Goal: Task Accomplishment & Management: Use online tool/utility

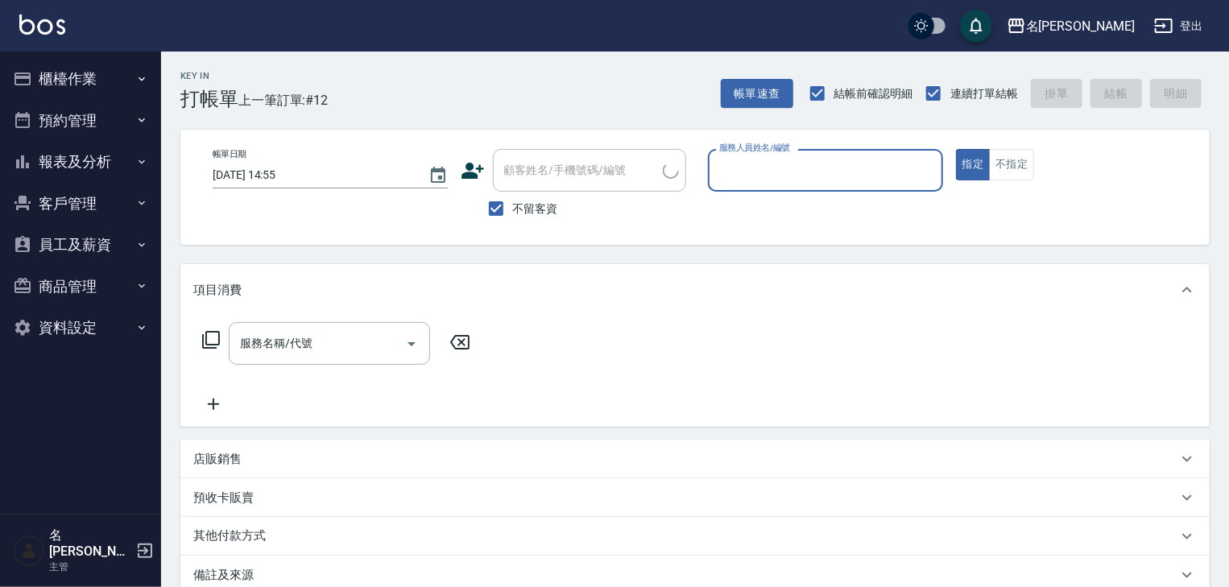
click at [822, 187] on div "服務人員姓名/編號" at bounding box center [825, 170] width 235 height 43
type input "[PERSON_NAME]-07"
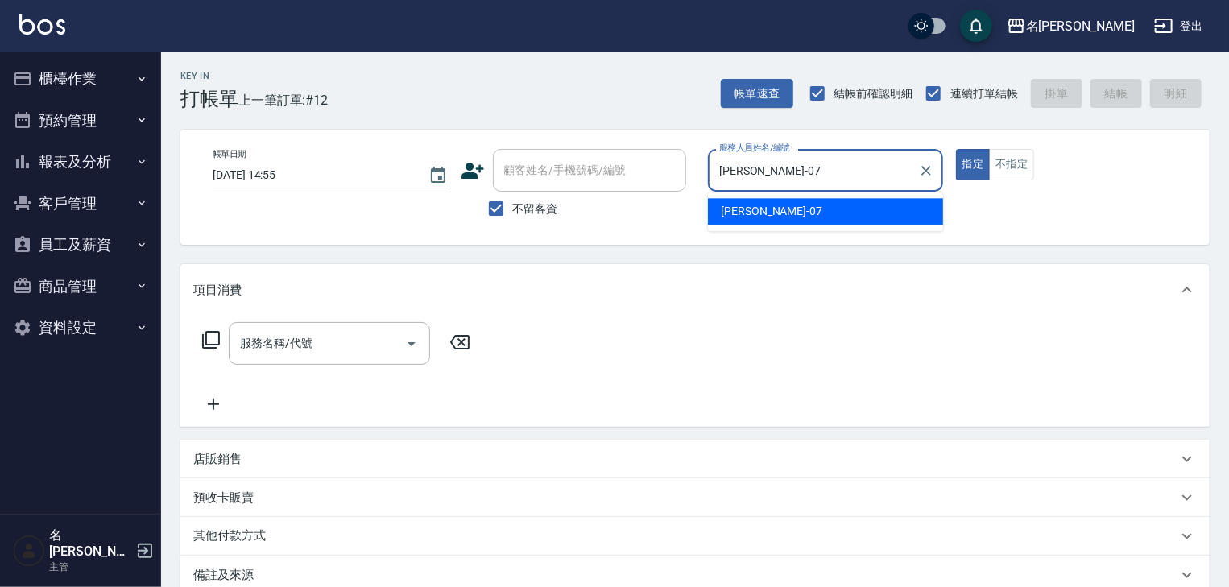
type button "true"
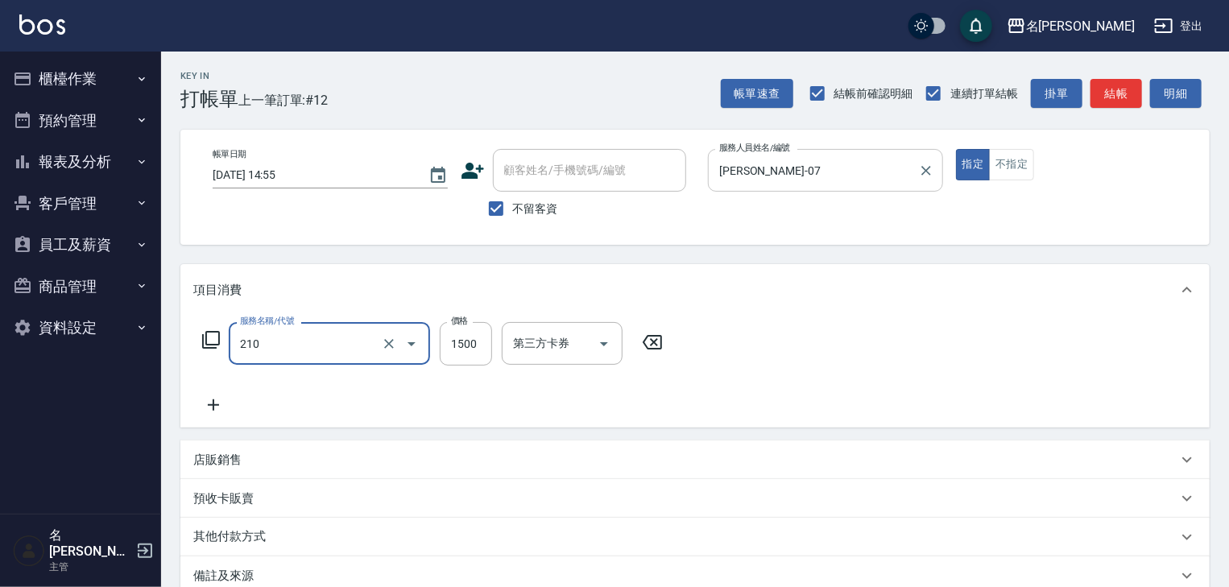
type input "離子燙(自備)(210)"
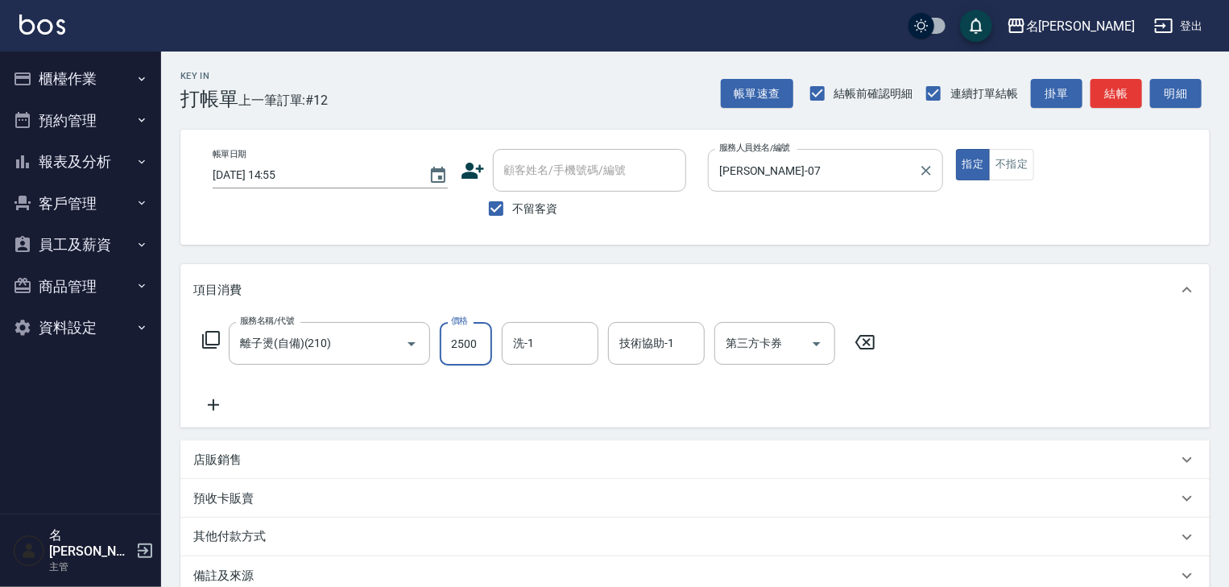
type input "2500"
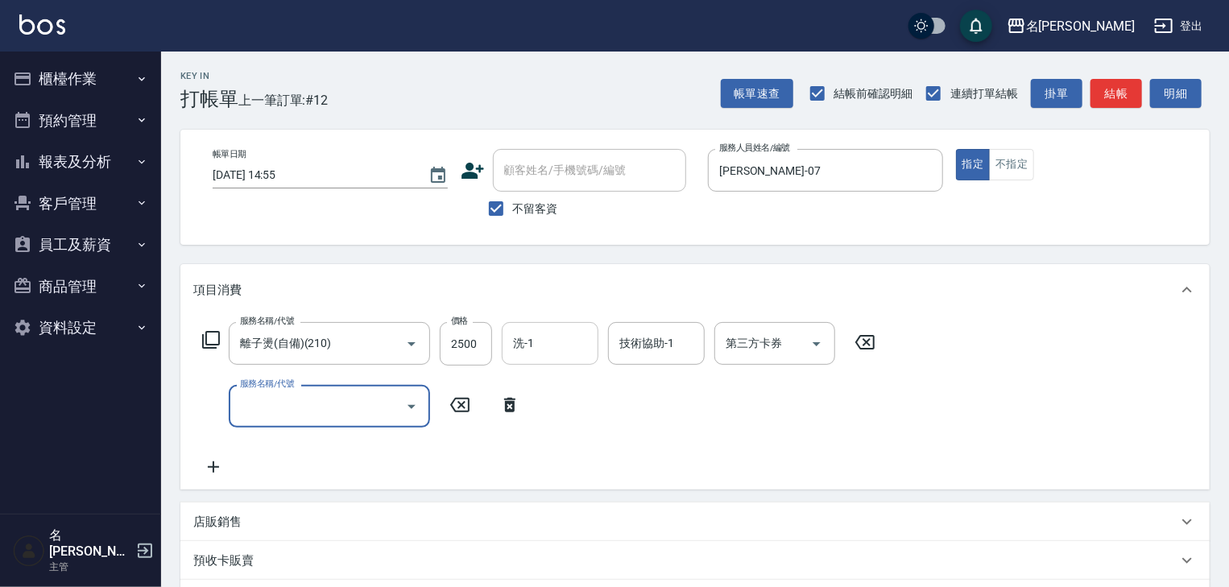
click at [572, 348] on input "洗-1" at bounding box center [550, 343] width 82 height 28
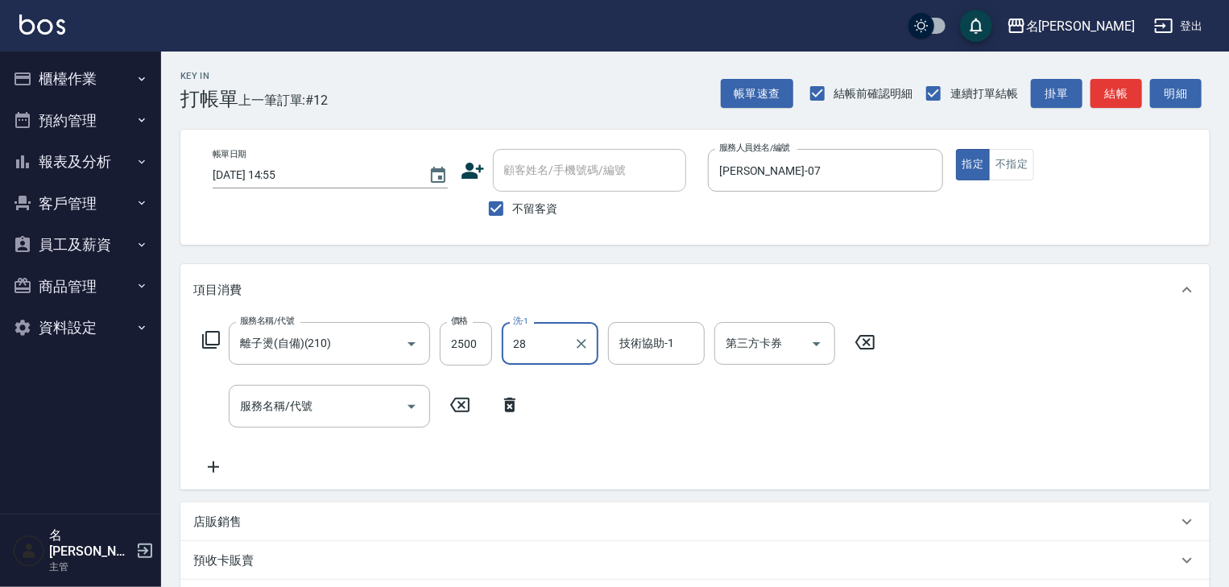
type input "[PERSON_NAME]-28"
click at [313, 409] on div "服務名稱/代號 服務名稱/代號" at bounding box center [329, 406] width 201 height 43
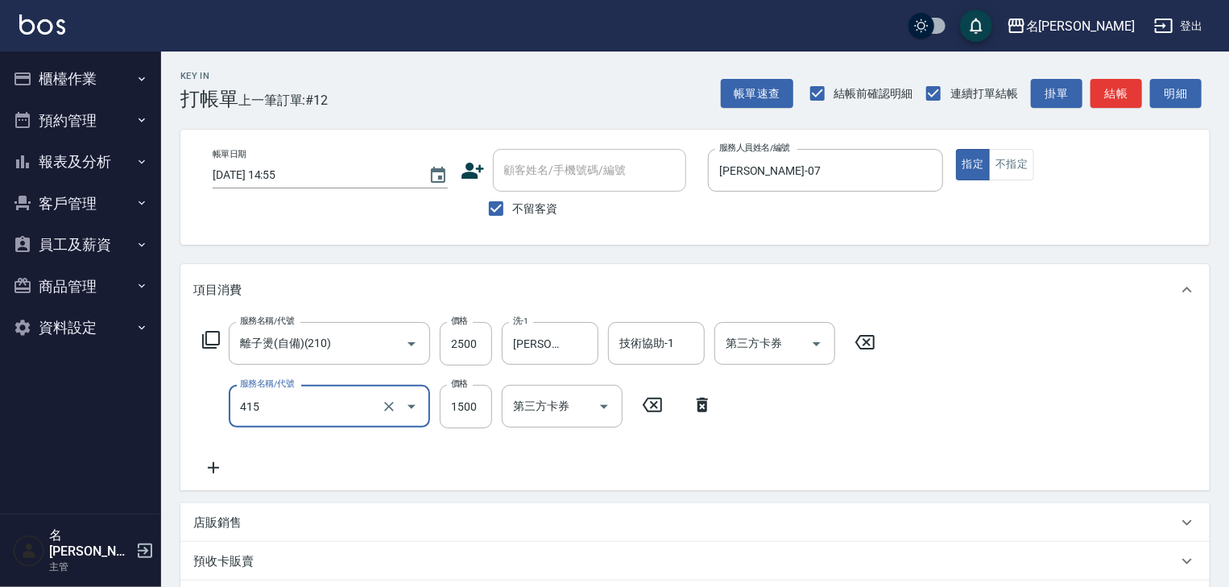
type input "染髮1500↑(415)"
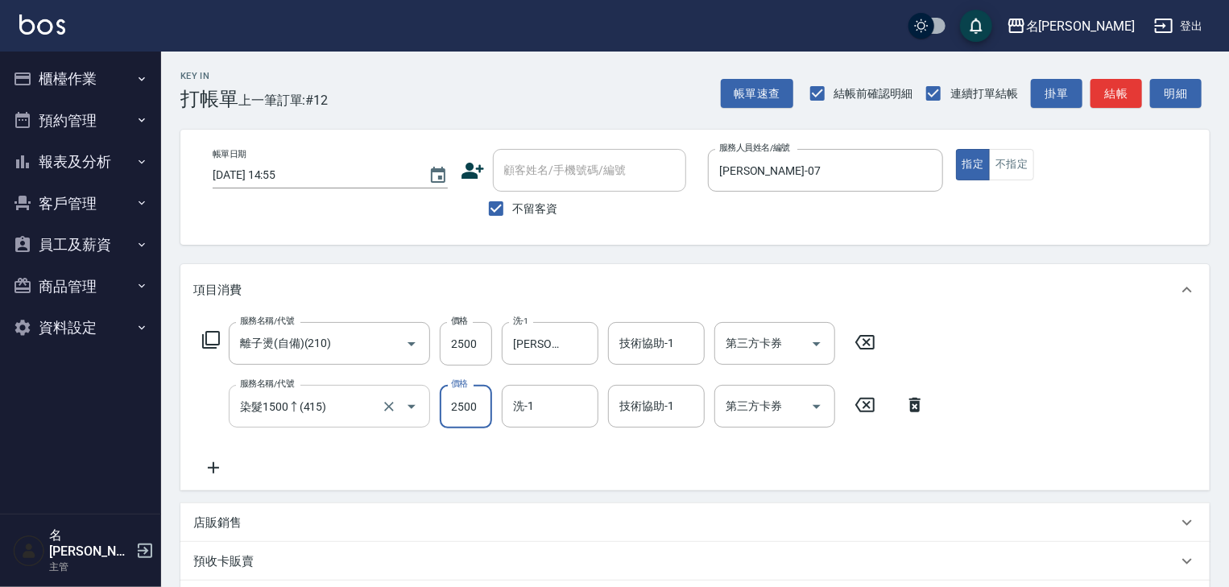
type input "2500"
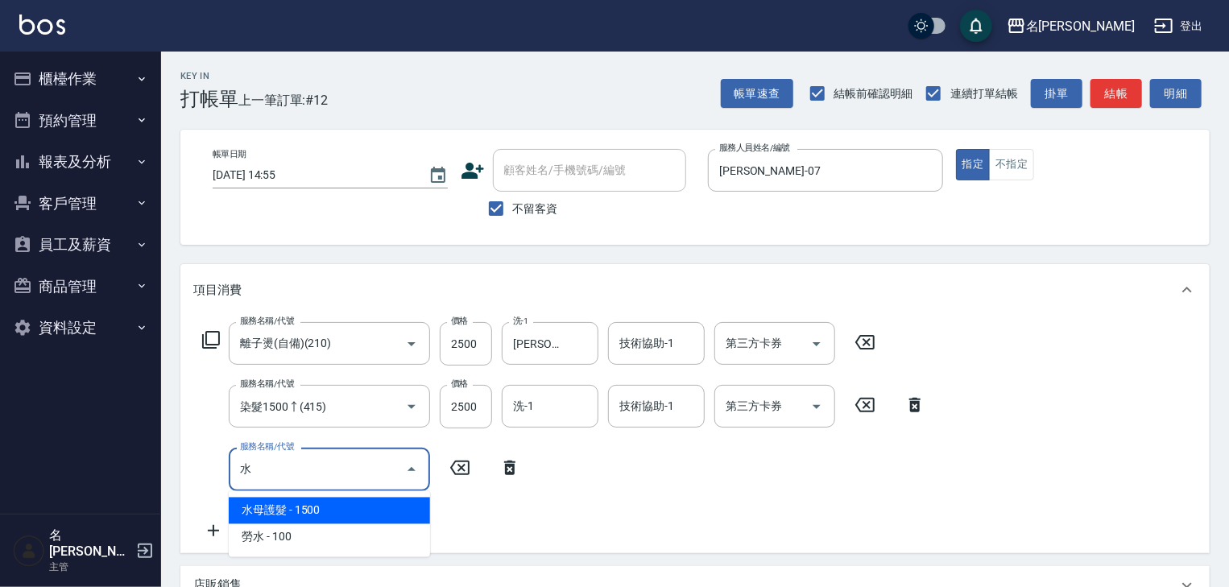
click at [296, 499] on span "水母護髮 - 1500" at bounding box center [329, 511] width 201 height 27
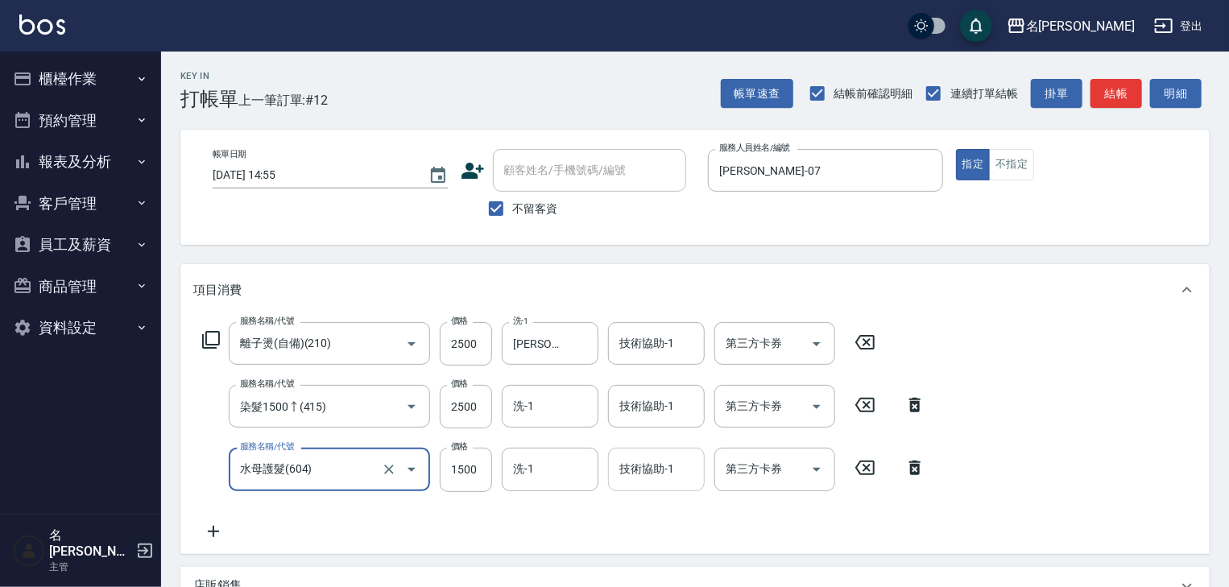
type input "水母護髮(604)"
click at [674, 474] on input "技術協助-1" at bounding box center [656, 469] width 82 height 28
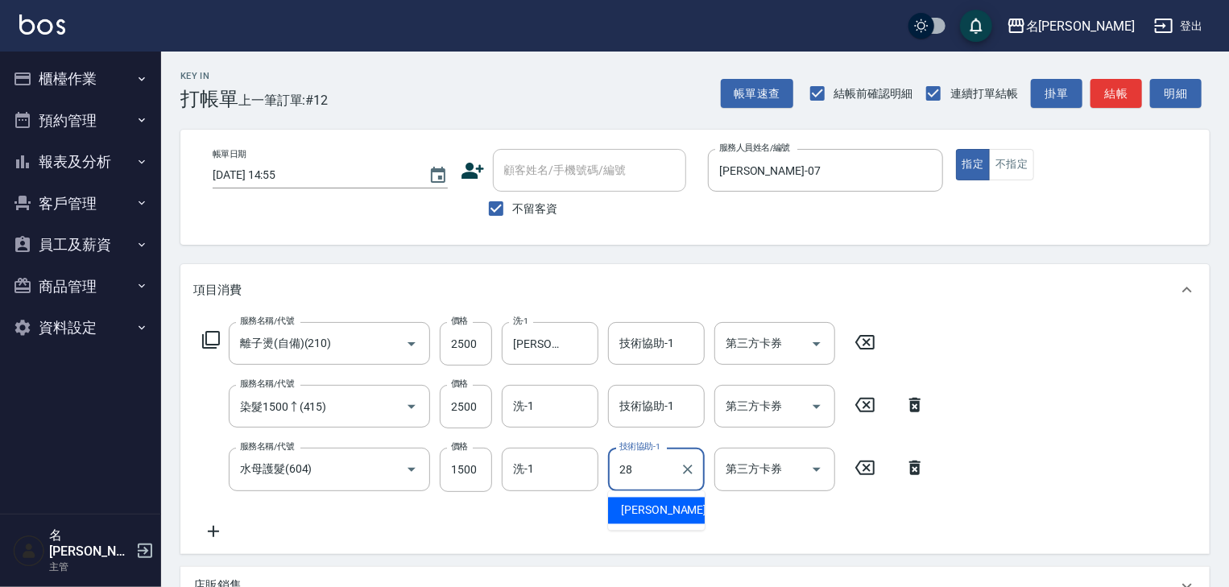
type input "[PERSON_NAME]-28"
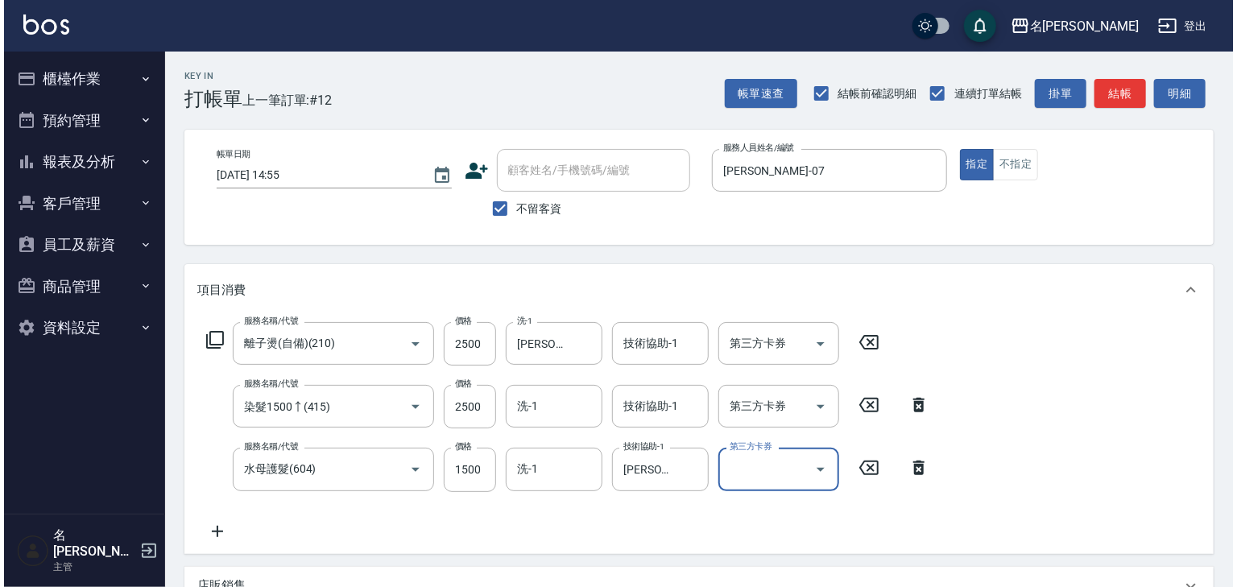
scroll to position [314, 0]
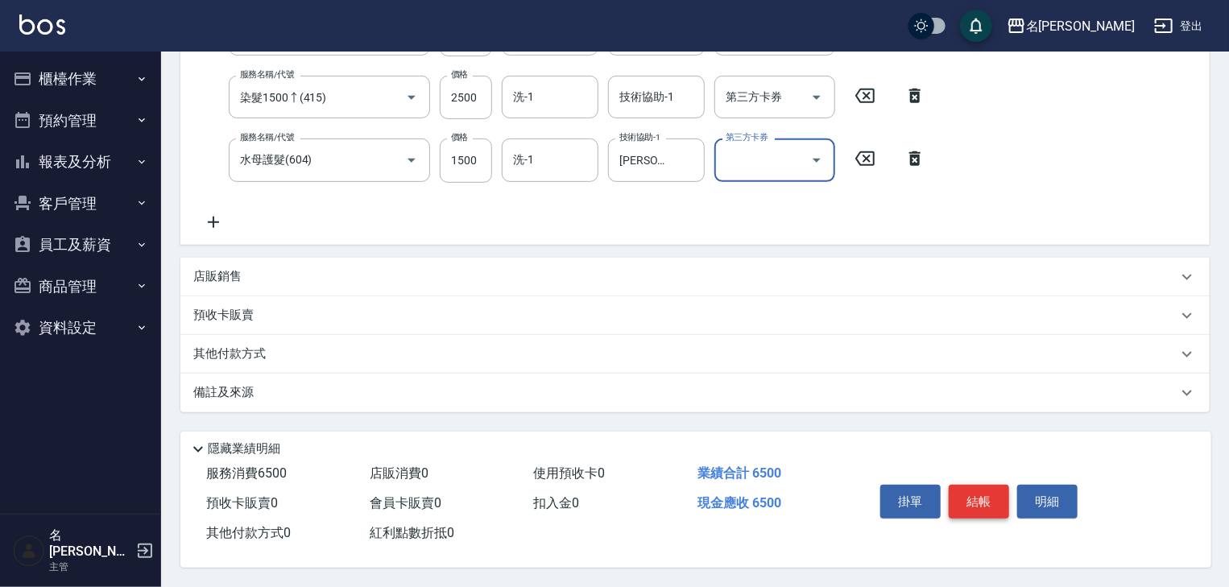
click at [996, 504] on button "結帳" at bounding box center [979, 502] width 60 height 34
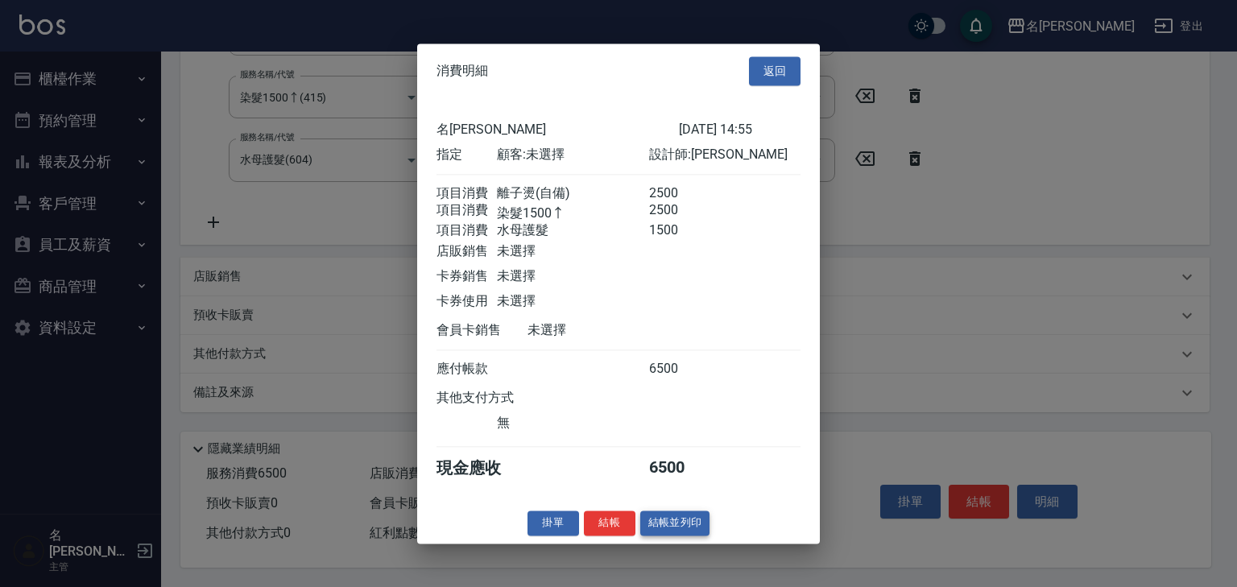
click at [694, 525] on button "結帳並列印" at bounding box center [675, 523] width 70 height 25
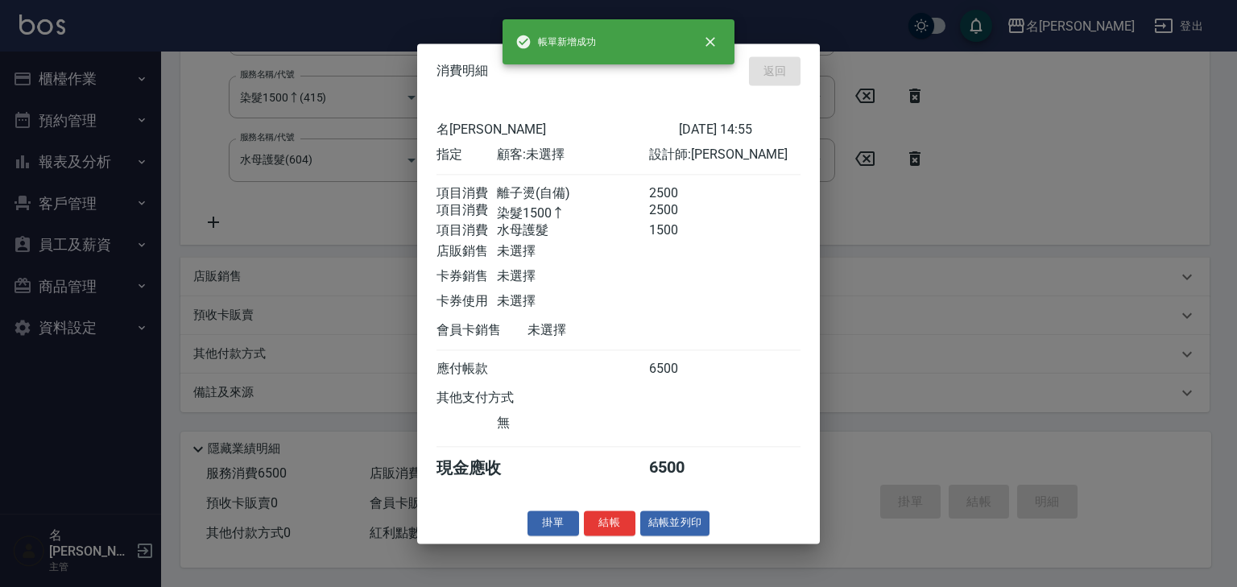
type input "[DATE] 14:56"
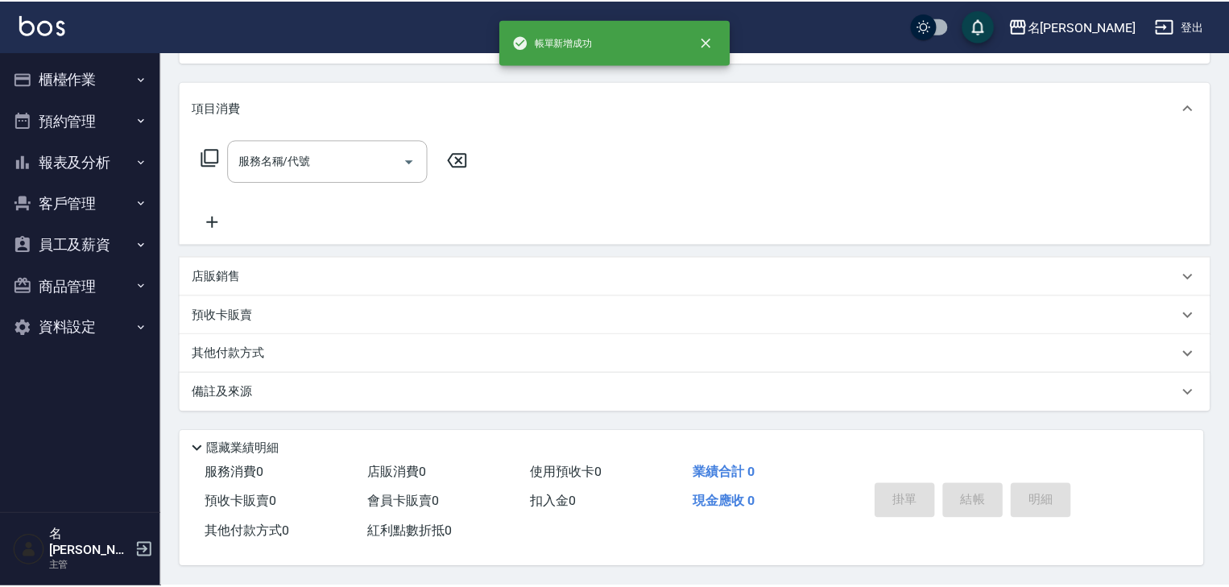
scroll to position [0, 0]
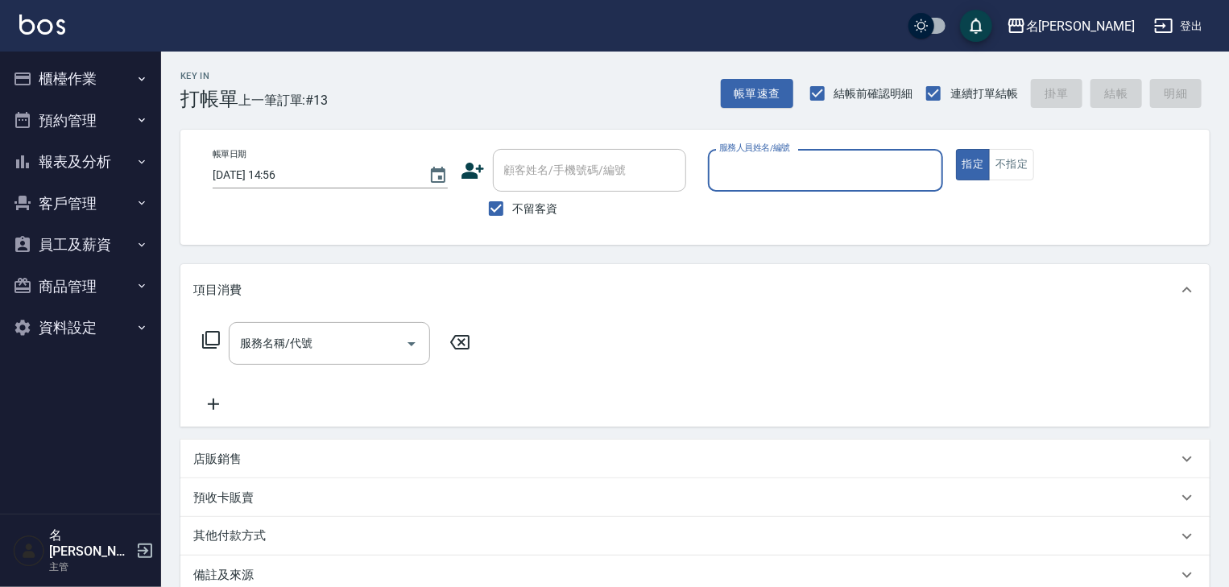
click at [751, 158] on input "服務人員姓名/編號" at bounding box center [825, 170] width 221 height 28
type input "[PERSON_NAME]-06"
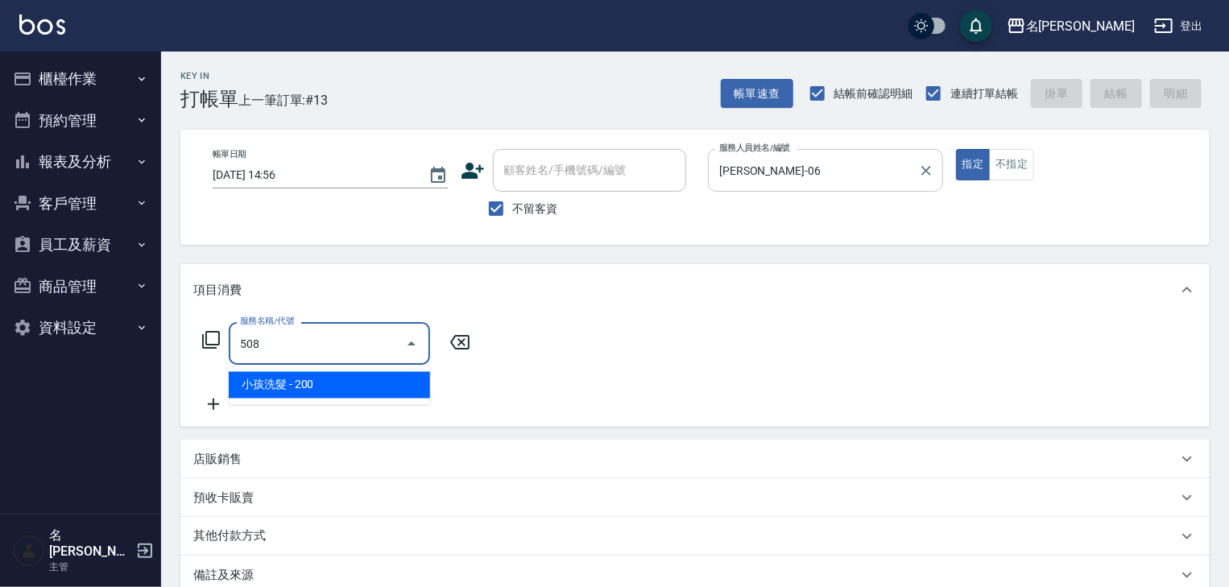
type input "小孩洗髮(508)"
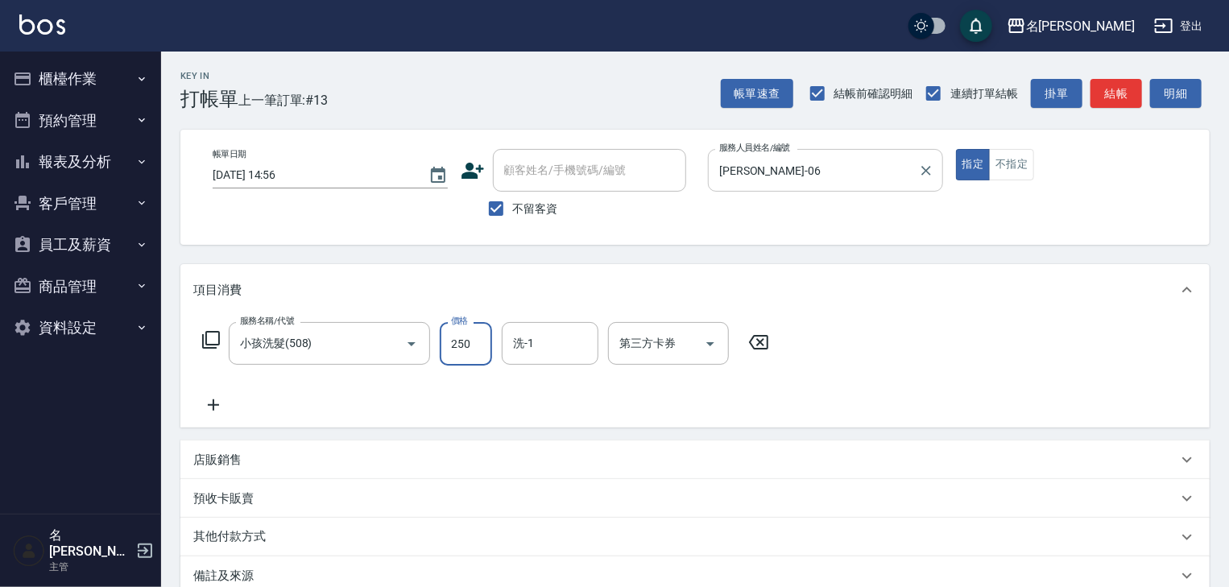
type input "250"
click at [1113, 108] on div "帳單速查 結帳前確認明細 連續打單結帳 掛單 結帳 明細" at bounding box center [965, 94] width 489 height 34
click at [1116, 97] on button "結帳" at bounding box center [1117, 94] width 52 height 30
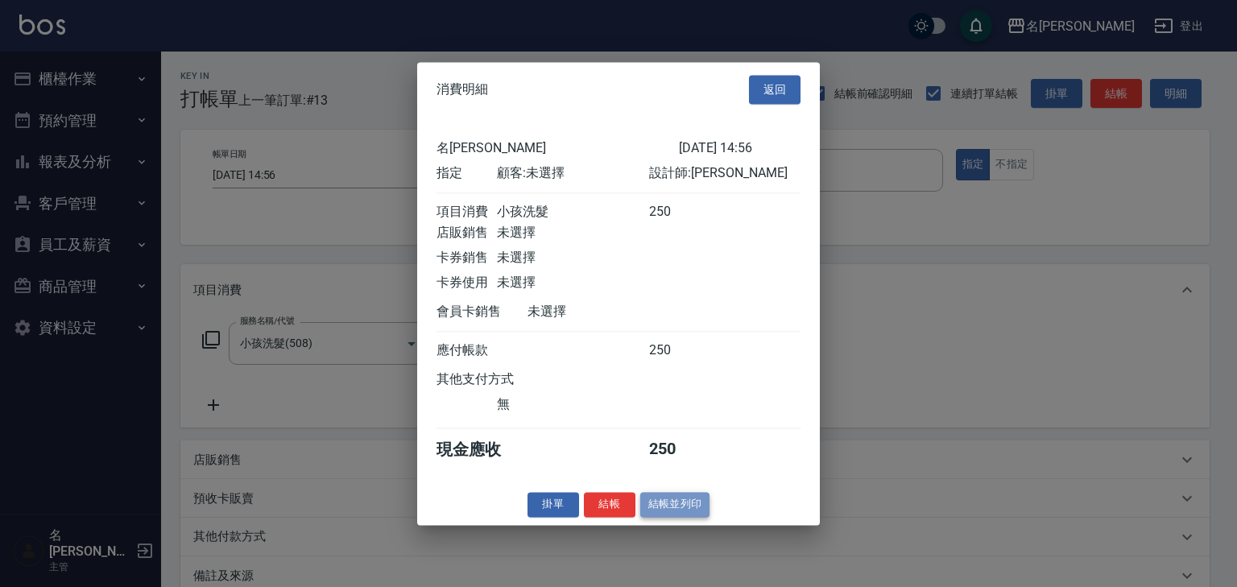
click at [702, 506] on button "結帳並列印" at bounding box center [675, 504] width 70 height 25
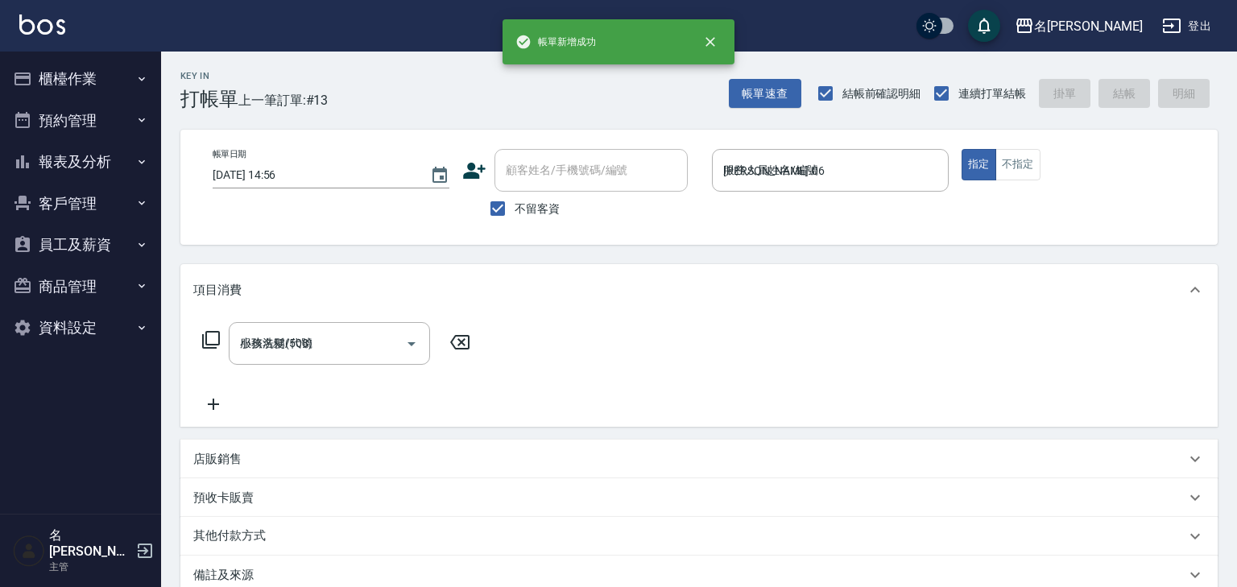
type input "[DATE] 15:27"
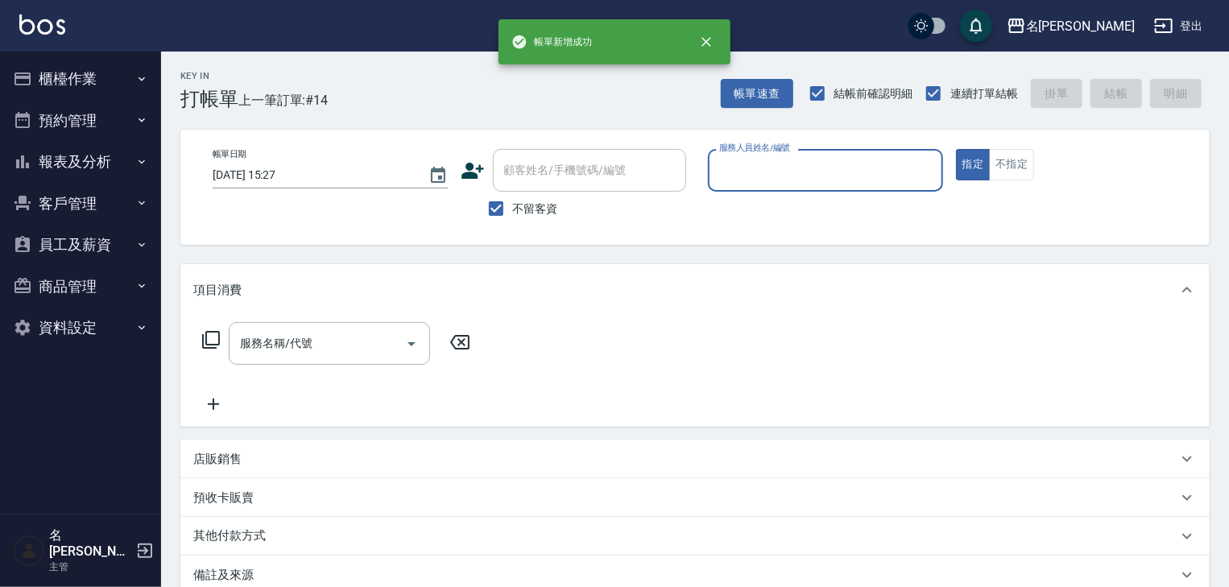
click at [814, 184] on input "服務人員姓名/編號" at bounding box center [825, 170] width 221 height 28
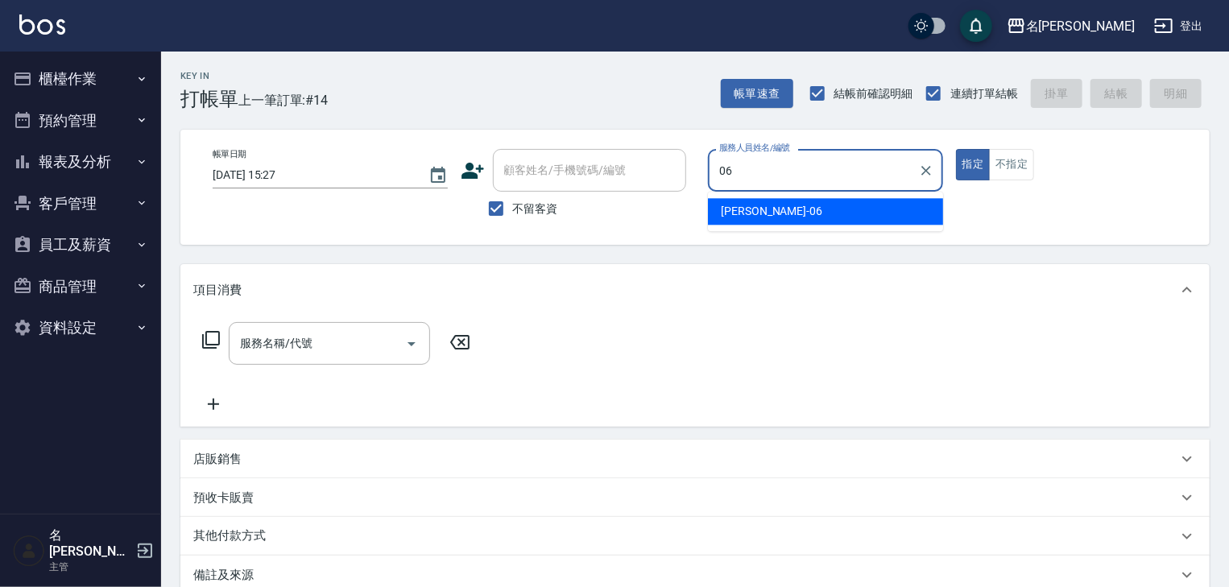
type input "[PERSON_NAME]-06"
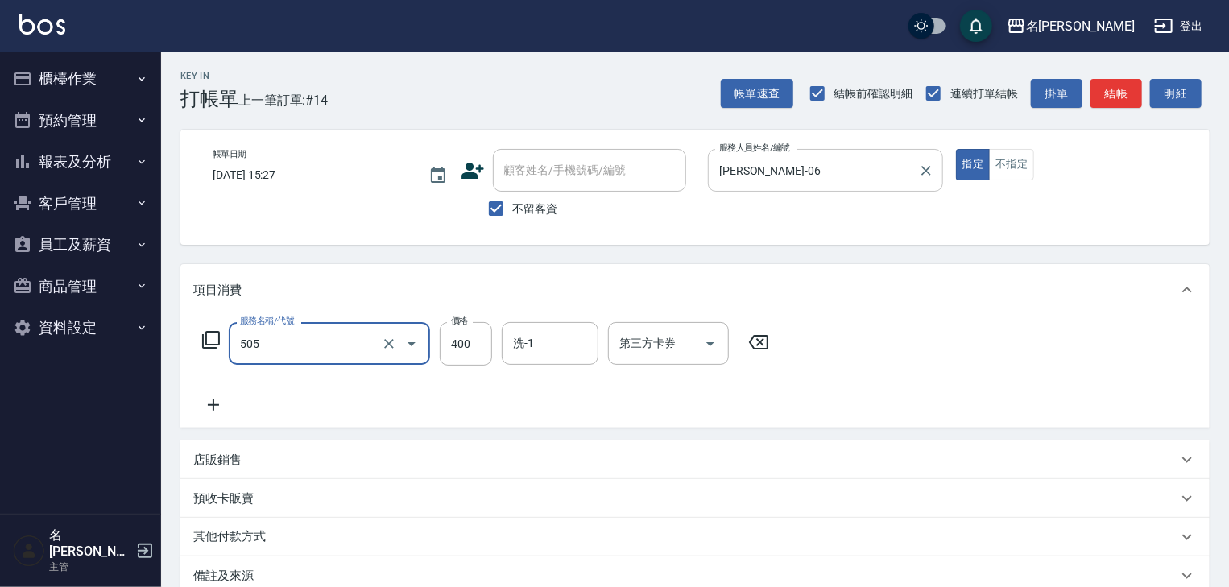
type input "洗髮(505)"
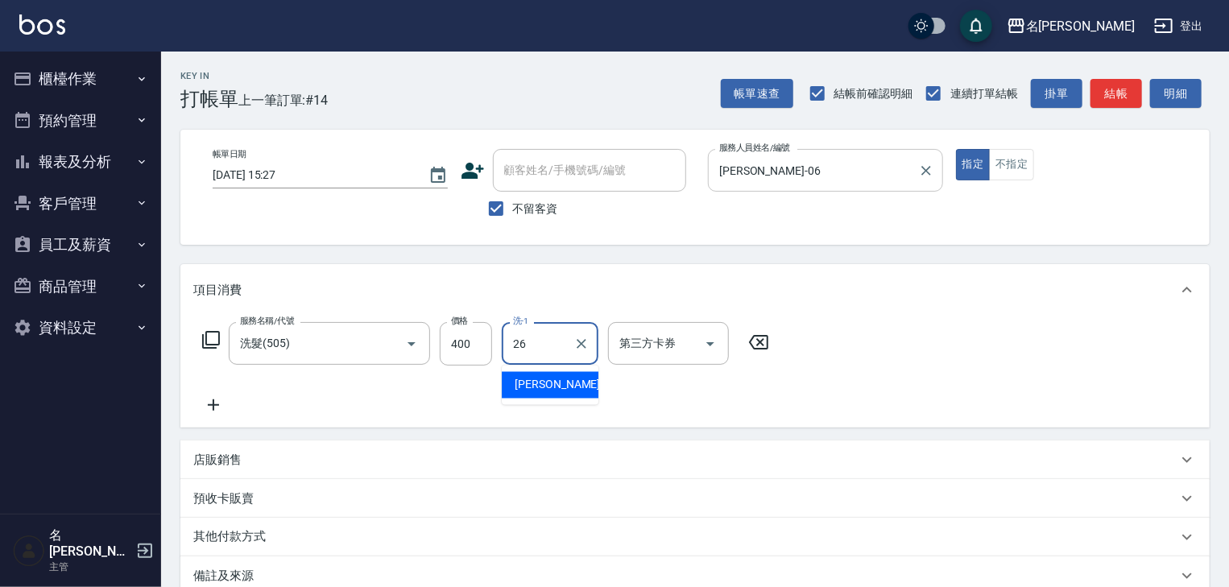
type input "[PERSON_NAME]筑-26"
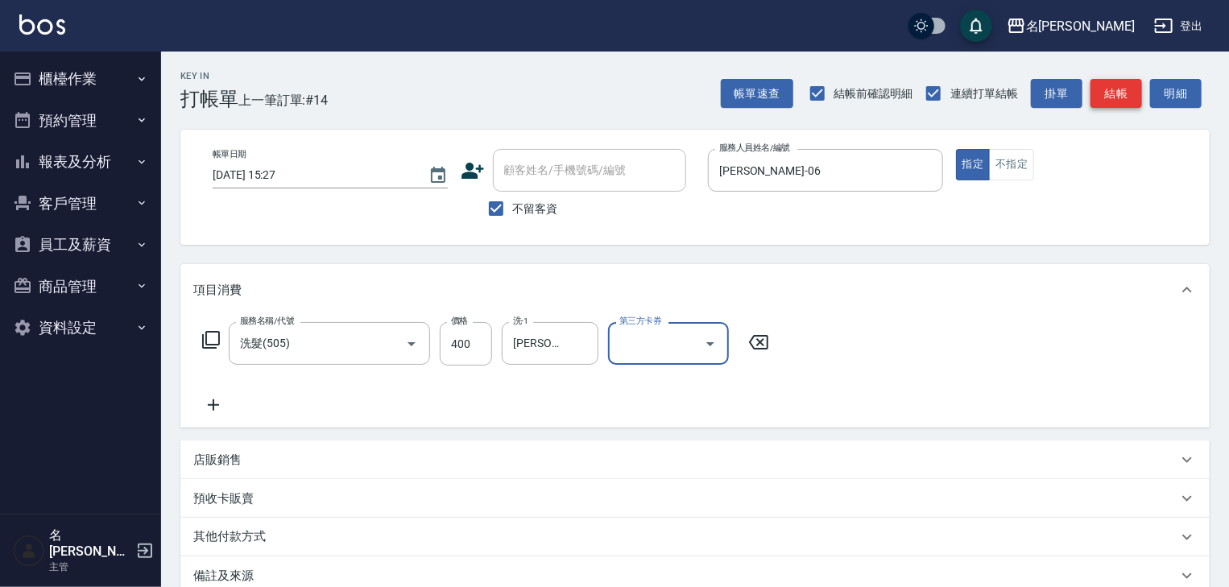
click at [1119, 94] on button "結帳" at bounding box center [1117, 94] width 52 height 30
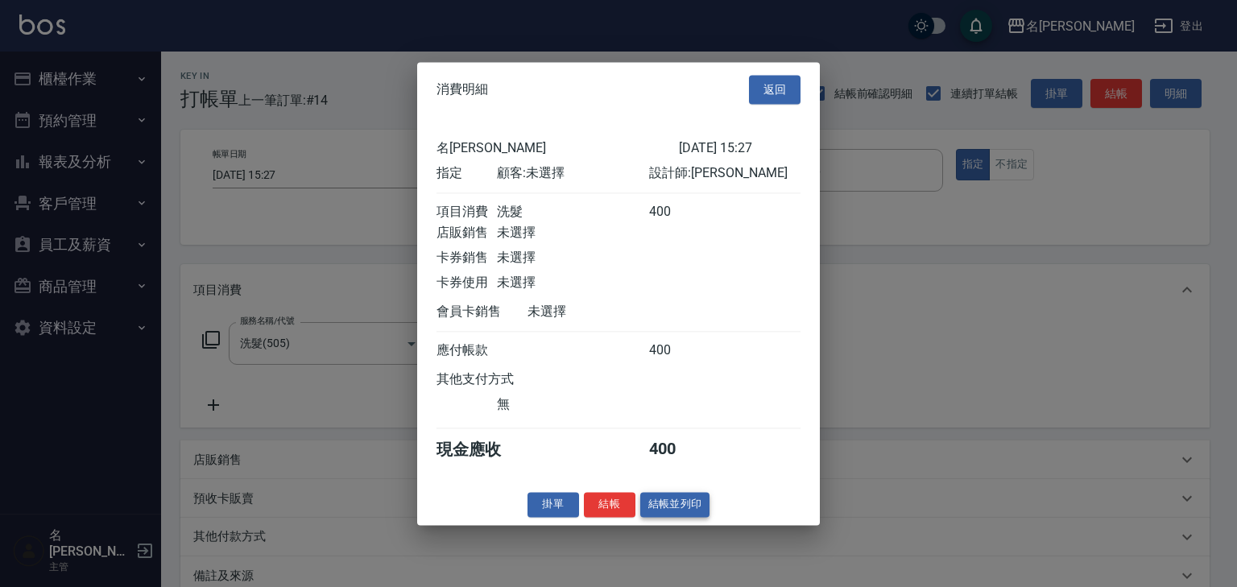
click at [693, 511] on button "結帳並列印" at bounding box center [675, 504] width 70 height 25
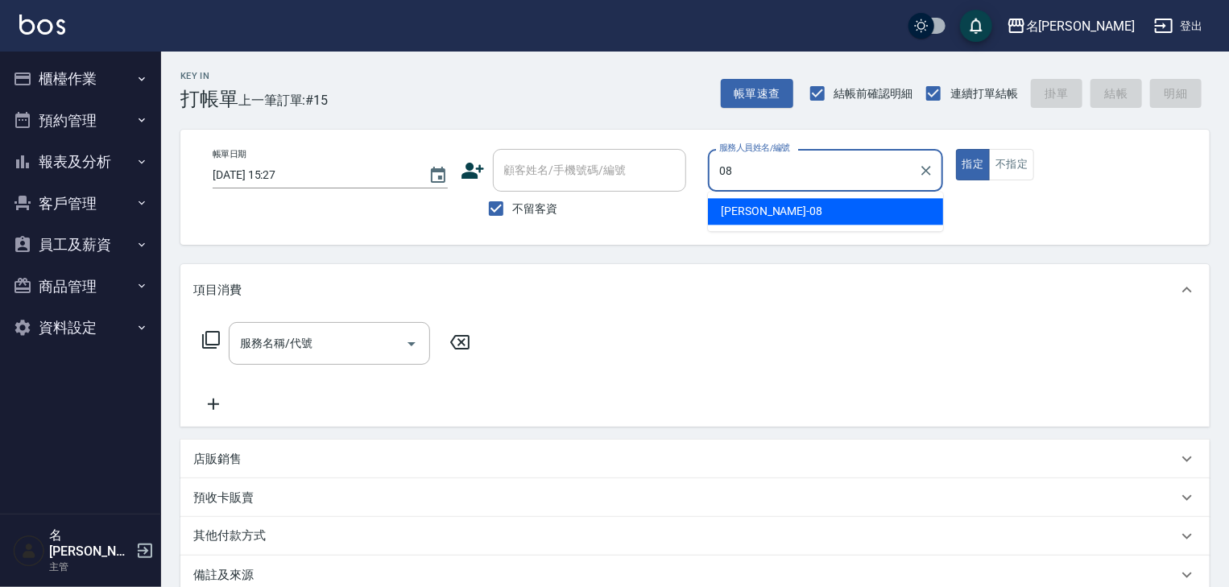
type input "[PERSON_NAME]-08"
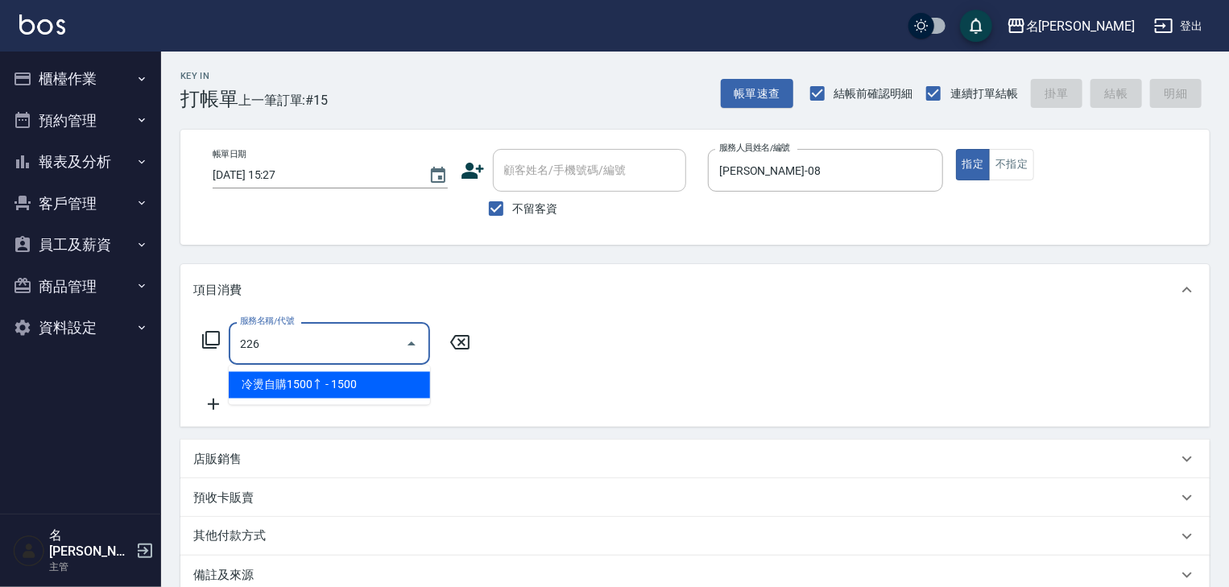
type input "冷燙自購1500↑(226)"
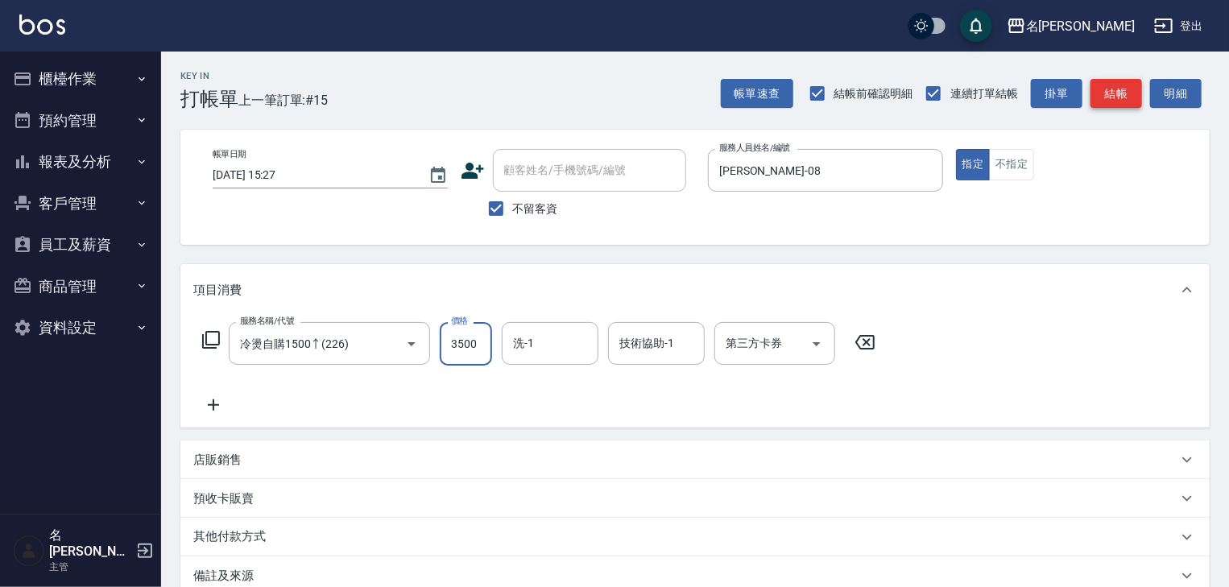
type input "3500"
click at [1109, 107] on button "結帳" at bounding box center [1117, 94] width 52 height 30
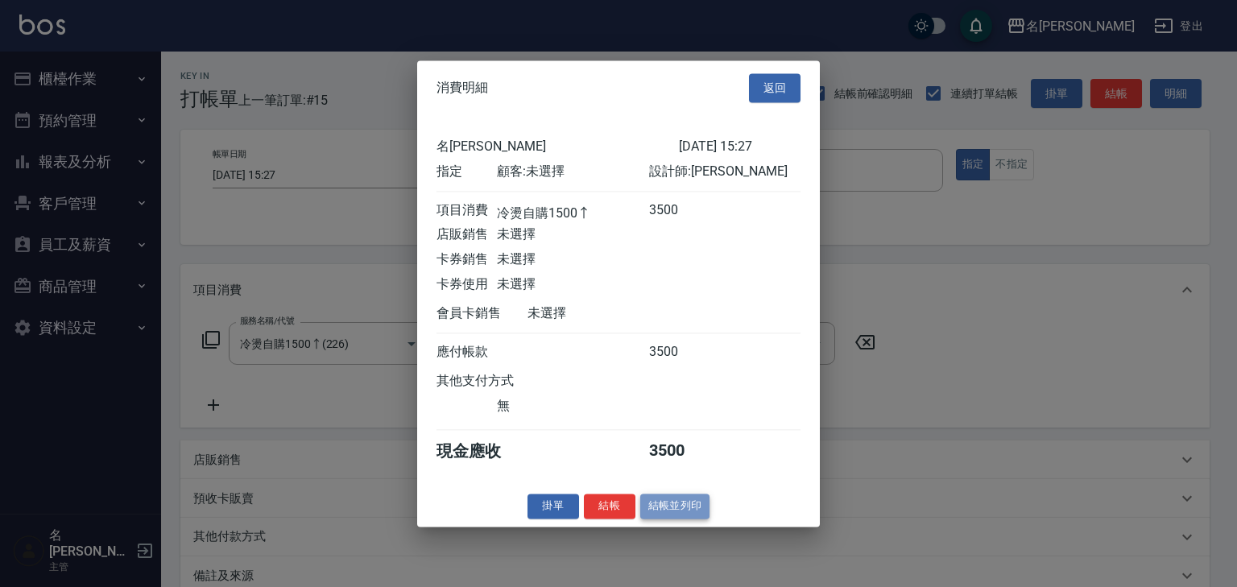
click at [677, 505] on button "結帳並列印" at bounding box center [675, 506] width 70 height 25
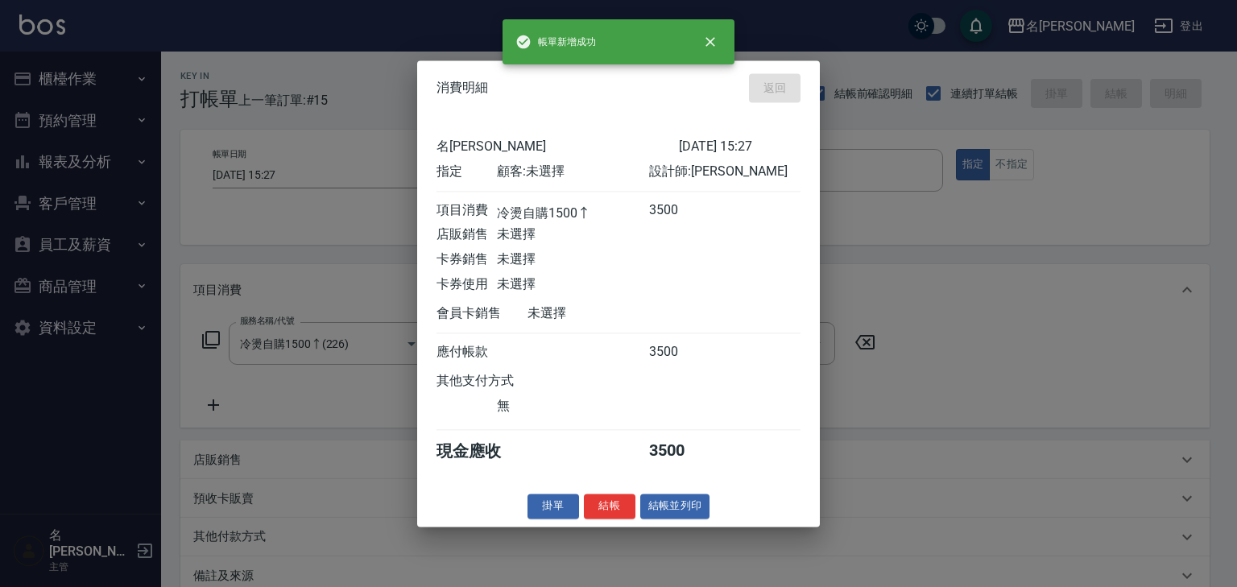
type input "[DATE] 15:33"
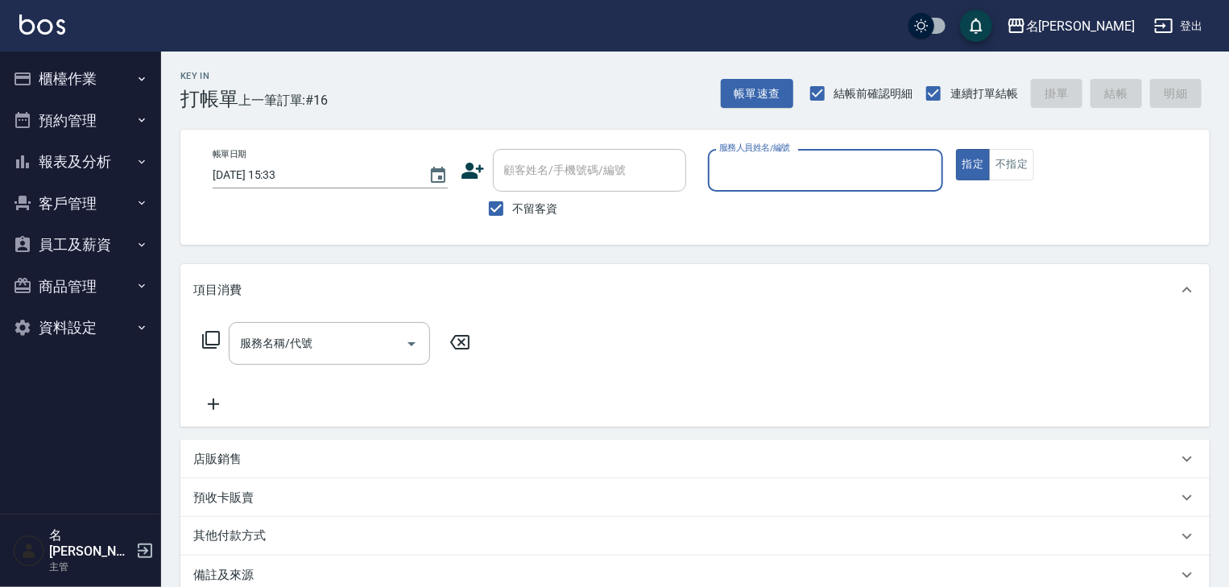
type input "ㄖ"
type input "[PERSON_NAME]"
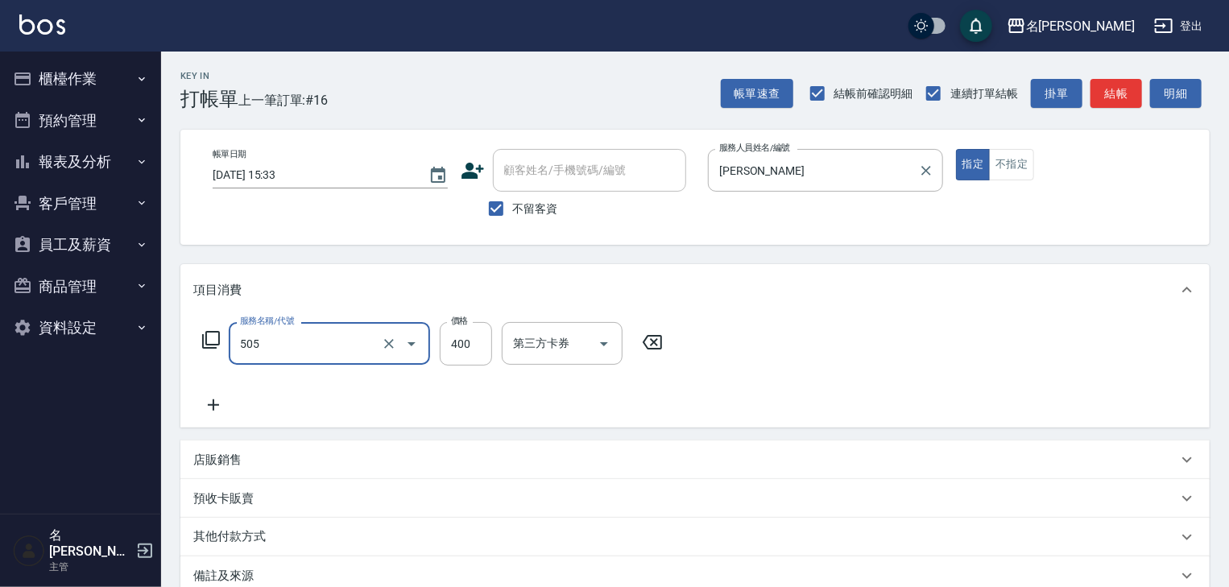
type input "洗髮(505)"
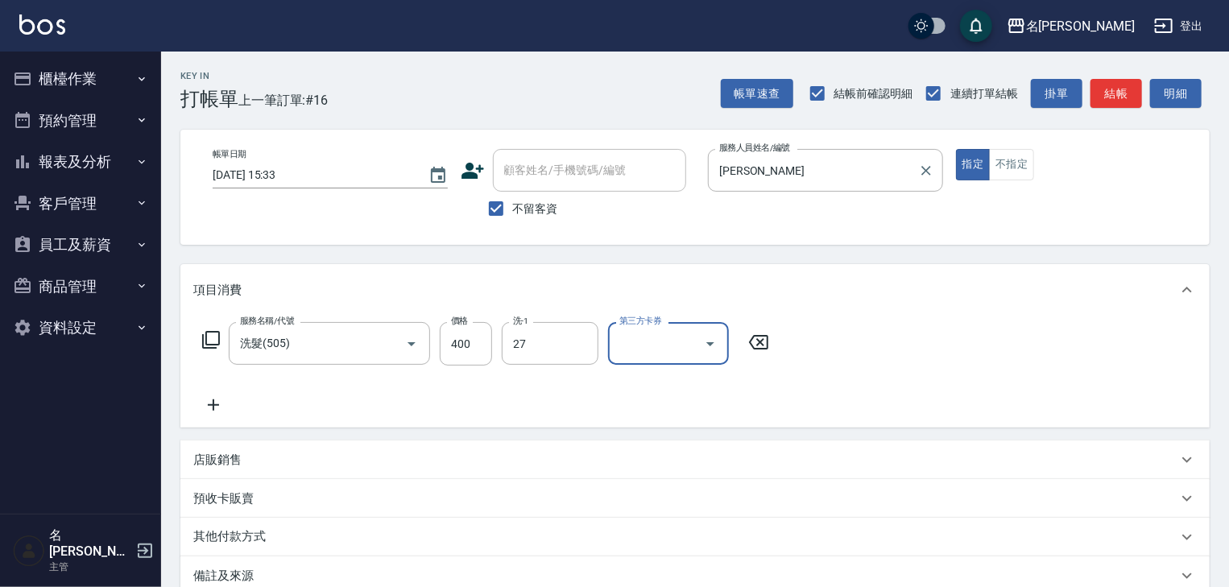
type input "[PERSON_NAME]-27"
drag, startPoint x: 1058, startPoint y: 9, endPoint x: 963, endPoint y: 114, distance: 142.0
click at [934, 130] on div "帳單日期 [DATE] 15:33 顧客姓名/手機號碼/編號 顧客姓名/手機號碼/編號 不留客資 服務人員姓名/編號 [PERSON_NAME] 服務人員姓名…" at bounding box center [694, 187] width 1029 height 115
click at [1134, 89] on button "結帳" at bounding box center [1117, 94] width 52 height 30
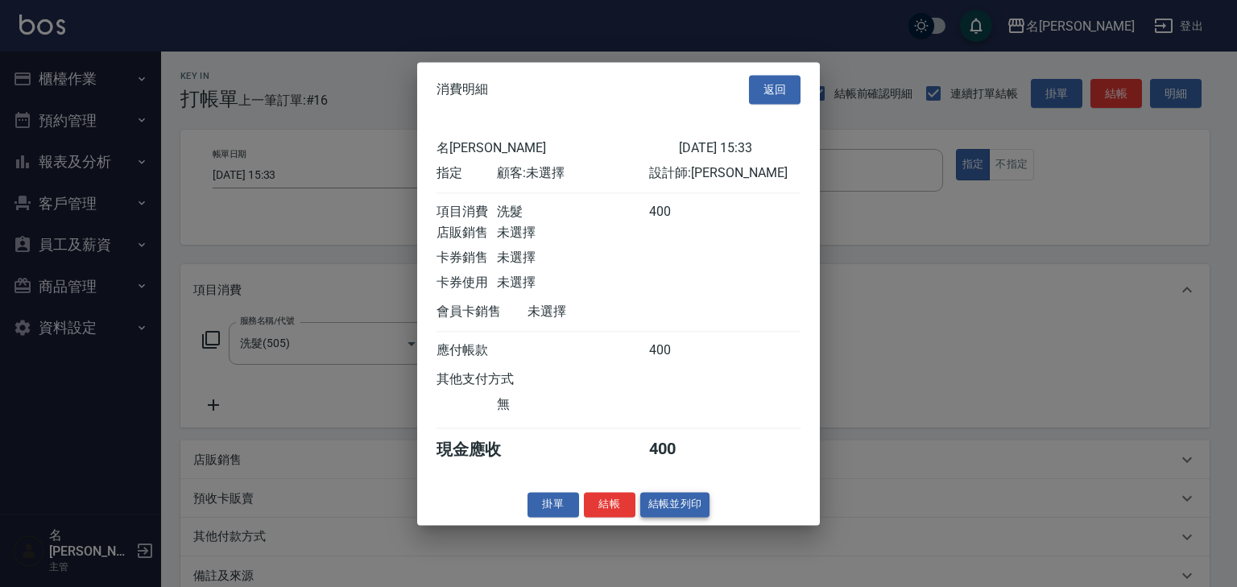
click at [681, 516] on button "結帳並列印" at bounding box center [675, 504] width 70 height 25
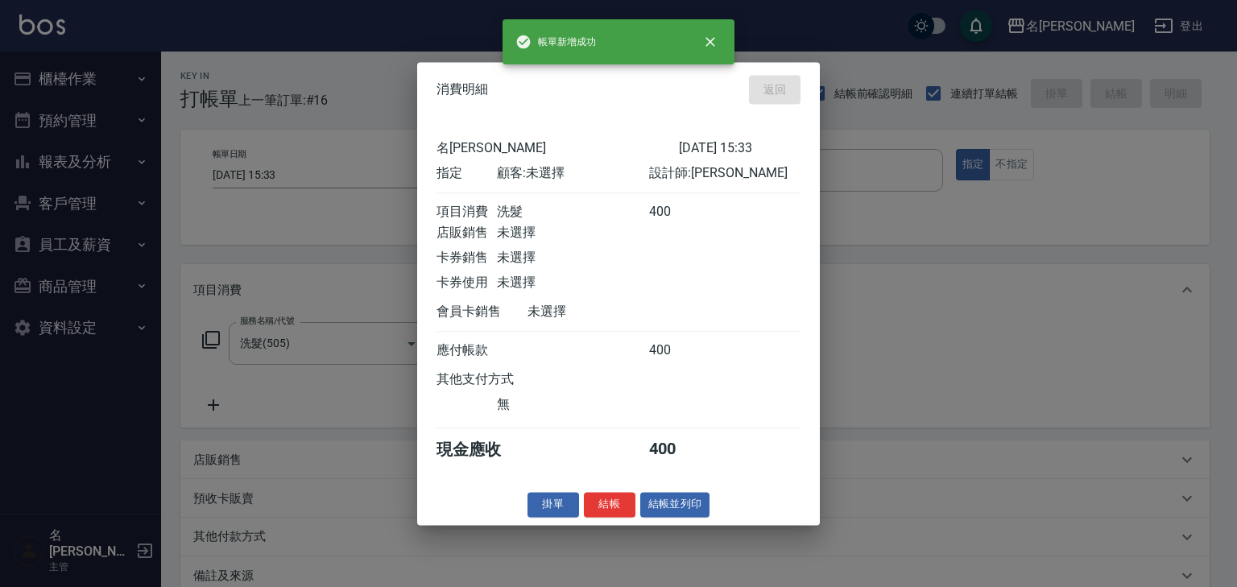
type input "[DATE] 15:39"
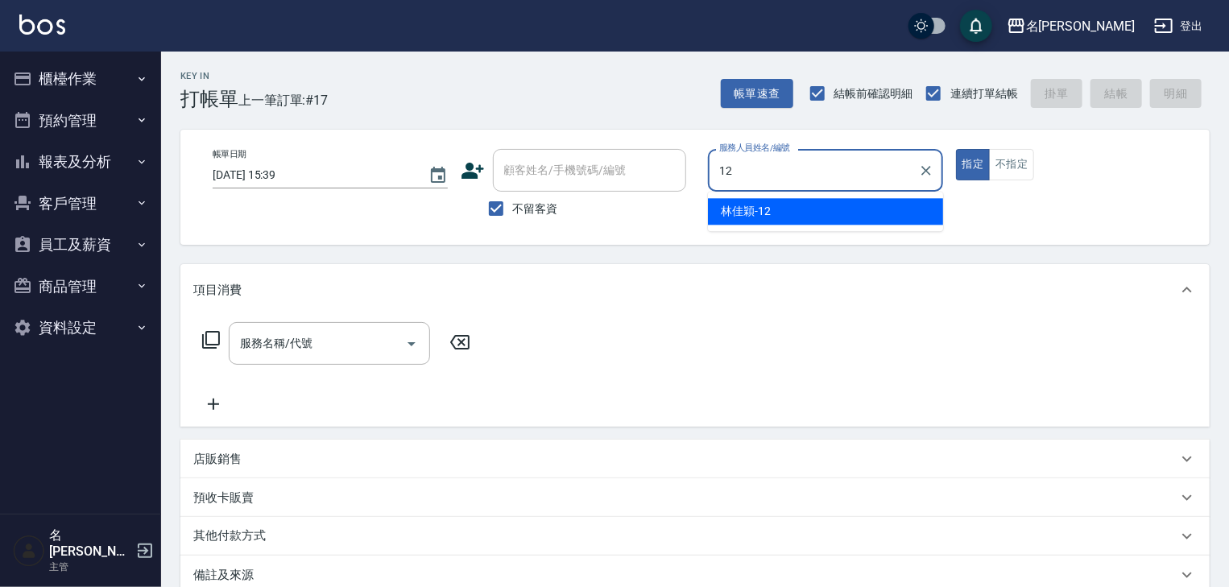
type input "[PERSON_NAME]-12"
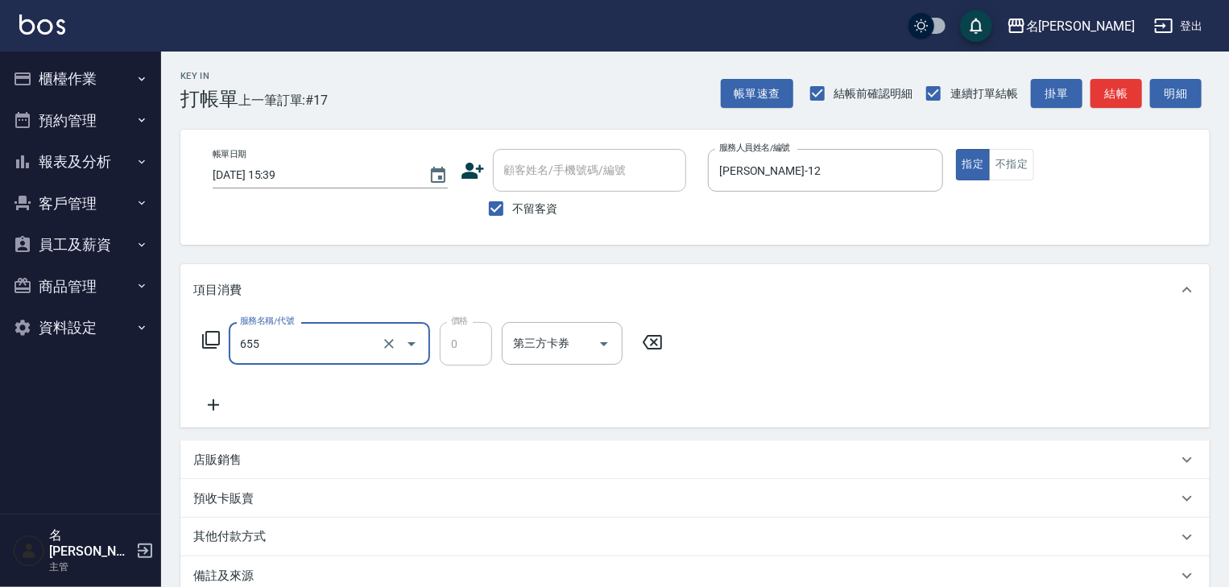
type input "頭皮、護髮免費卡(新)(655)"
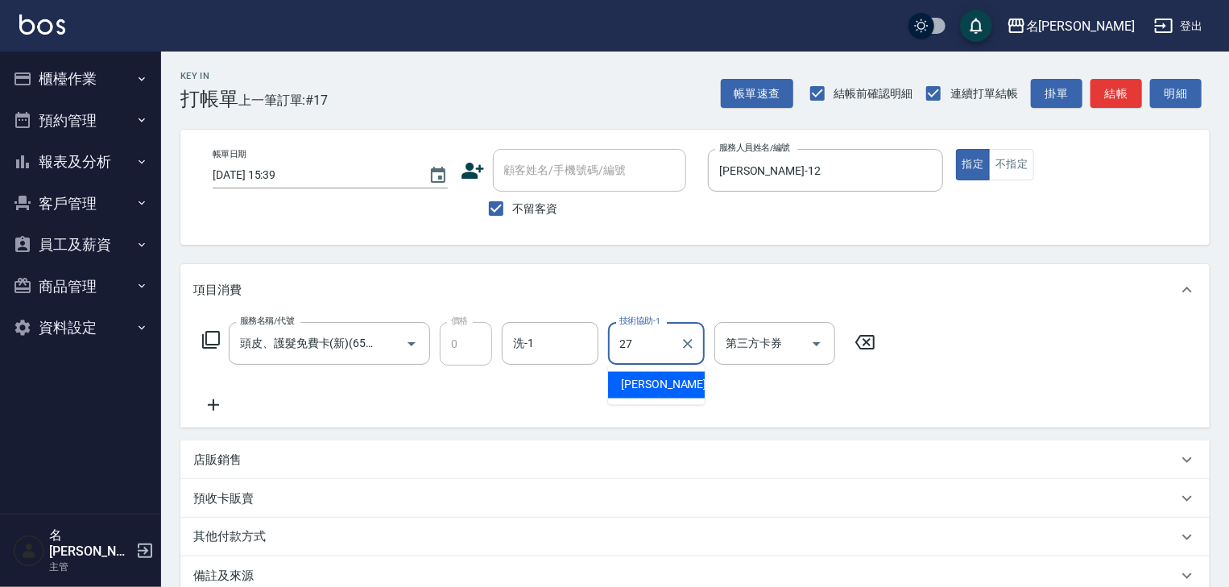
type input "[PERSON_NAME]-27"
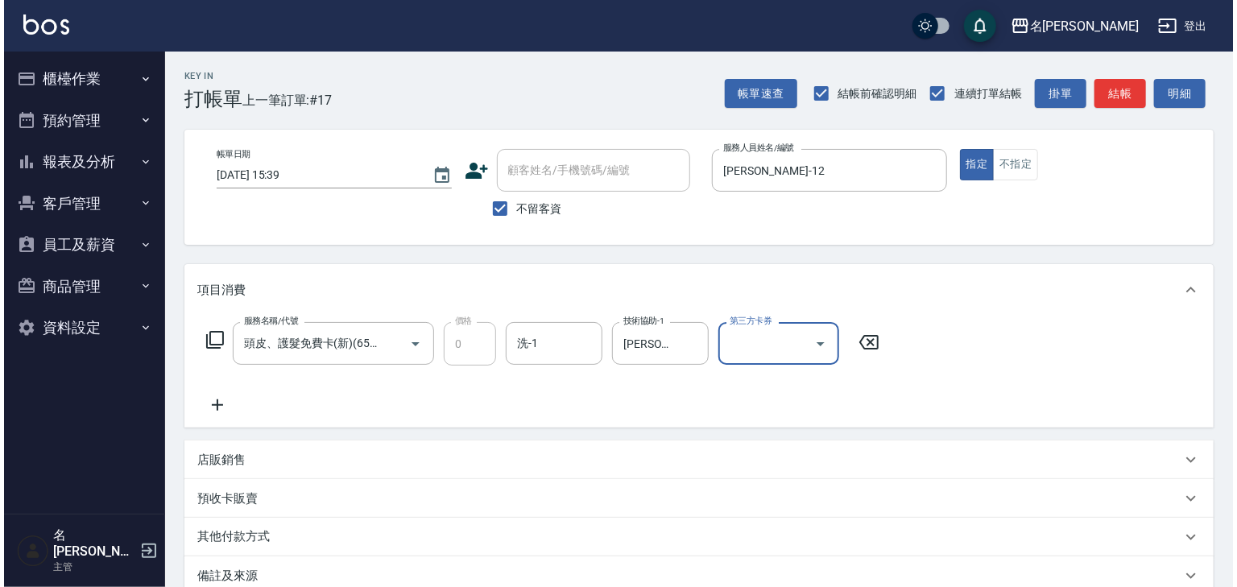
scroll to position [188, 0]
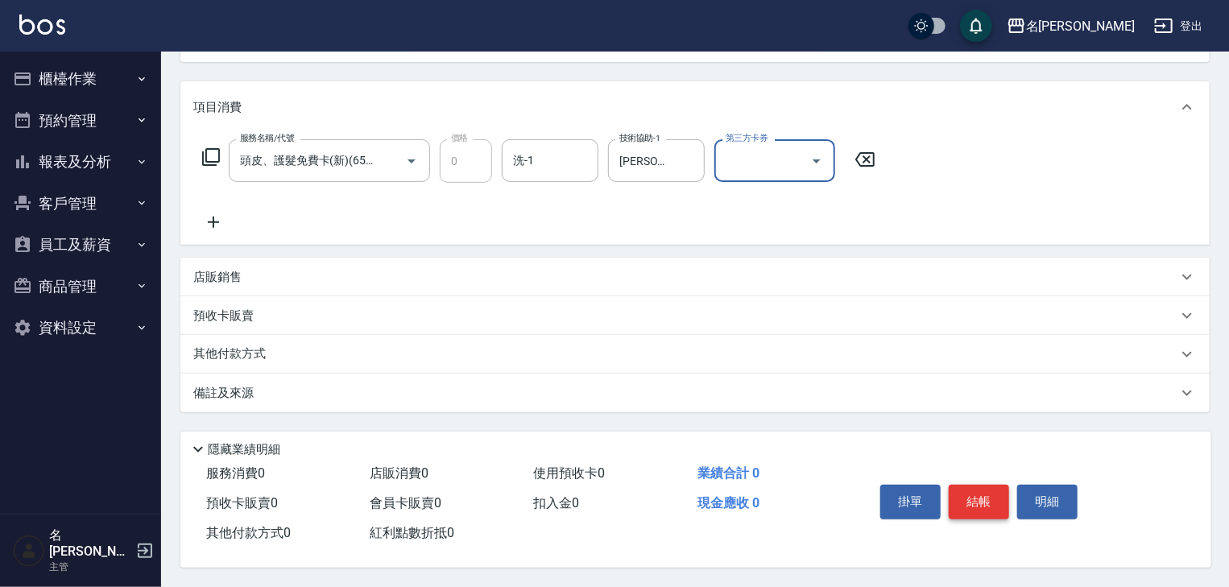
click at [1002, 492] on button "結帳" at bounding box center [979, 502] width 60 height 34
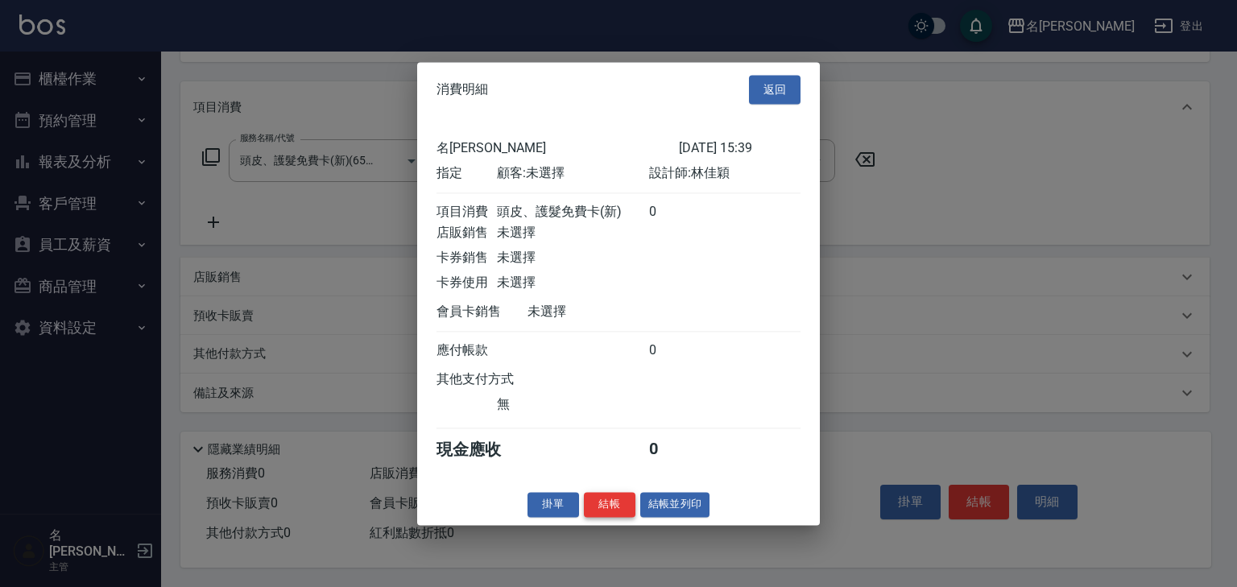
click at [615, 516] on button "結帳" at bounding box center [610, 504] width 52 height 25
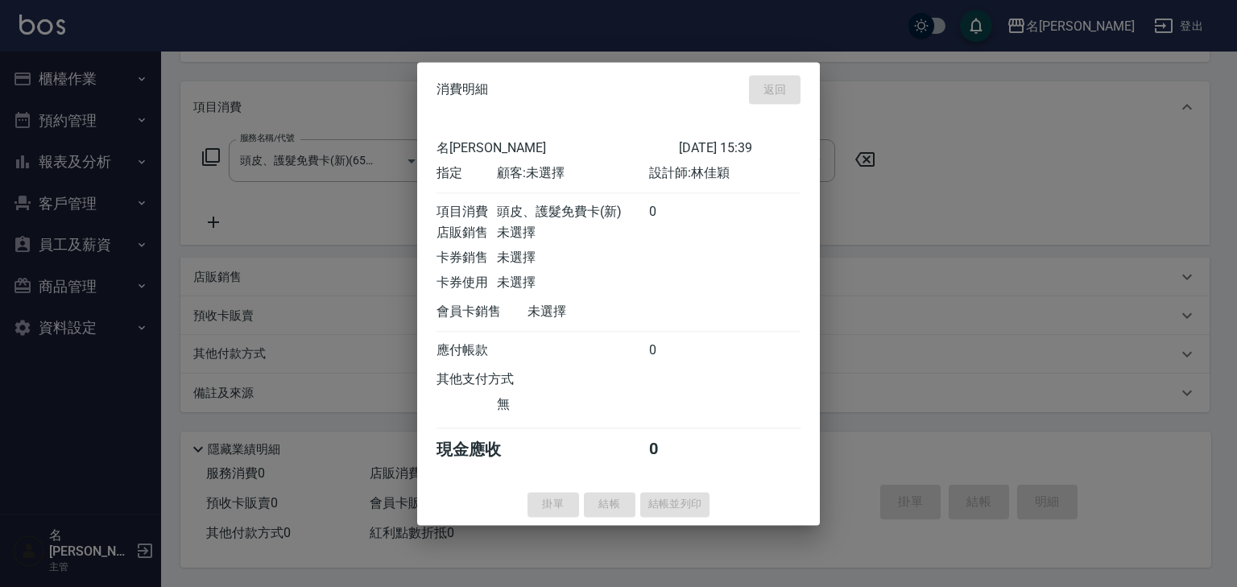
type input "[DATE] 15:40"
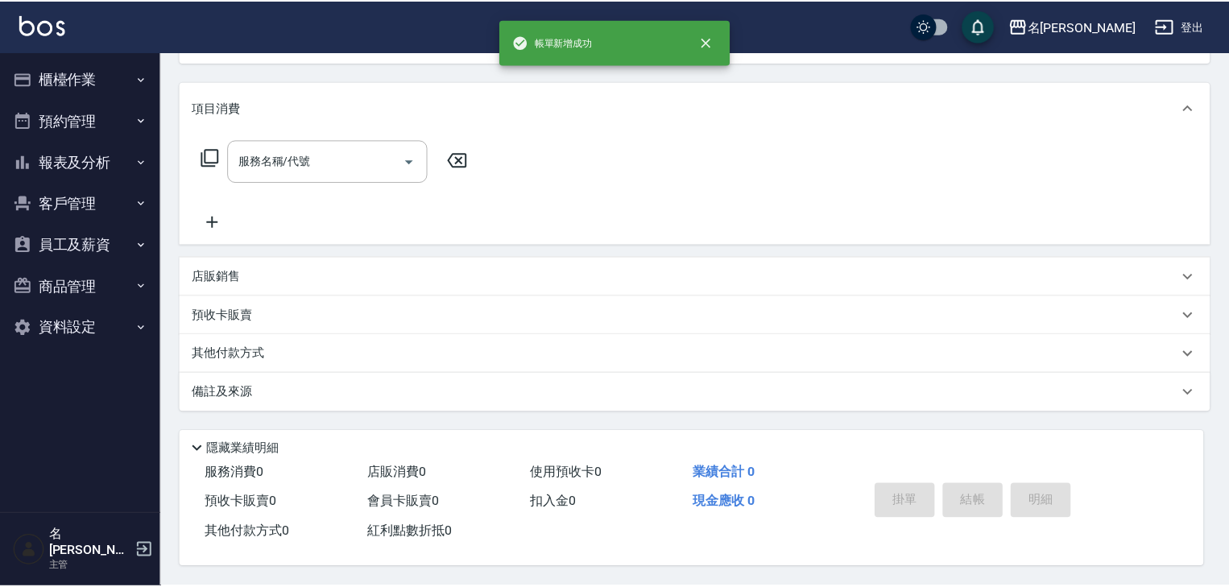
scroll to position [0, 0]
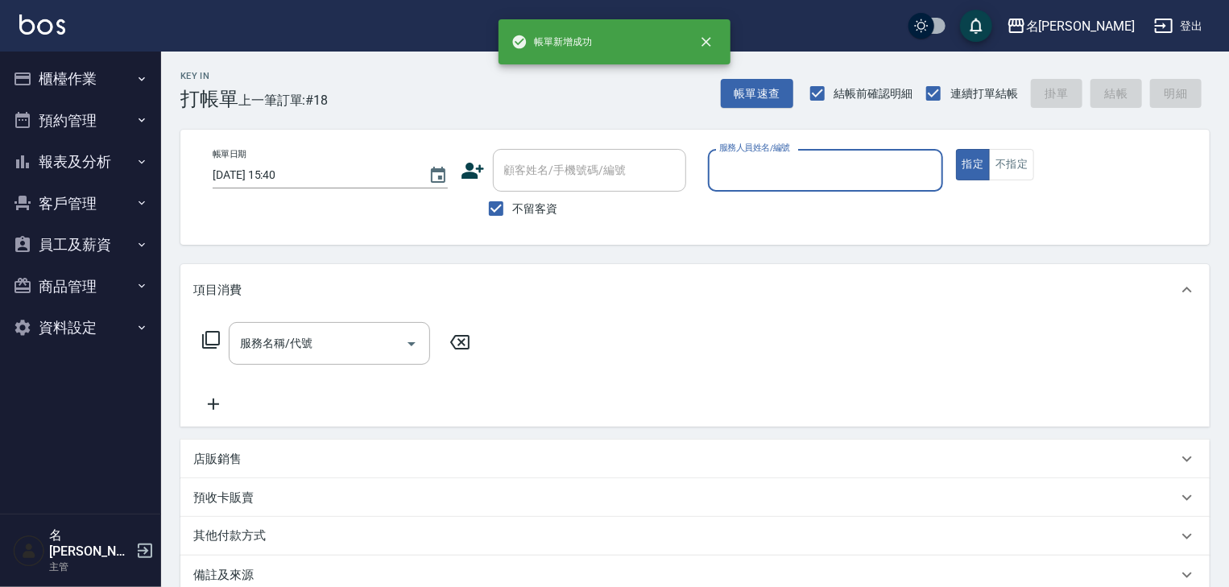
click at [810, 164] on input "服務人員姓名/編號" at bounding box center [825, 170] width 221 height 28
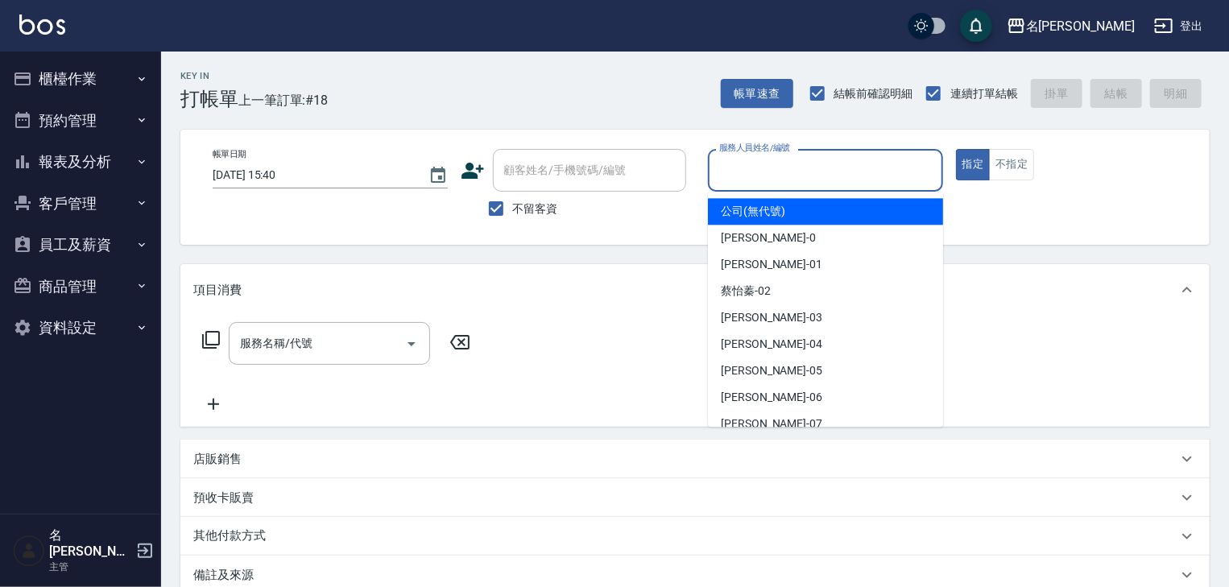
type input "1"
type input "[PERSON_NAME]"
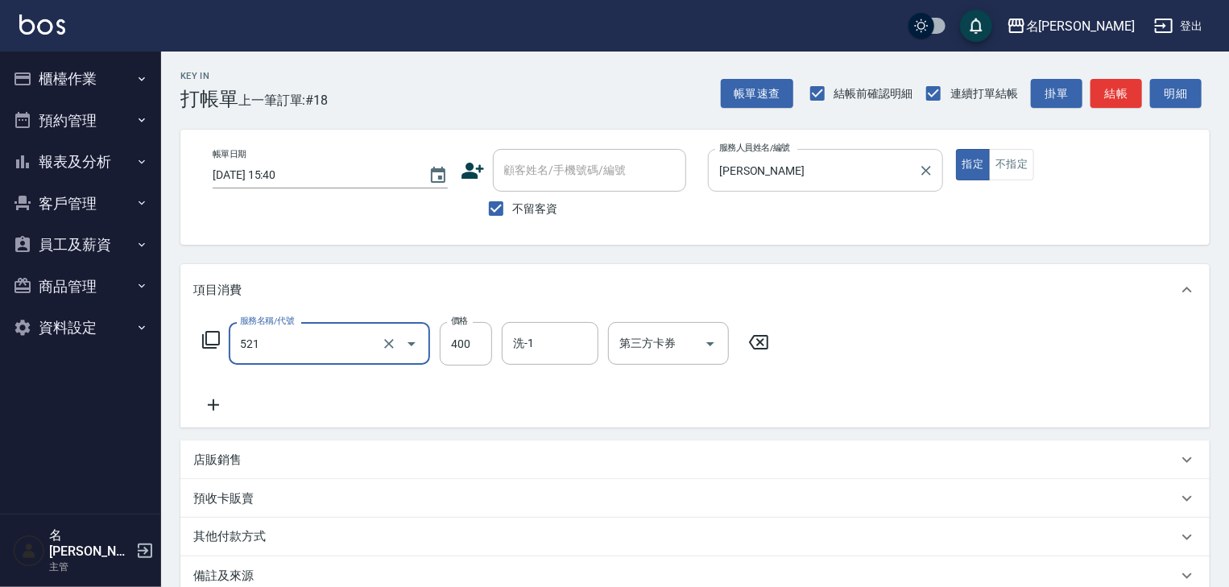
type input "健康洗髮(寶齡洗髮精)(521)"
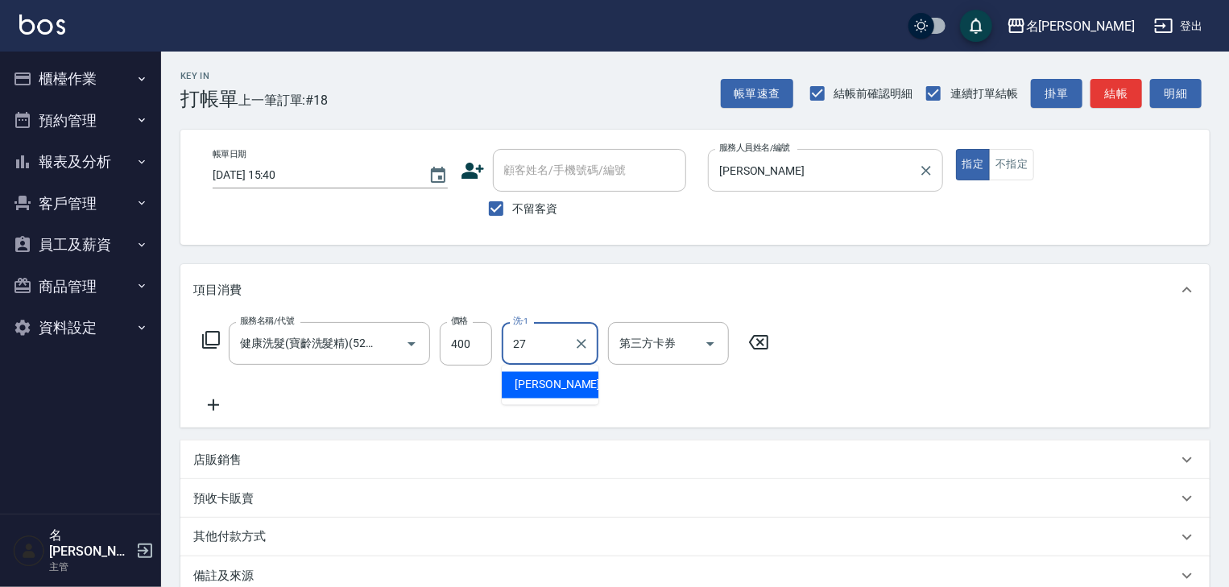
type input "[PERSON_NAME]-27"
click at [1120, 89] on button "結帳" at bounding box center [1117, 94] width 52 height 30
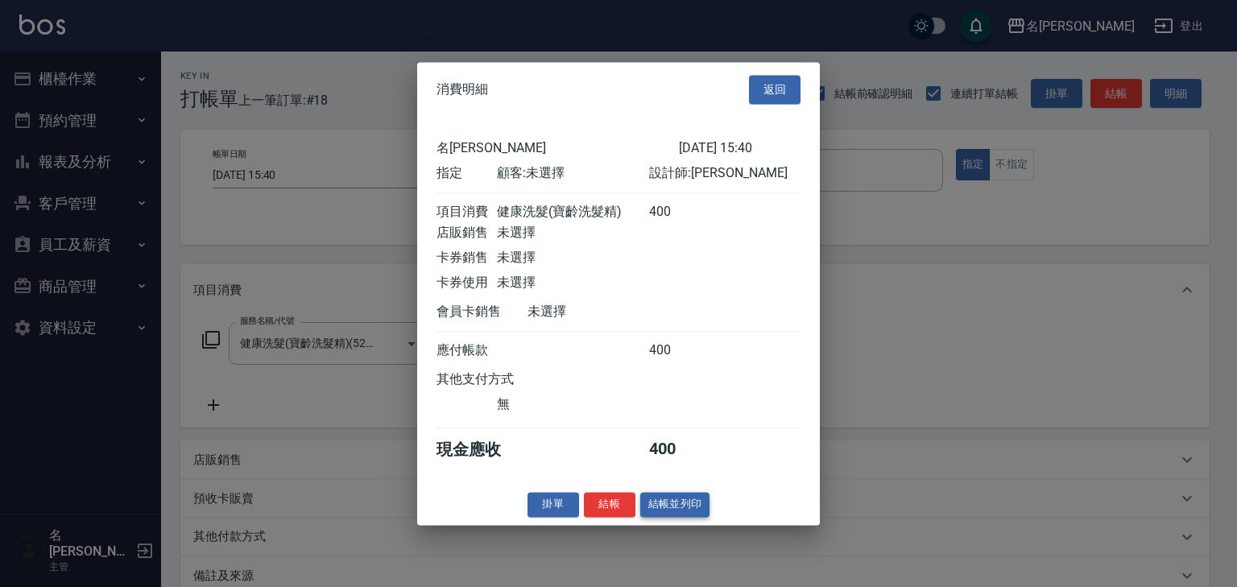
click at [694, 510] on button "結帳並列印" at bounding box center [675, 504] width 70 height 25
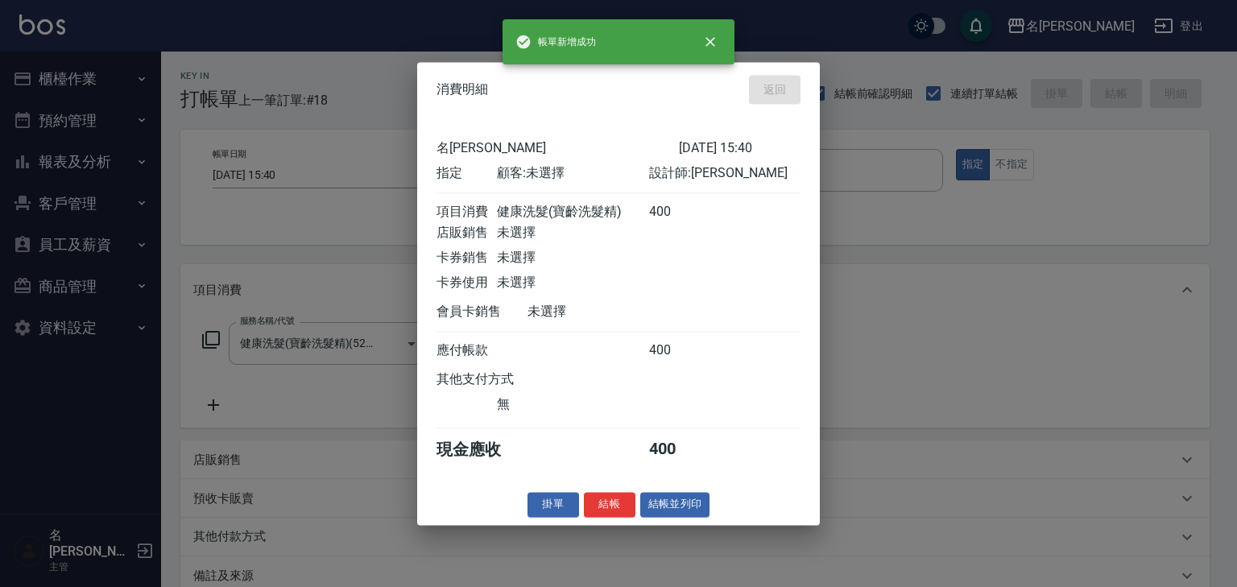
type input "[DATE] 15:41"
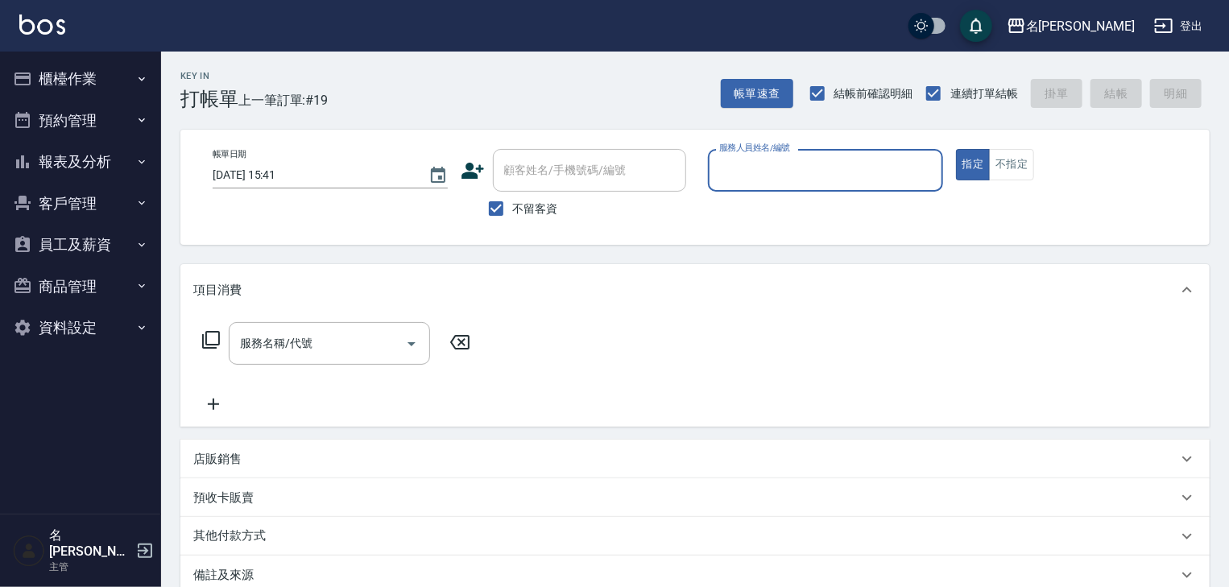
click at [48, 70] on button "櫃檯作業" at bounding box center [80, 79] width 148 height 42
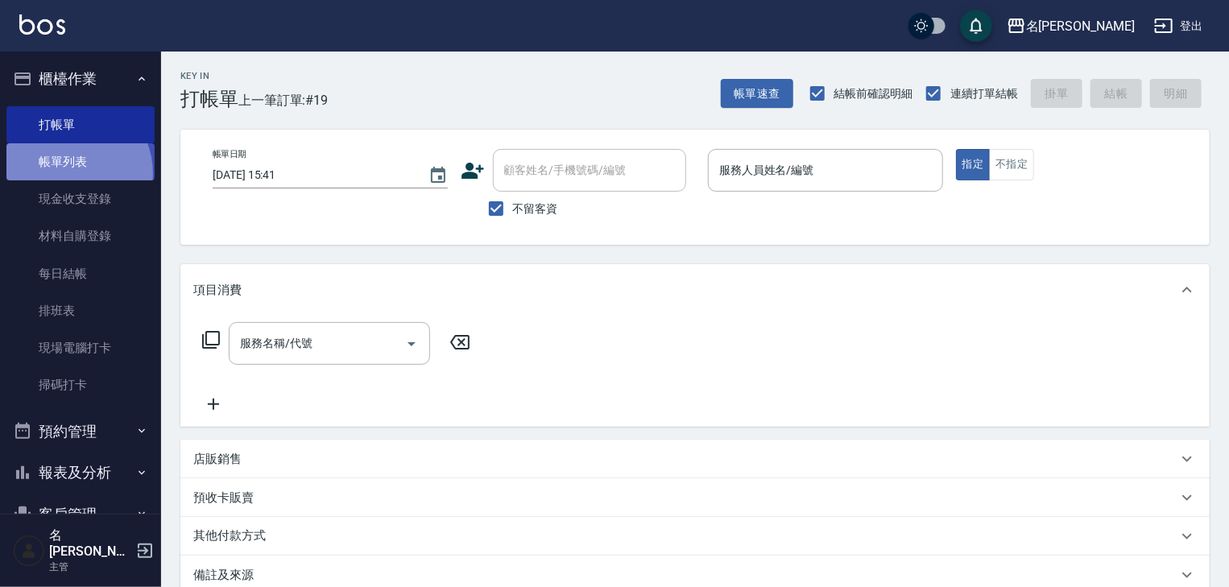
click at [69, 173] on link "帳單列表" at bounding box center [80, 161] width 148 height 37
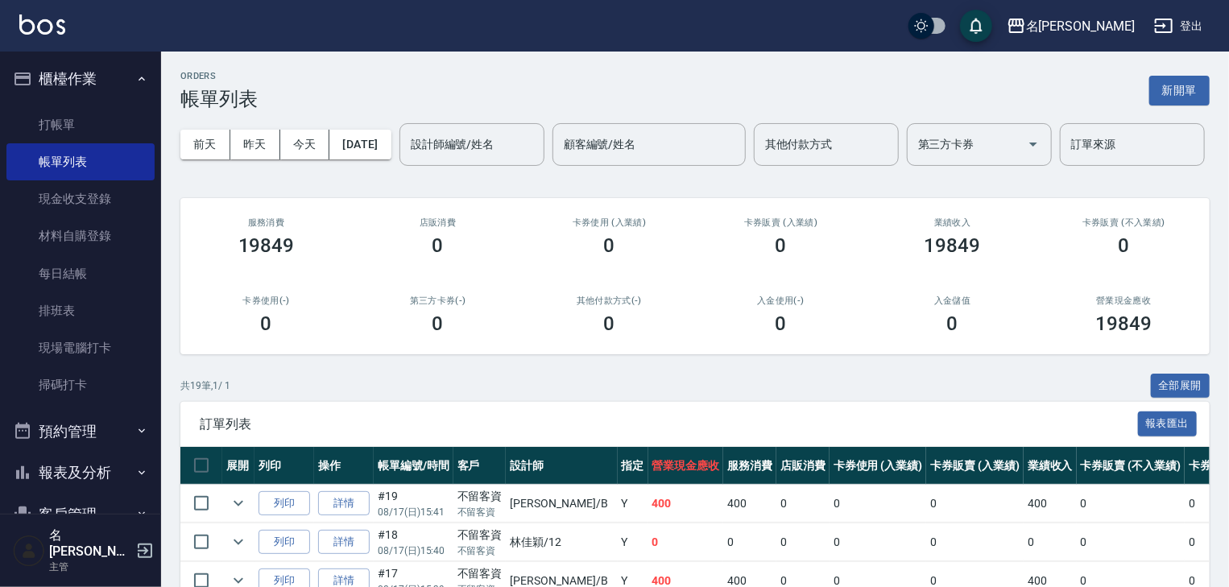
scroll to position [172, 0]
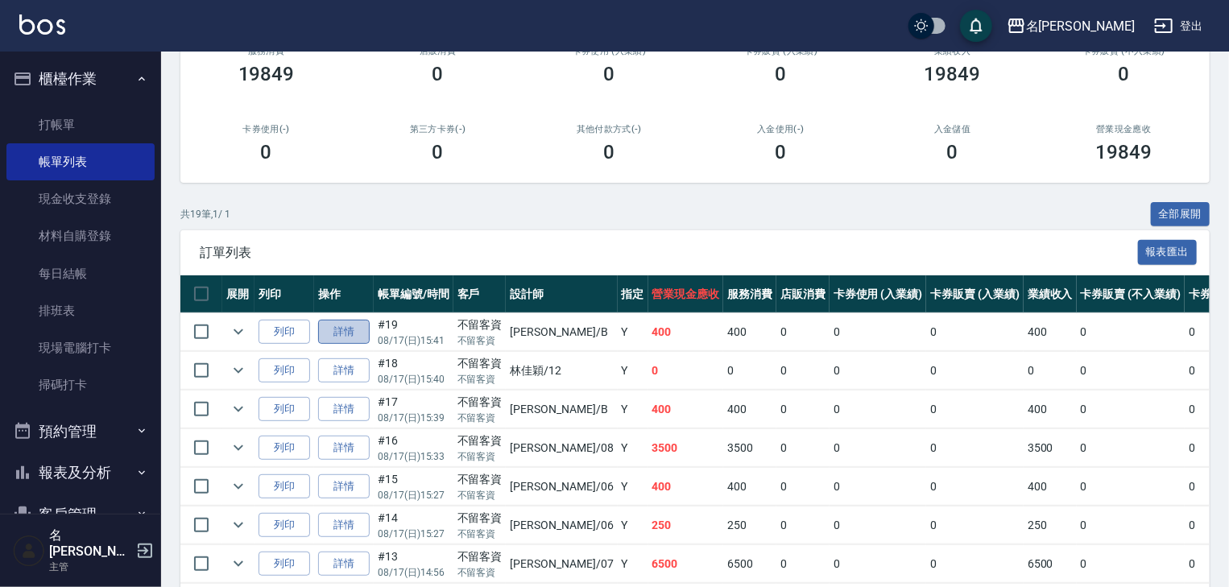
click at [327, 345] on link "詳情" at bounding box center [344, 332] width 52 height 25
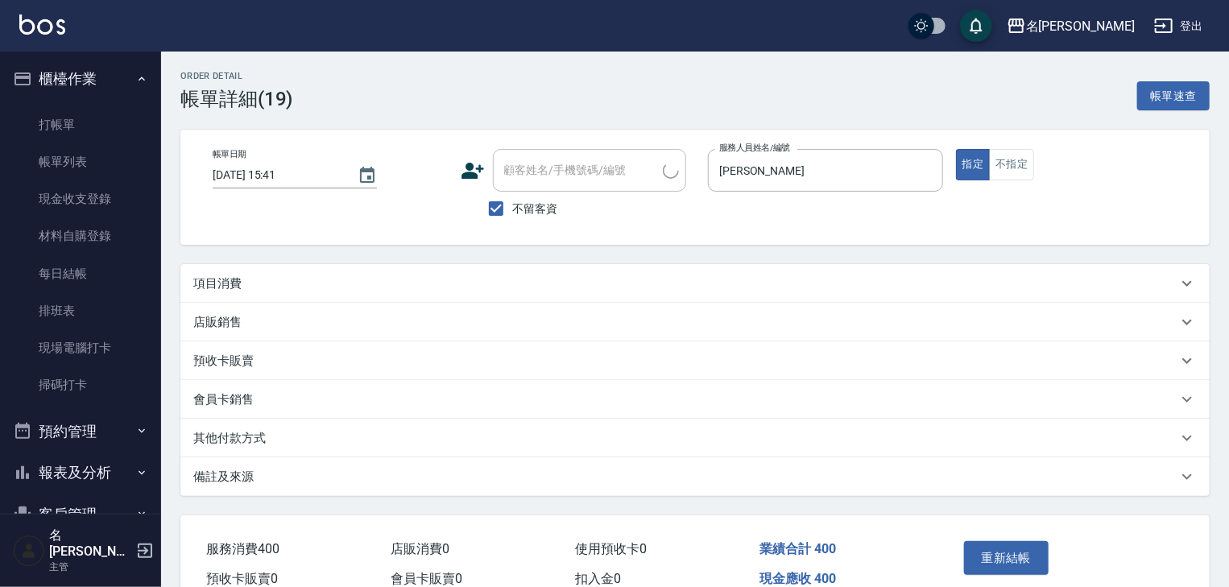
checkbox input "true"
type input "[PERSON_NAME]"
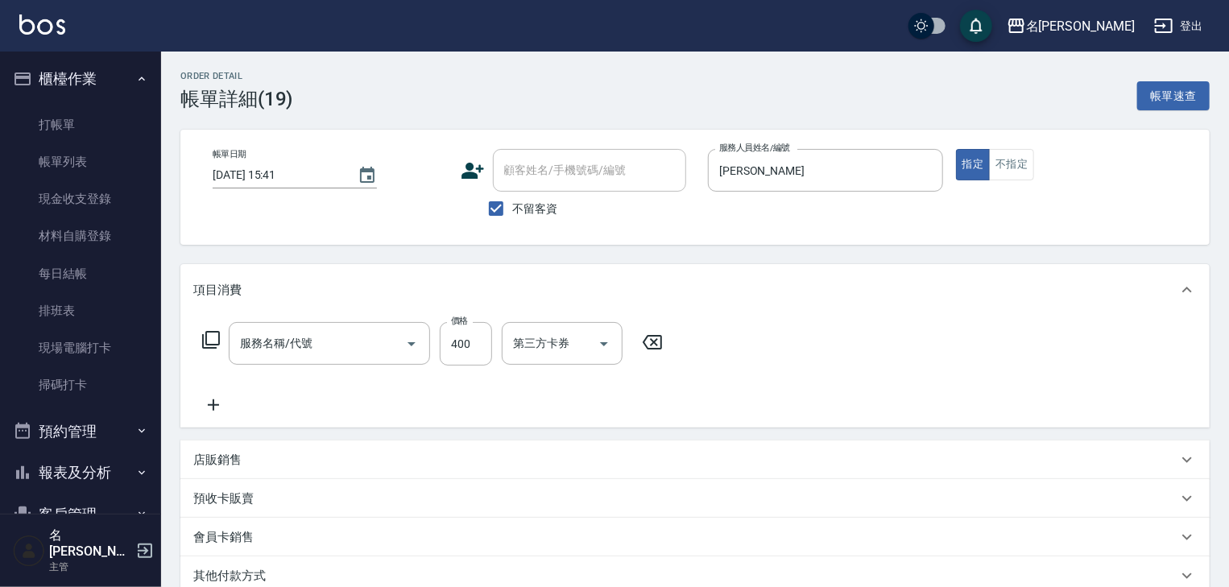
type input "健康洗髮(寶齡洗髮精)(521)"
click at [208, 417] on div "服務名稱/代號 健康洗髮(寶齡洗髮精)(521) 服務名稱/代號 價格 400 價格 洗-1 [PERSON_NAME]-27 洗-1 第三方卡券 第三方卡券" at bounding box center [694, 372] width 1029 height 112
click at [216, 411] on icon at bounding box center [213, 405] width 40 height 19
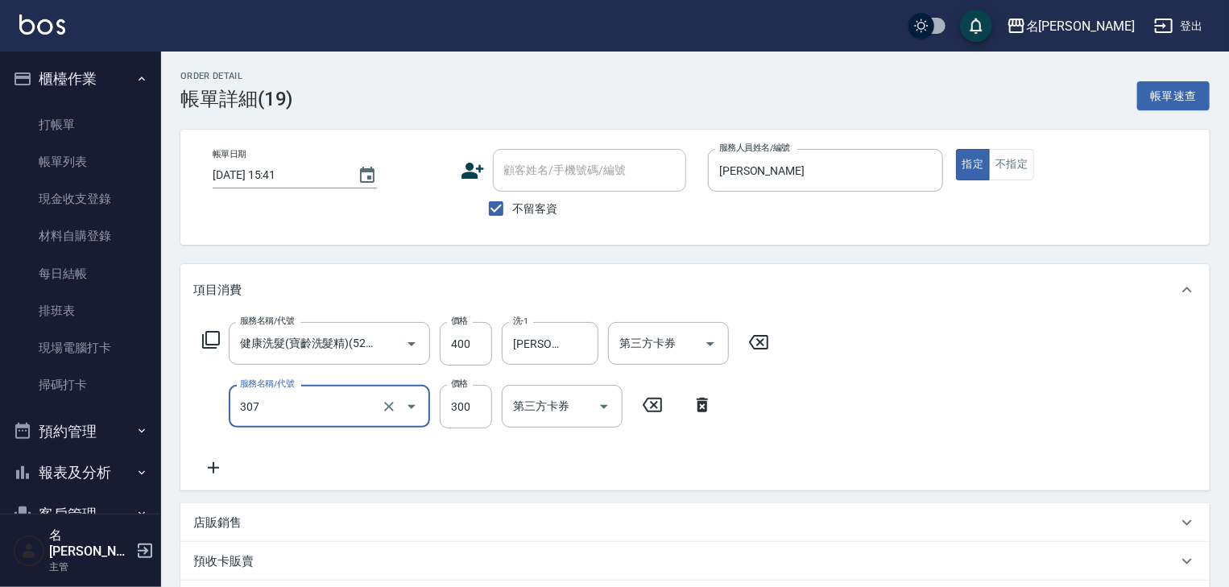
type input "剪髮(307)"
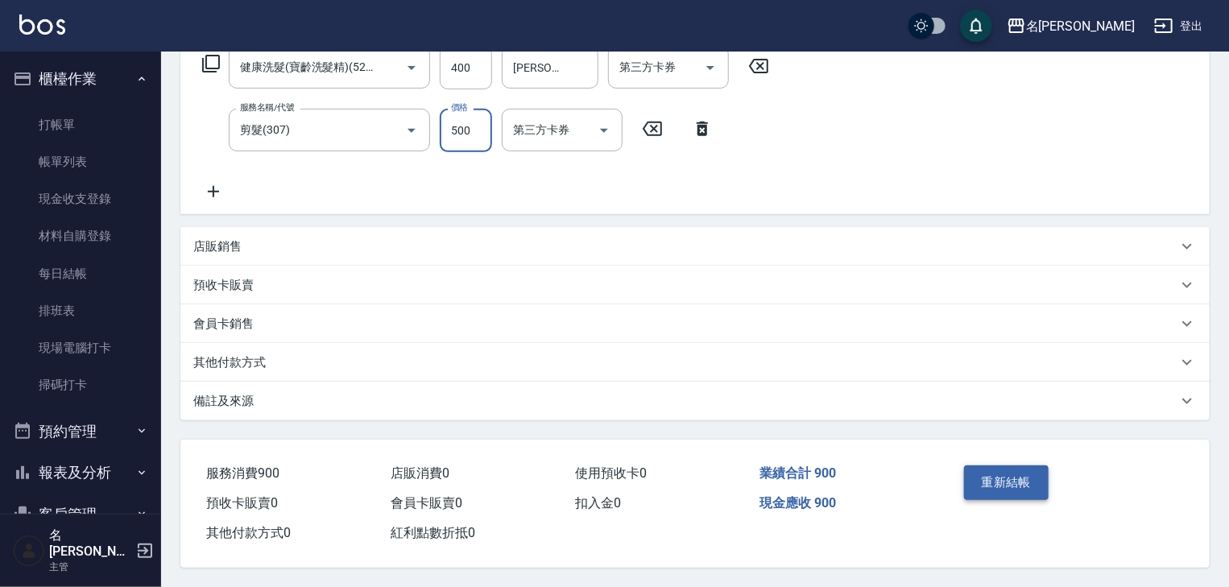
type input "500"
click at [1046, 479] on button "重新結帳" at bounding box center [1006, 483] width 85 height 34
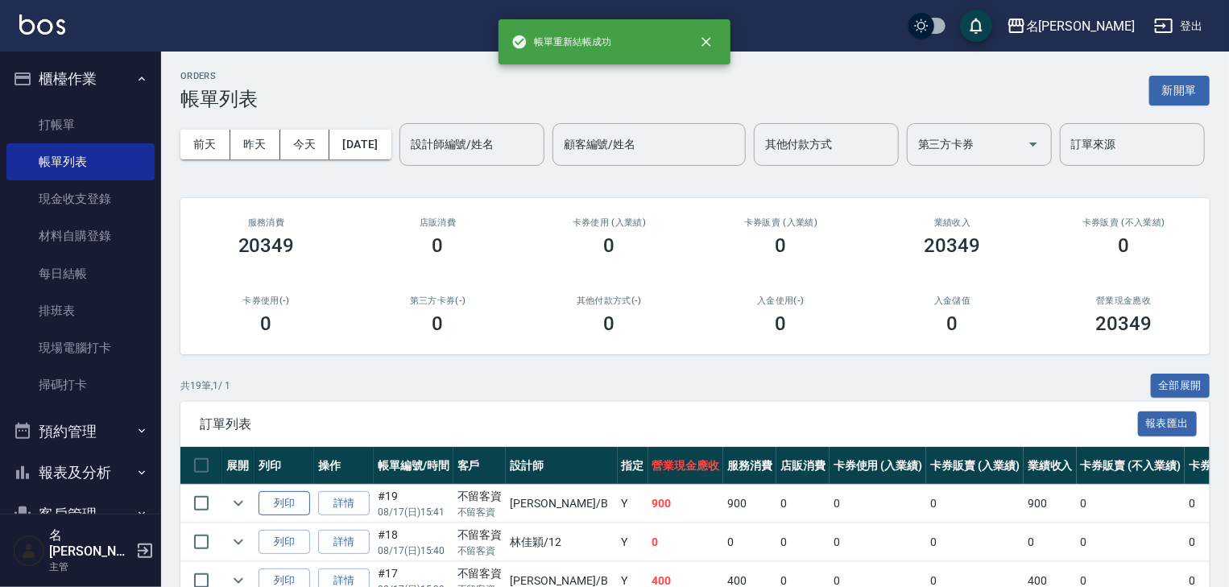
click at [292, 516] on button "列印" at bounding box center [285, 503] width 52 height 25
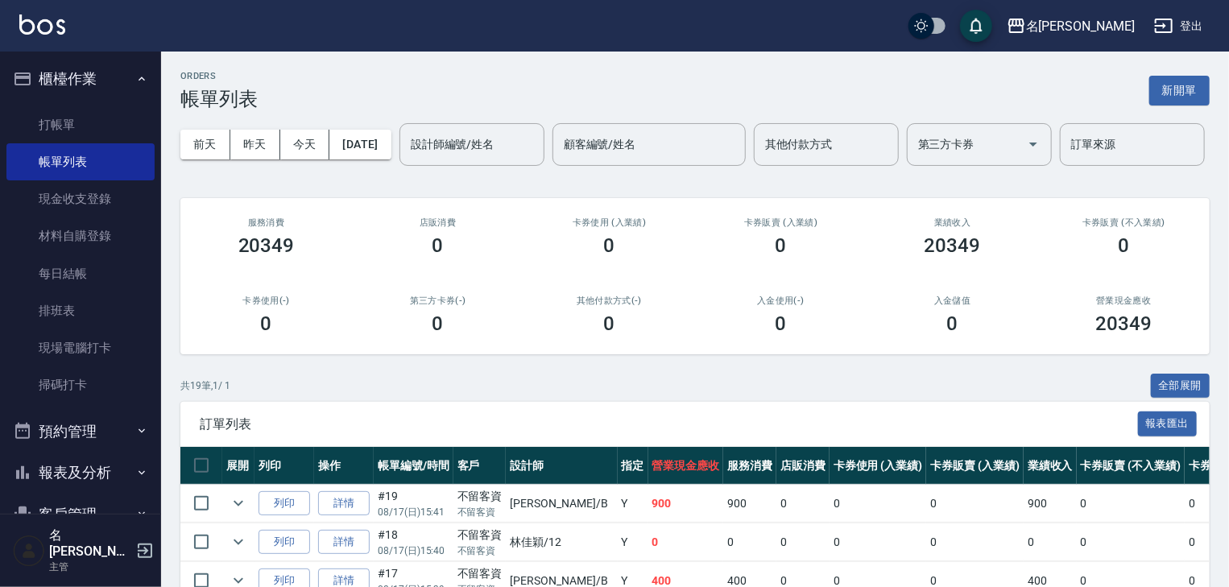
click at [39, 13] on div "名[PERSON_NAME]出" at bounding box center [614, 26] width 1229 height 52
click at [39, 23] on img at bounding box center [42, 24] width 46 height 20
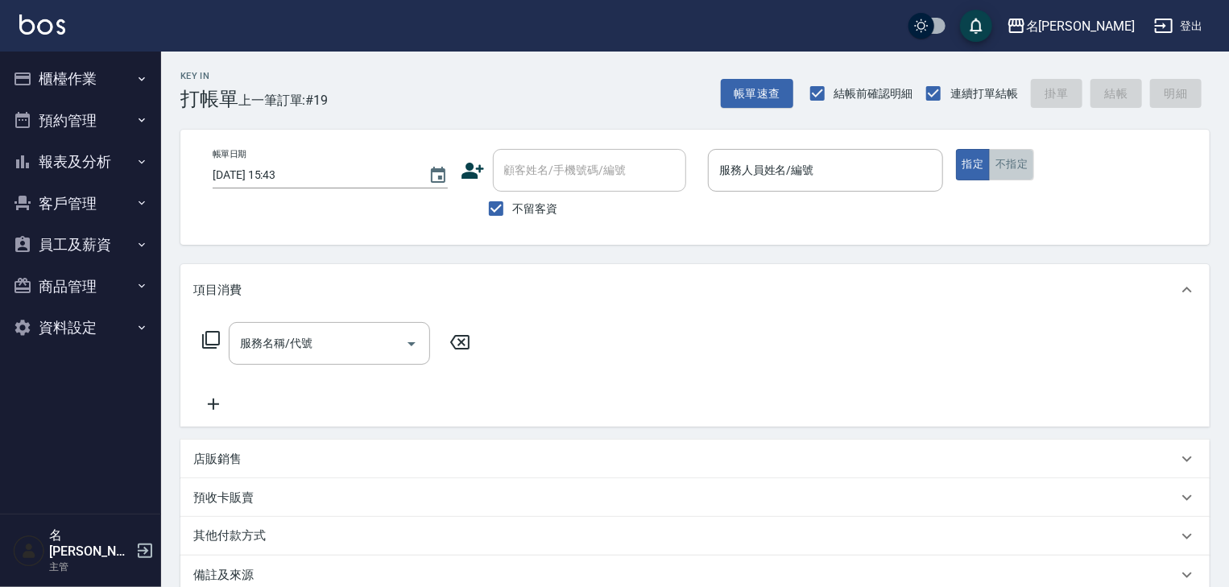
click at [1012, 174] on button "不指定" at bounding box center [1011, 164] width 45 height 31
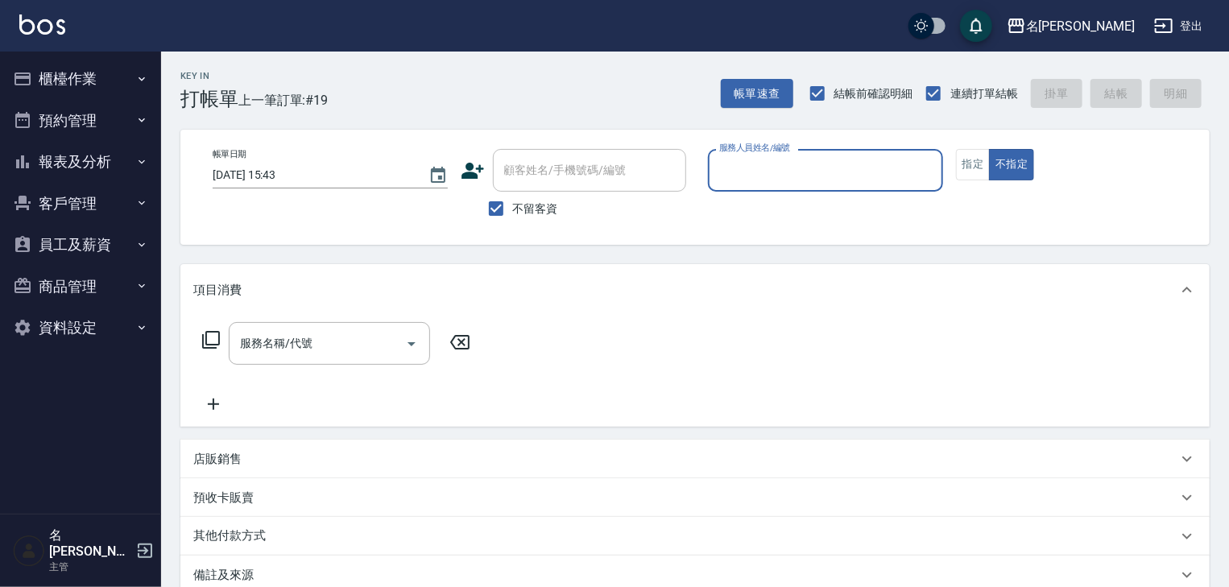
click at [875, 163] on input "服務人員姓名/編號" at bounding box center [825, 170] width 221 height 28
type input "意如-16"
type button "false"
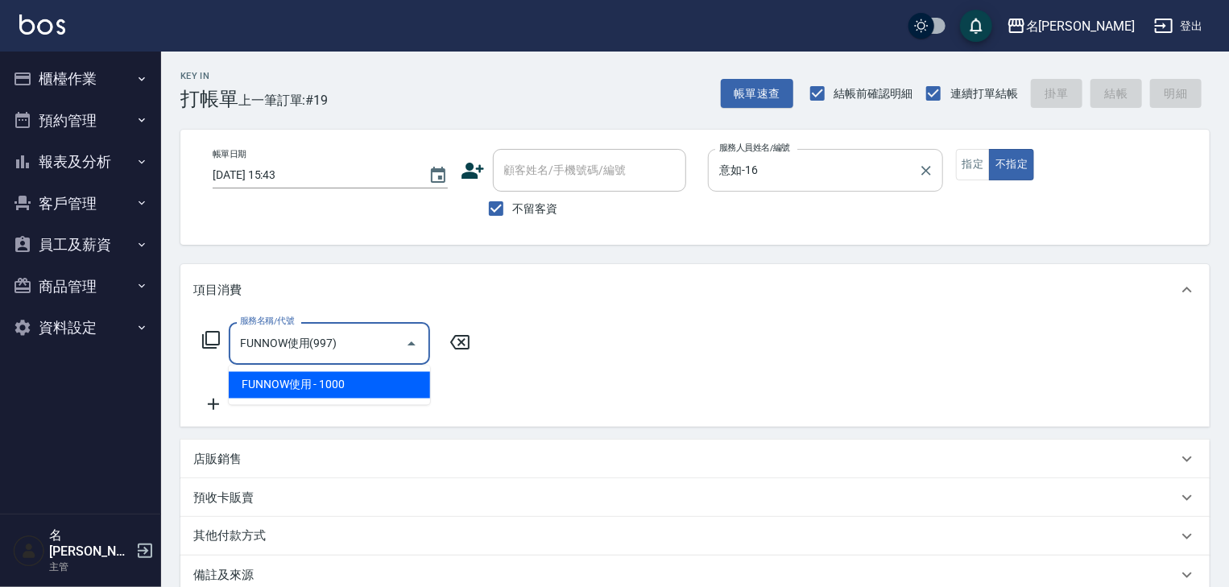
type input "FUNNOW使用(997)"
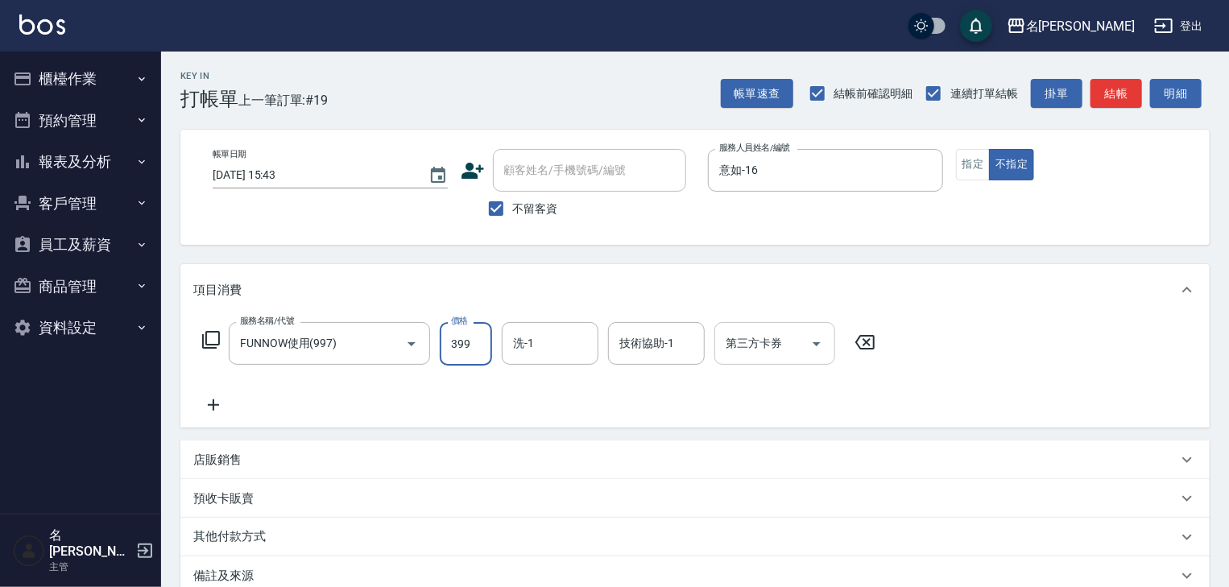
type input "399"
click at [788, 338] on input "第三方卡券" at bounding box center [763, 343] width 82 height 28
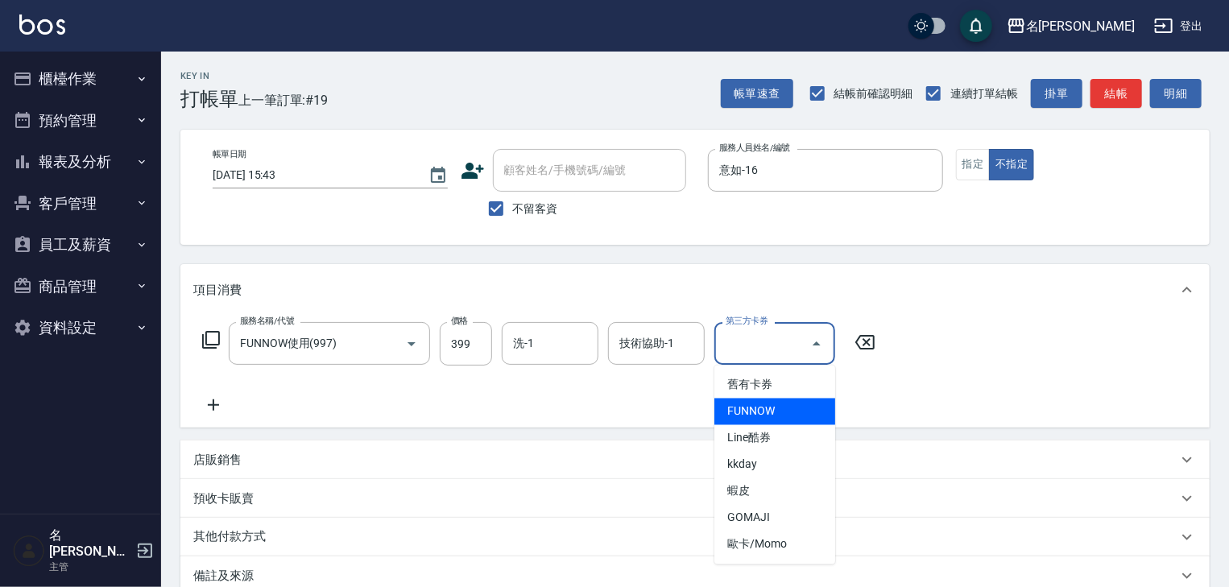
click at [750, 403] on span "FUNNOW" at bounding box center [774, 412] width 121 height 27
type input "FUNNOW"
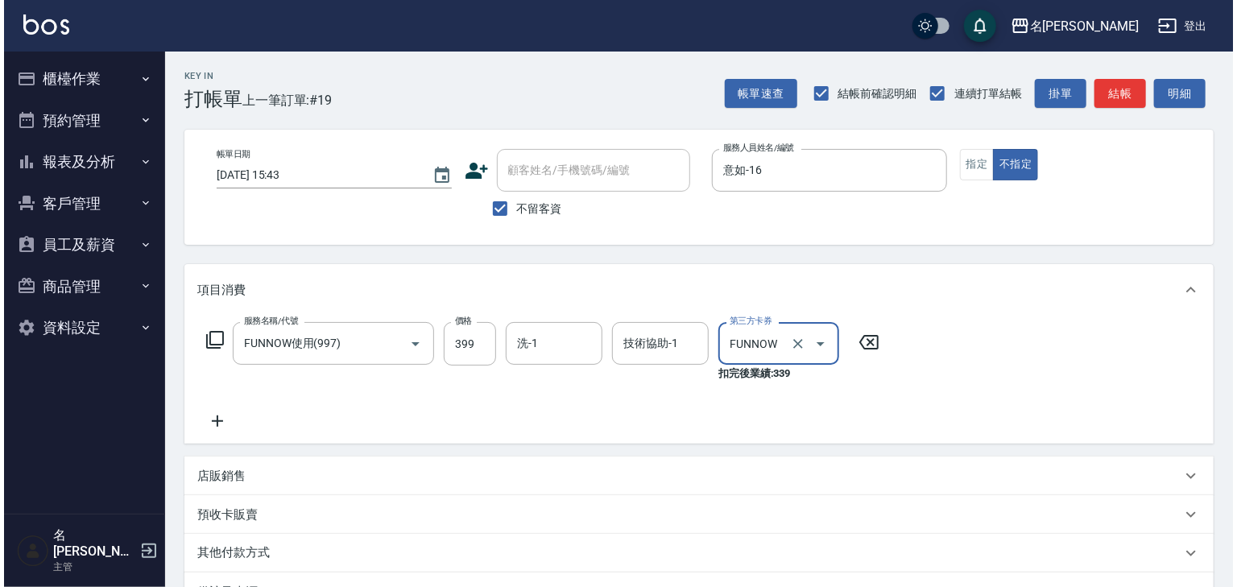
scroll to position [205, 0]
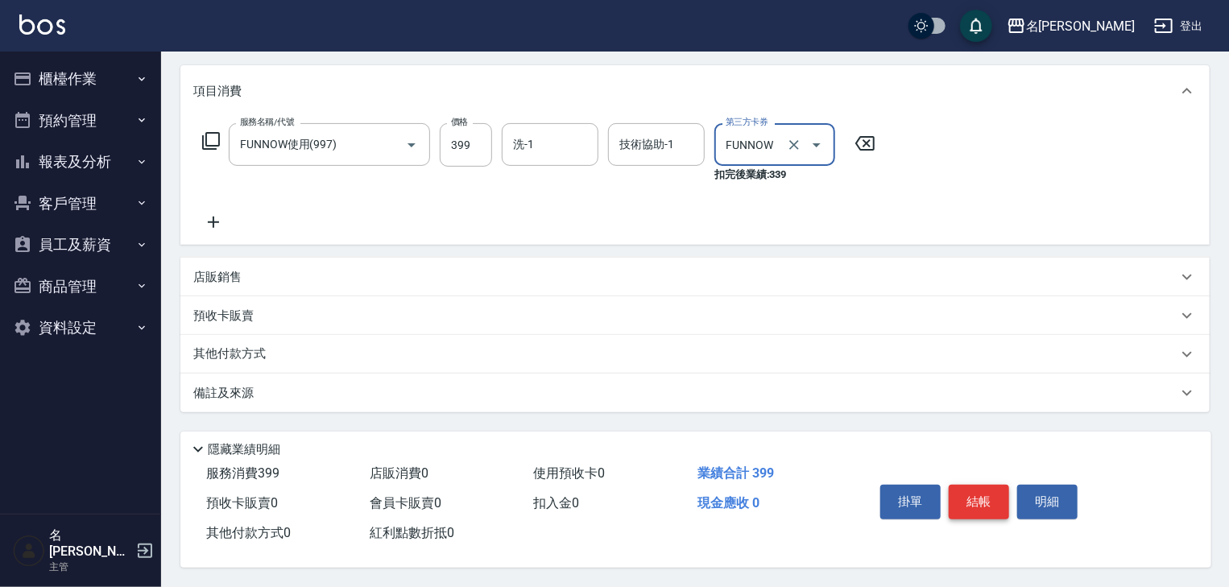
click at [967, 508] on button "結帳" at bounding box center [979, 502] width 60 height 34
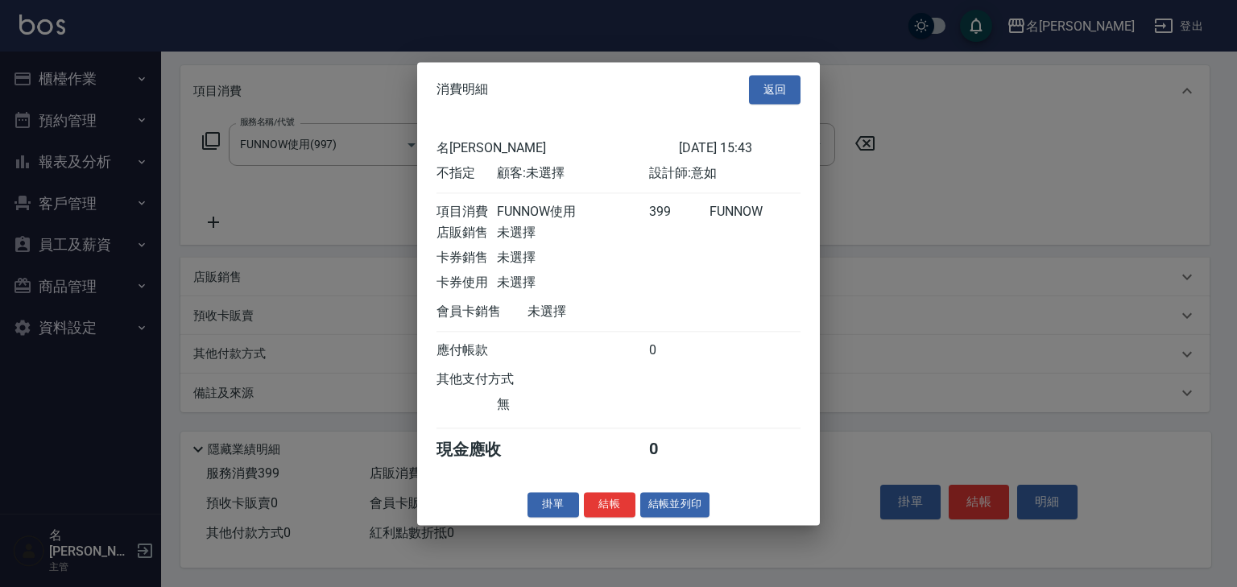
click at [596, 501] on button "結帳" at bounding box center [610, 504] width 52 height 25
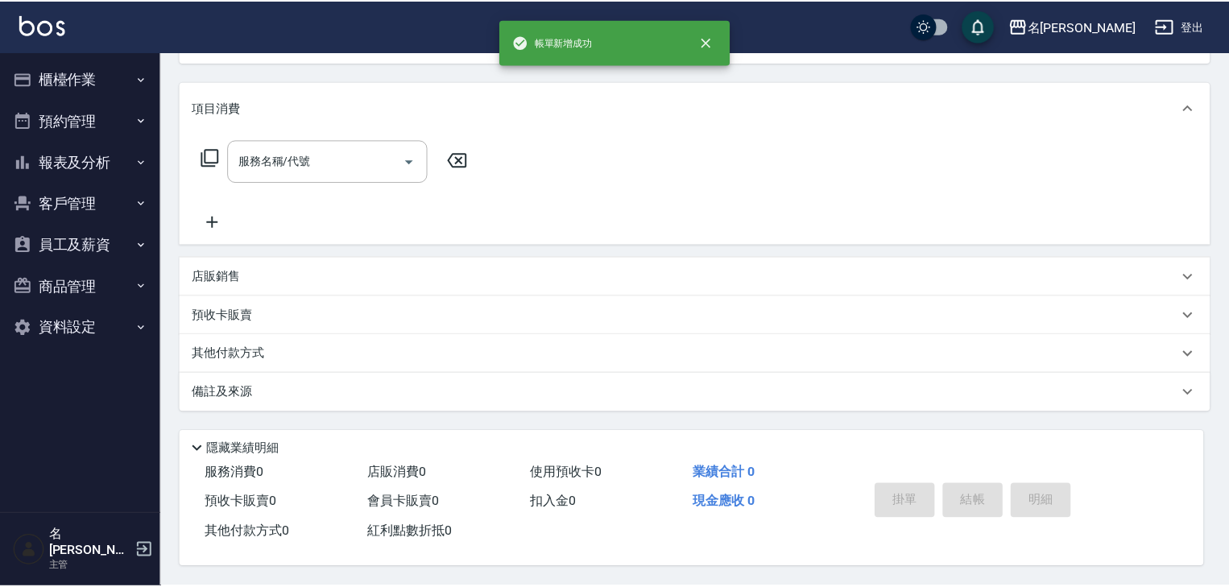
scroll to position [0, 0]
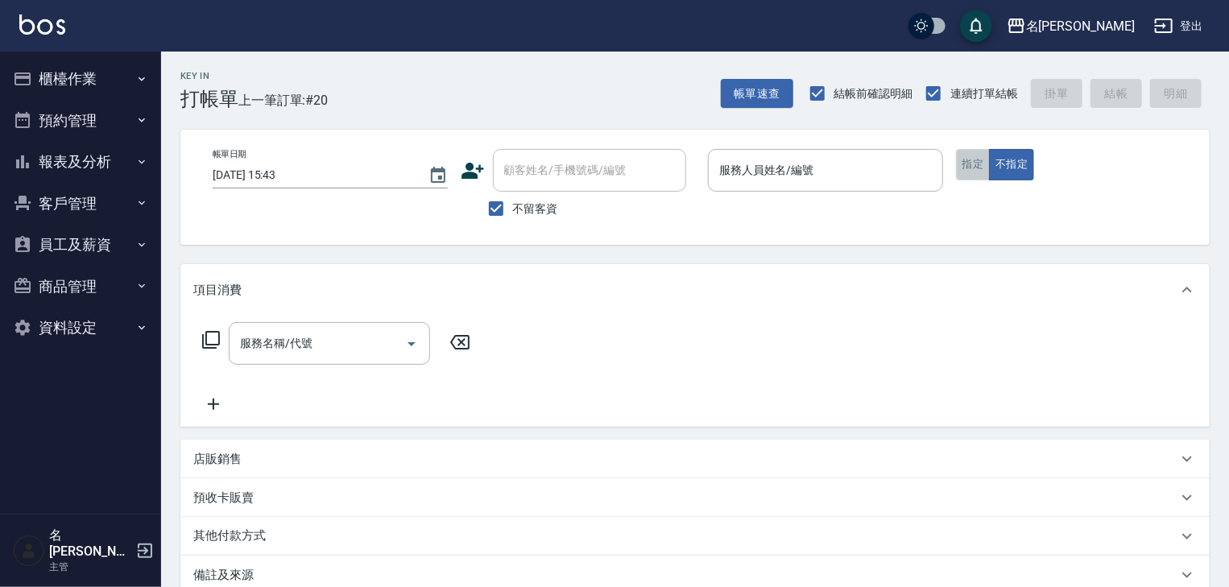
click at [986, 172] on button "指定" at bounding box center [973, 164] width 35 height 31
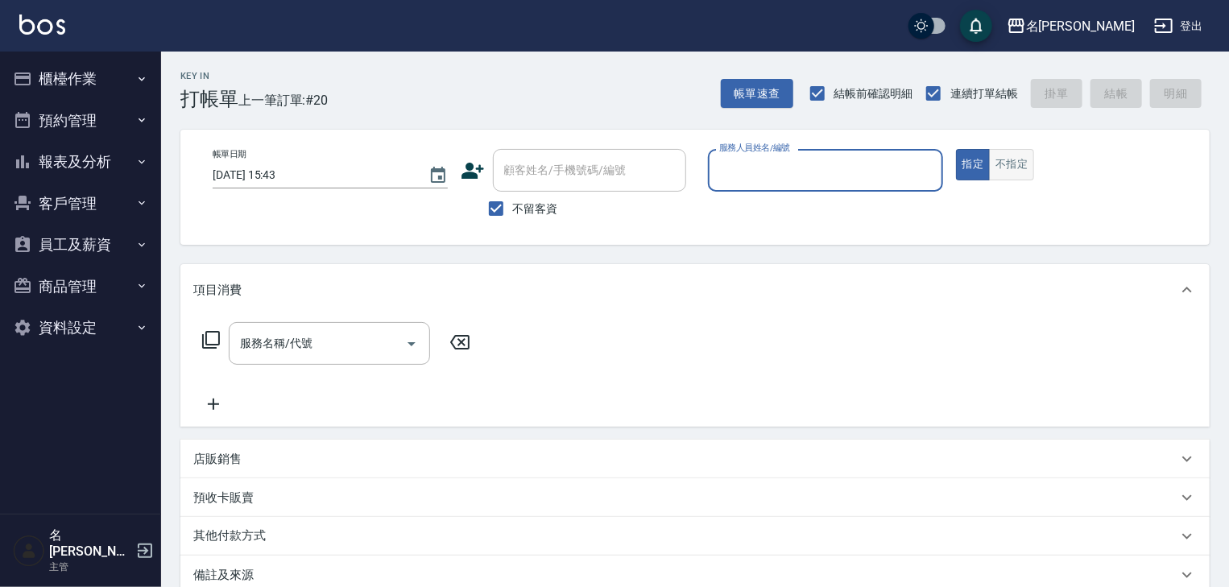
click at [1018, 176] on button "不指定" at bounding box center [1011, 164] width 45 height 31
click at [851, 191] on div "服務人員姓名/編號" at bounding box center [825, 170] width 235 height 43
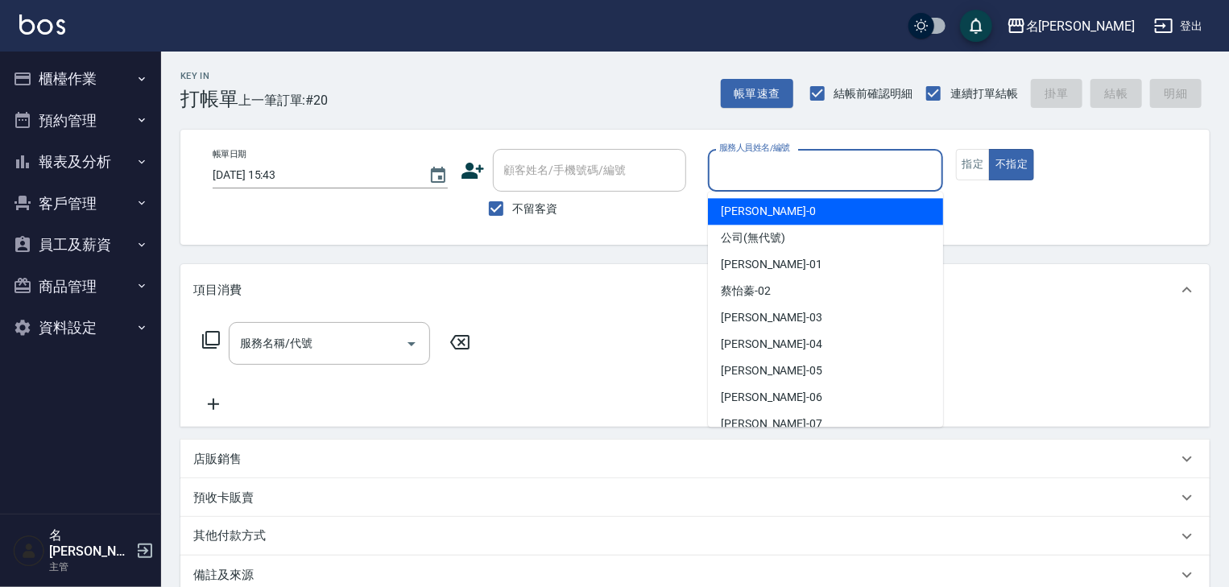
type input "ㄖ"
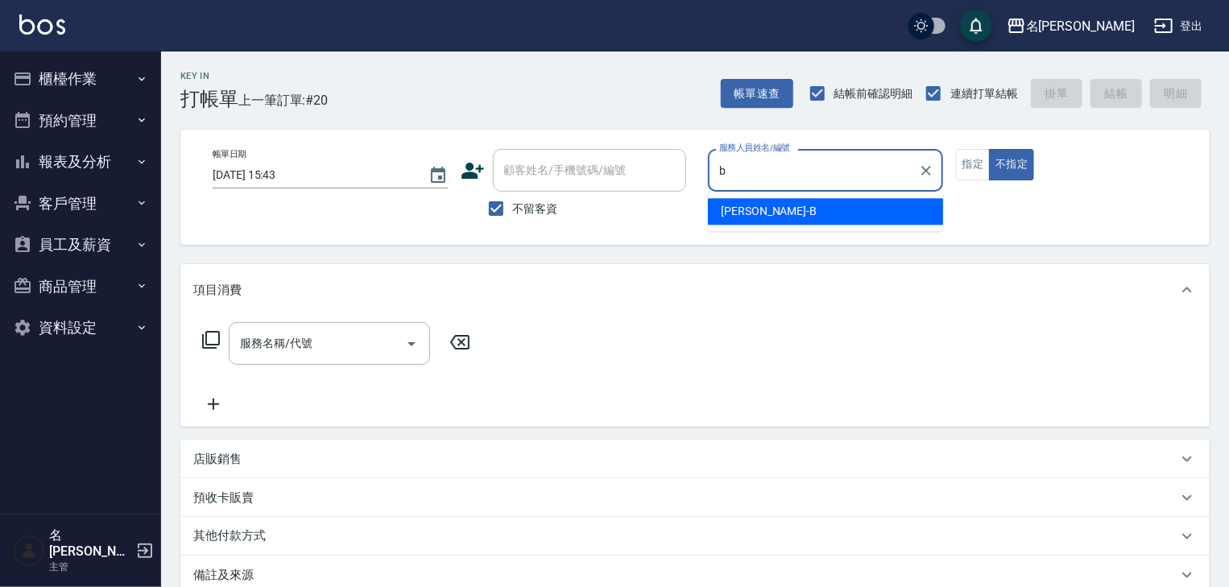
type input "[PERSON_NAME]"
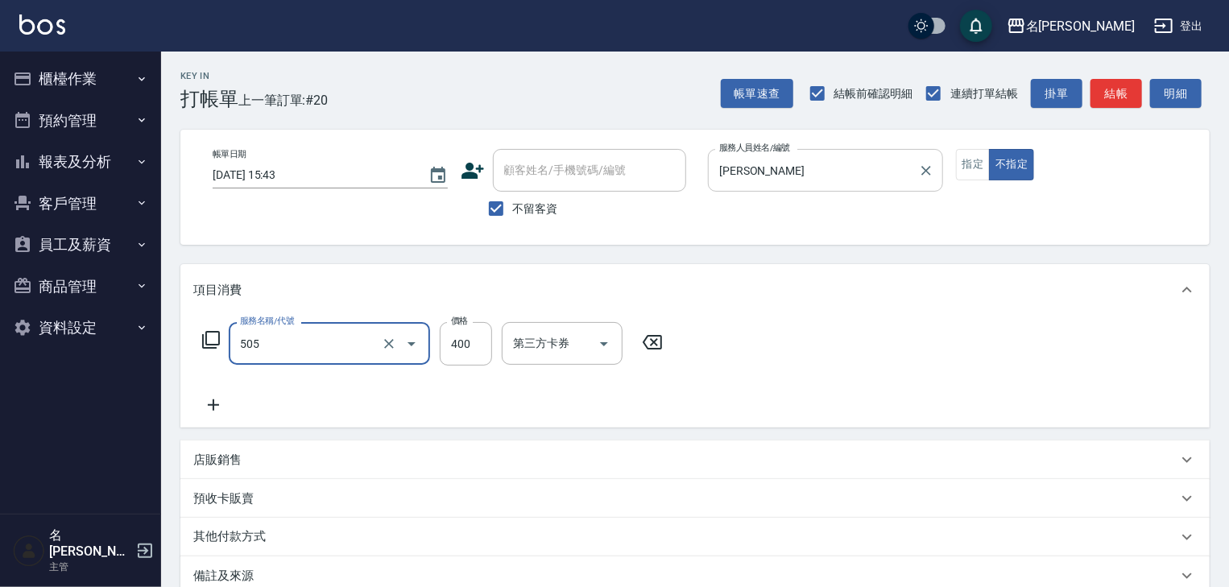
type input "洗髮(505)"
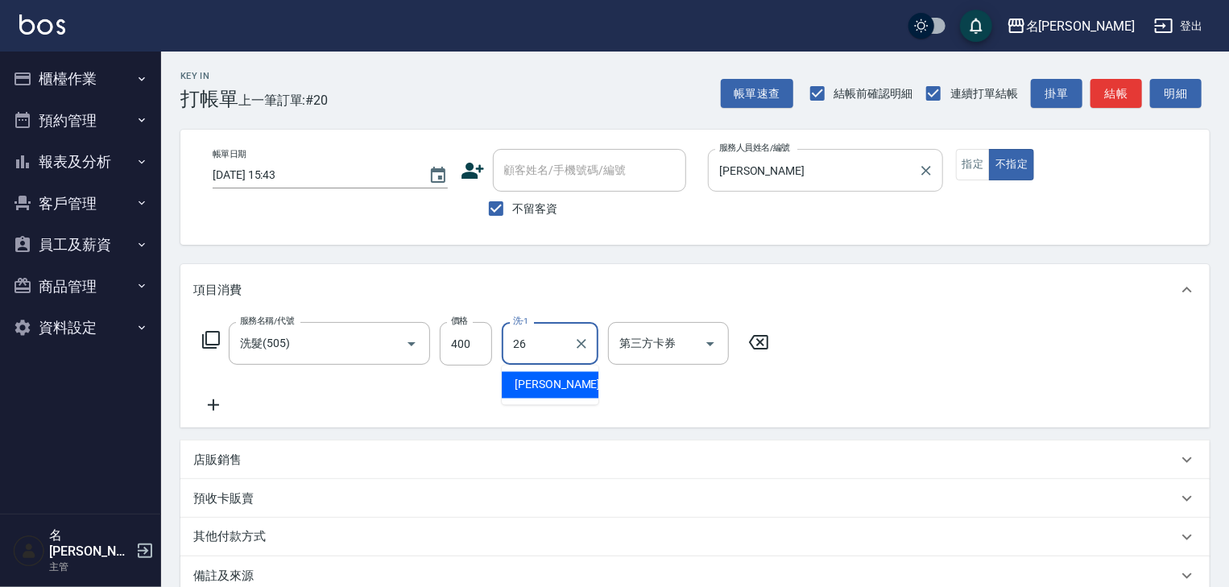
type input "[PERSON_NAME]筑-26"
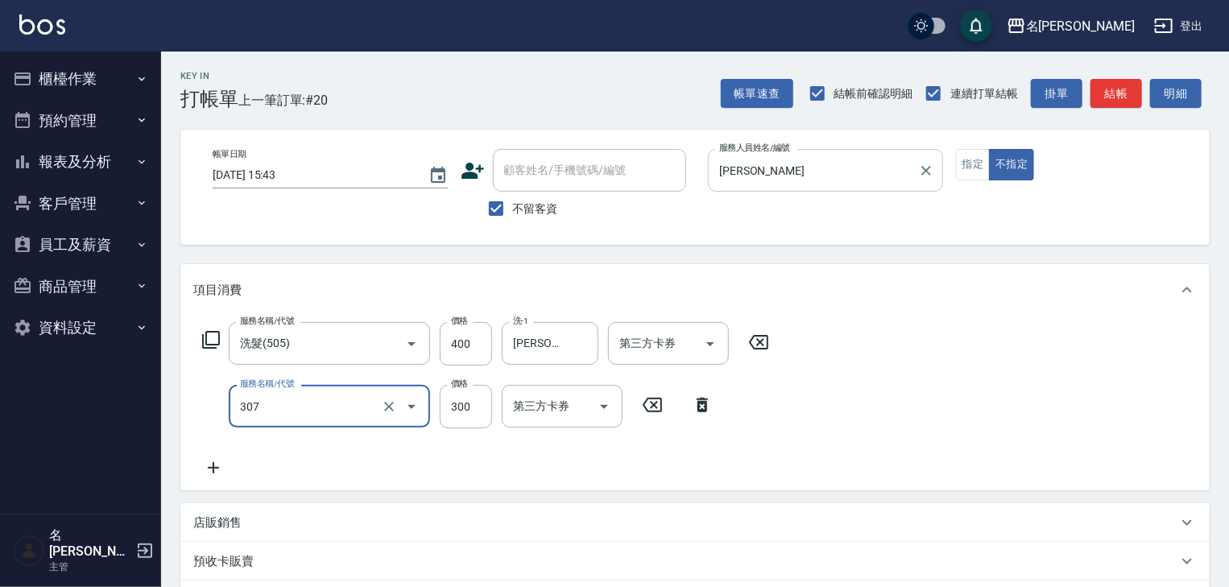
type input "剪髮(307)"
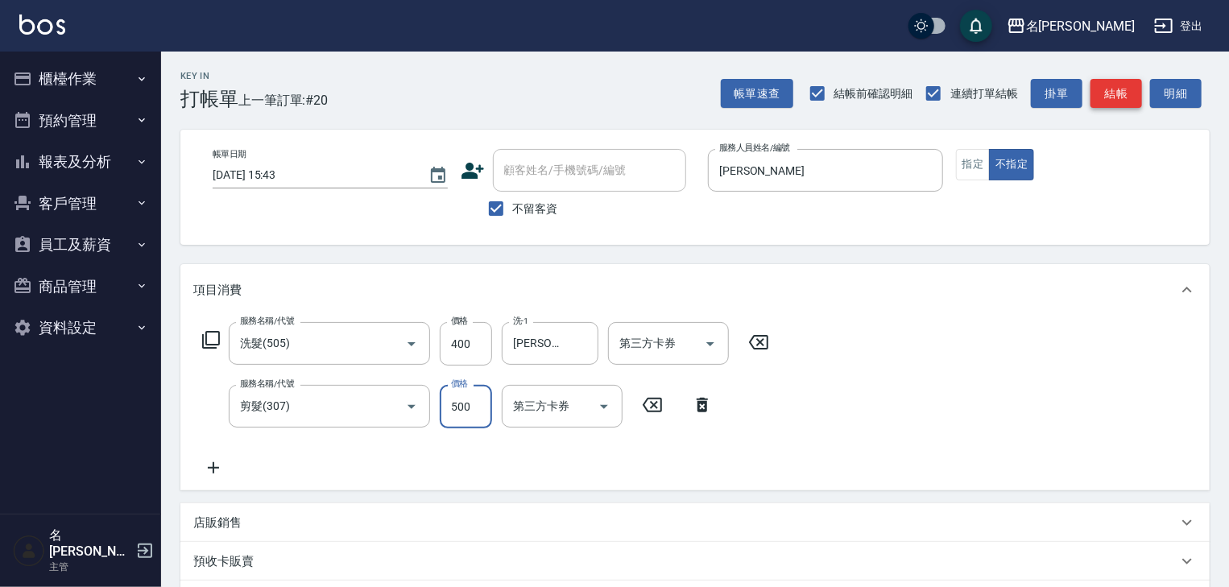
type input "500"
click at [1119, 87] on button "結帳" at bounding box center [1117, 94] width 52 height 30
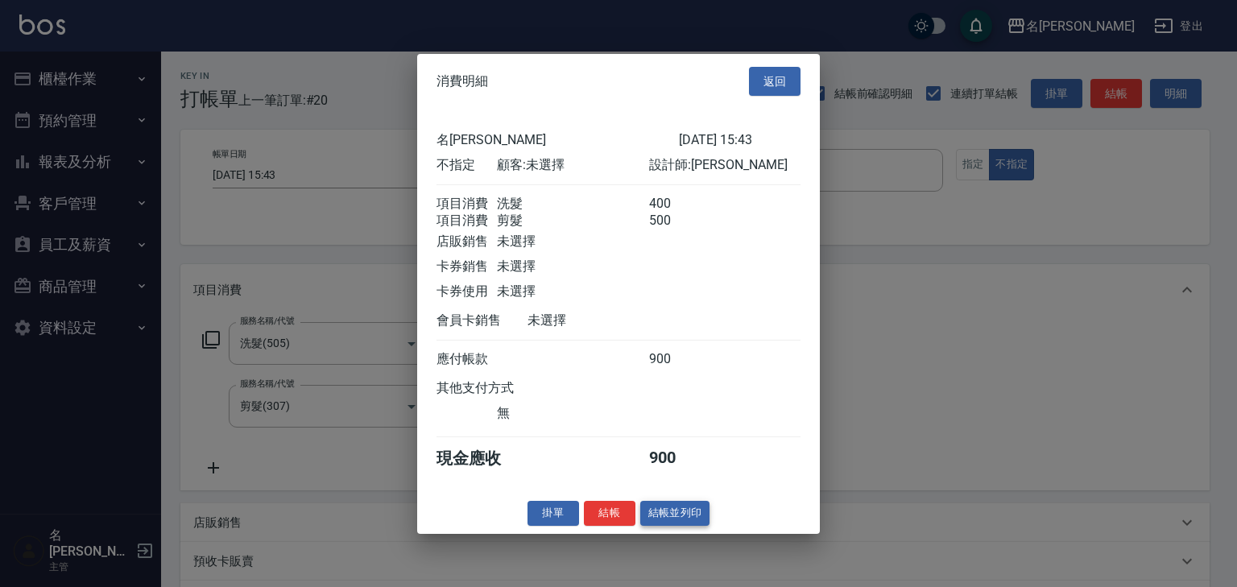
click at [687, 512] on button "結帳並列印" at bounding box center [675, 513] width 70 height 25
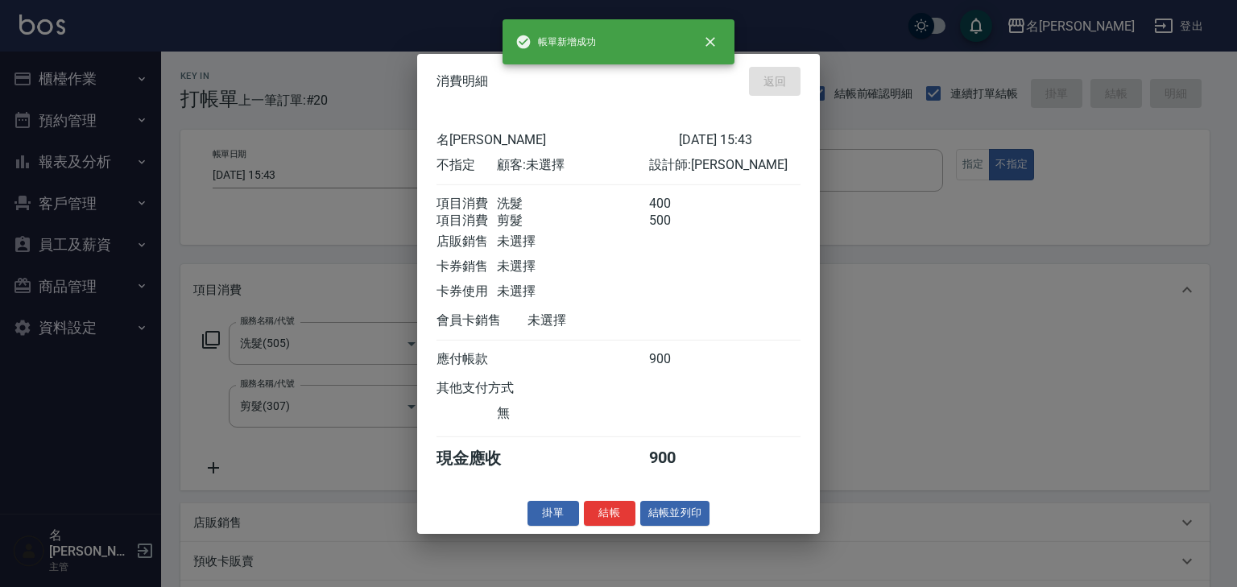
type input "[DATE] 15:48"
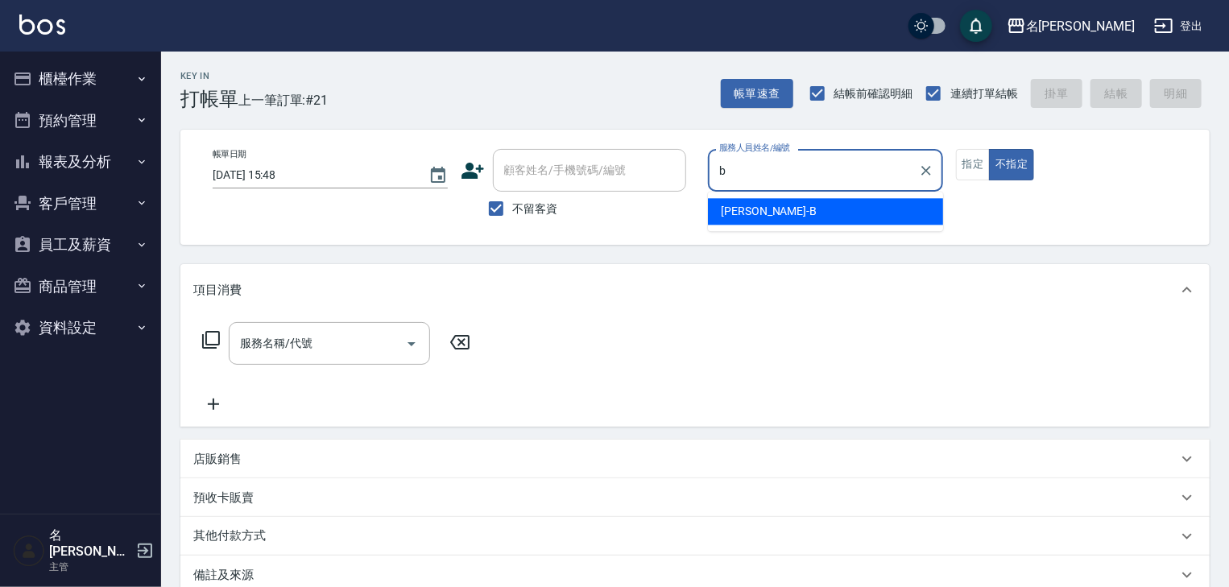
type input "[PERSON_NAME]"
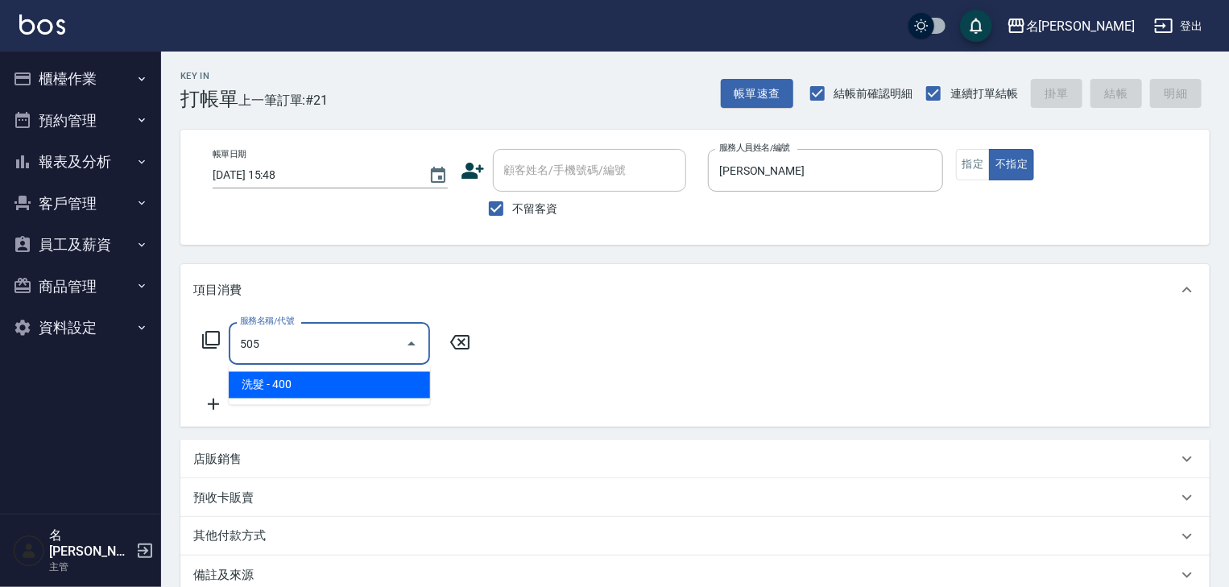
type input "洗髮(505)"
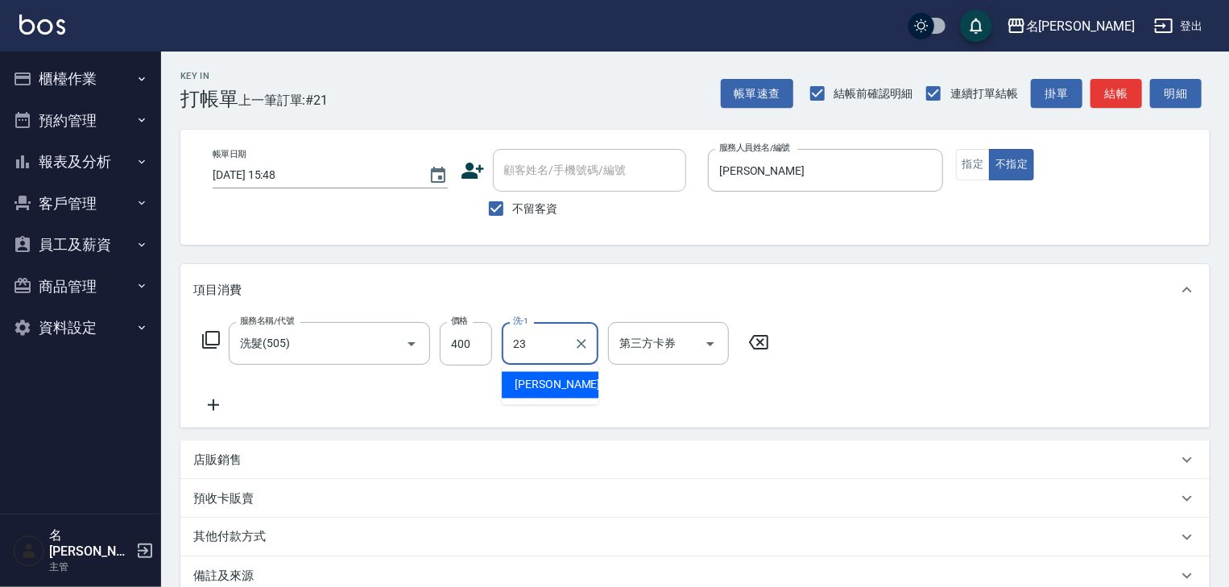
type input "[PERSON_NAME]-23"
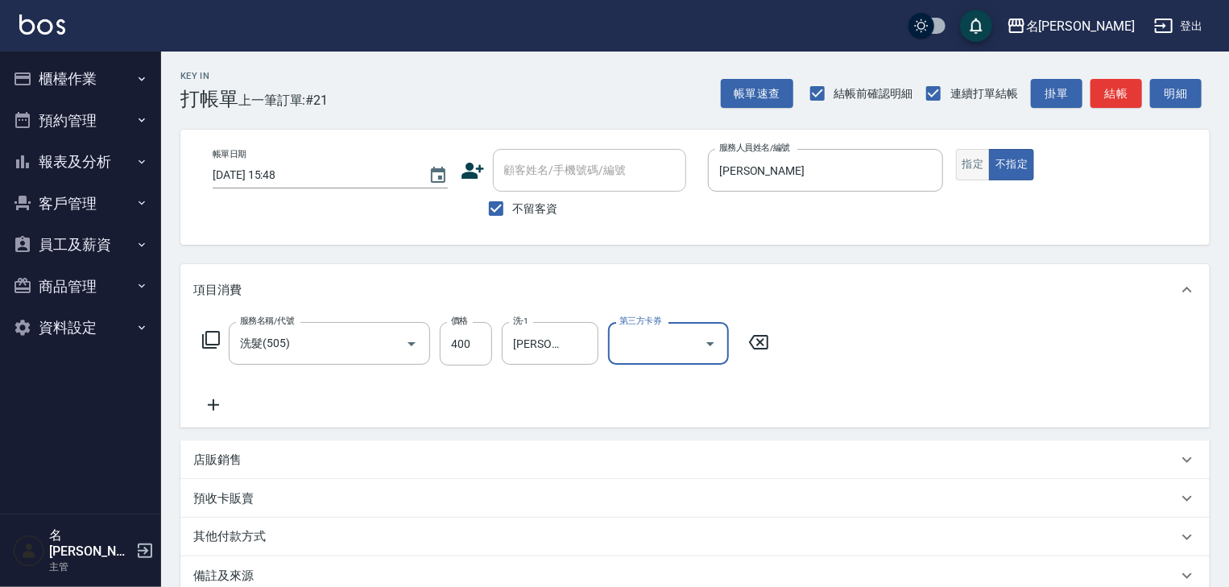
drag, startPoint x: 959, startPoint y: 159, endPoint x: 967, endPoint y: 151, distance: 10.3
click at [959, 159] on button "指定" at bounding box center [973, 164] width 35 height 31
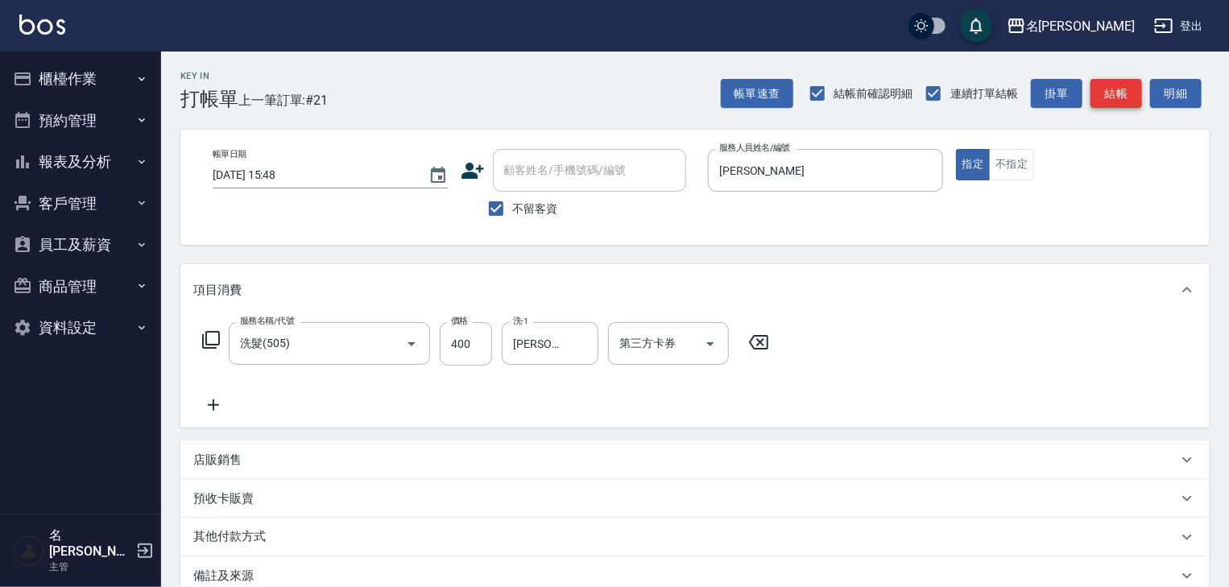
click at [1141, 97] on button "結帳" at bounding box center [1117, 94] width 52 height 30
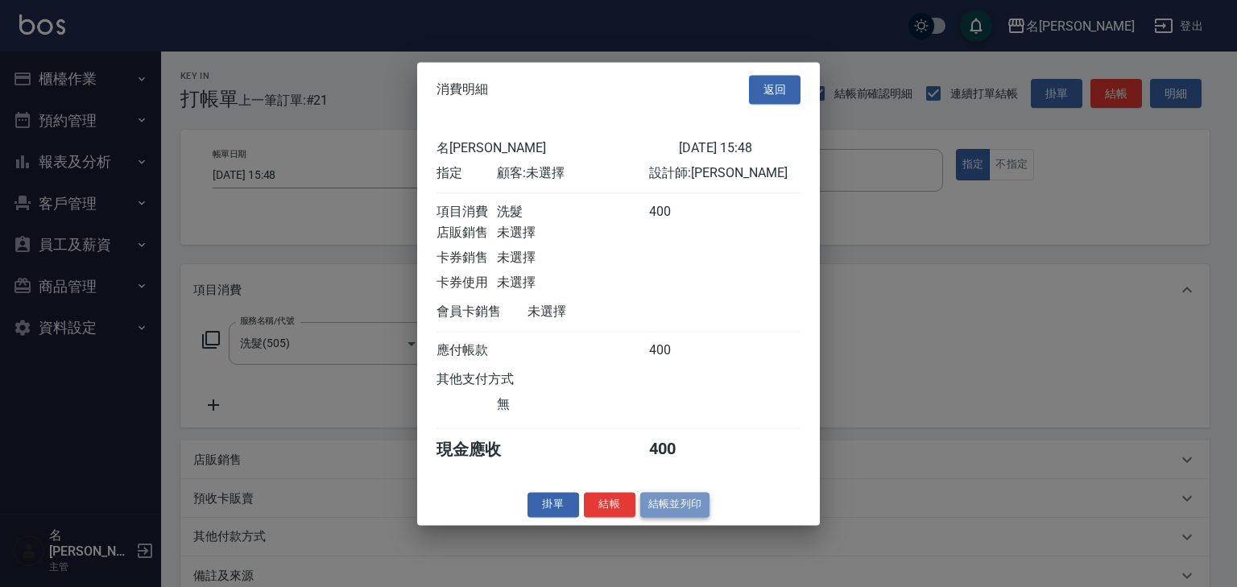
click at [672, 517] on button "結帳並列印" at bounding box center [675, 504] width 70 height 25
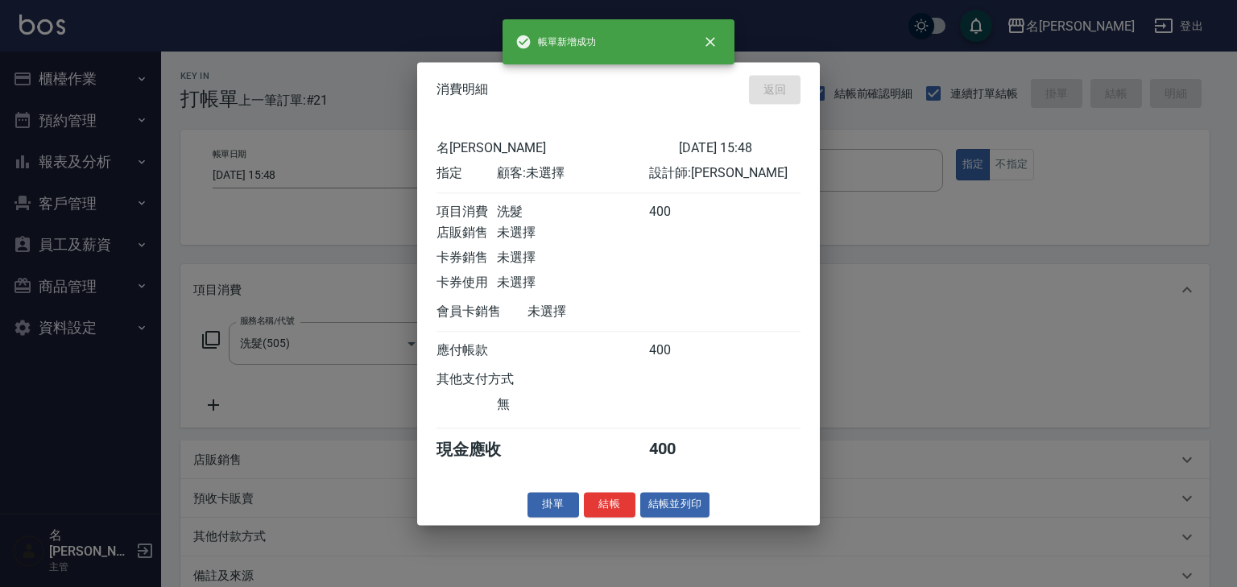
type input "[DATE] 15:53"
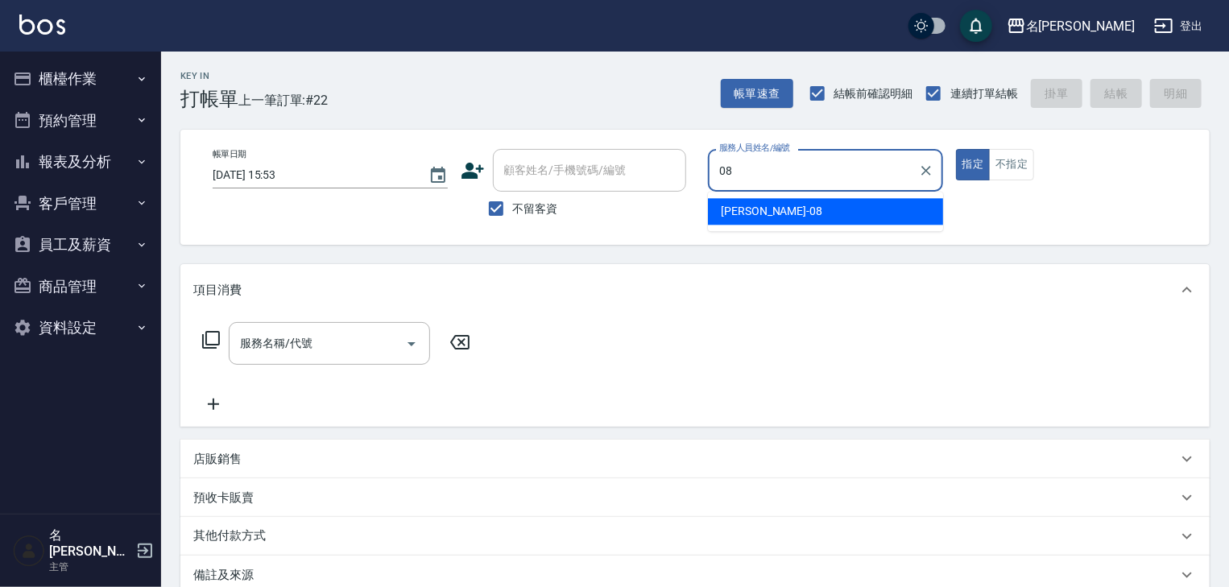
type input "[PERSON_NAME]-08"
type button "true"
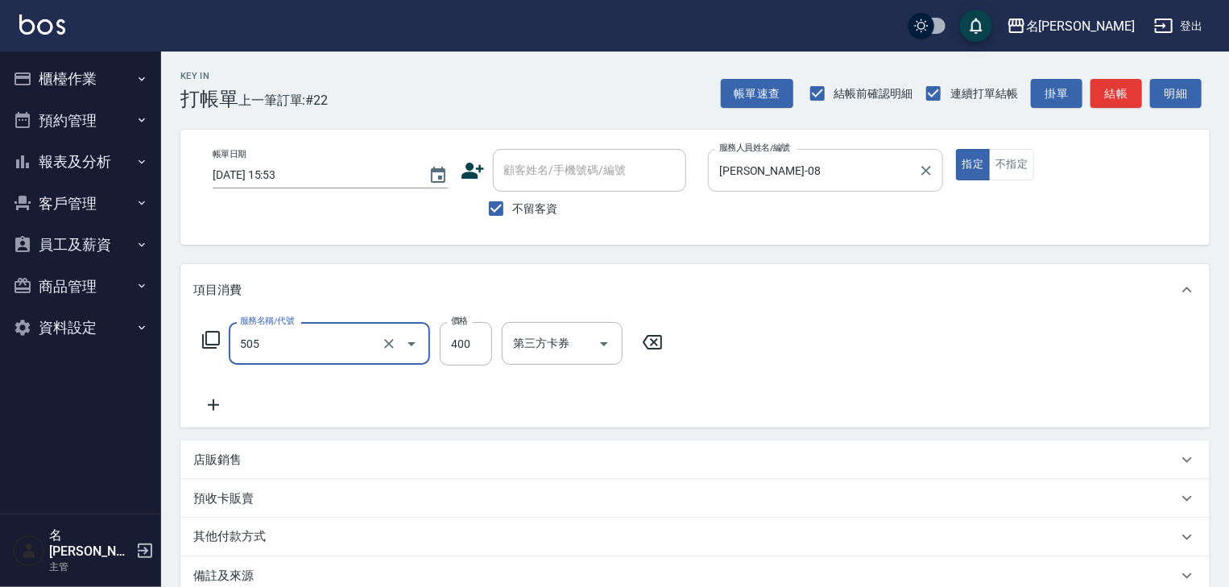
type input "洗髮(505)"
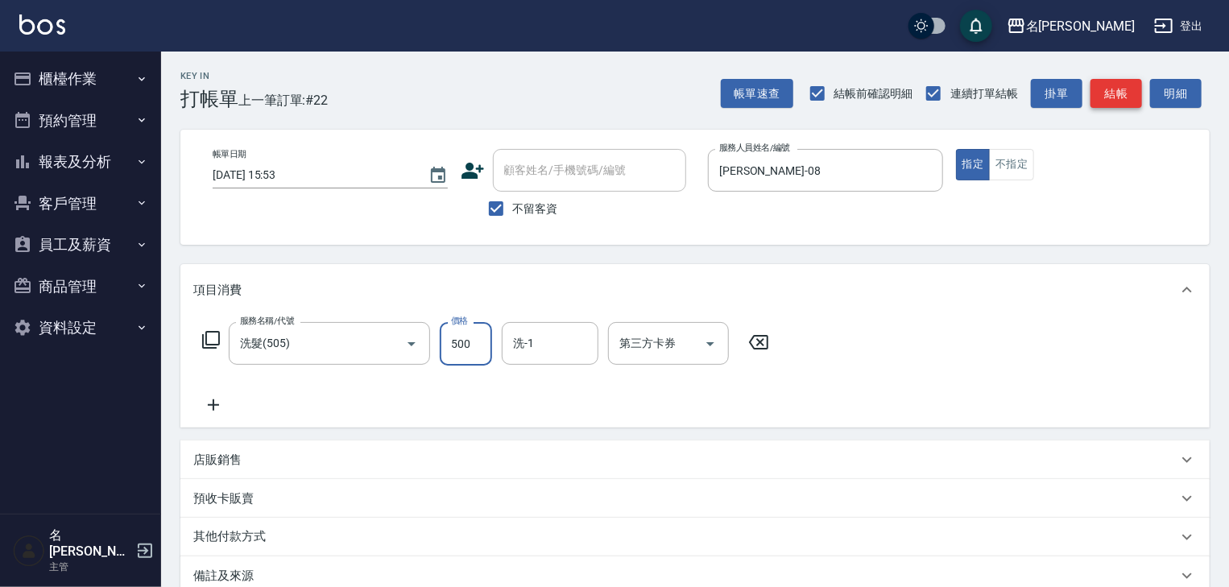
type input "500"
click at [1117, 85] on button "結帳" at bounding box center [1117, 94] width 52 height 30
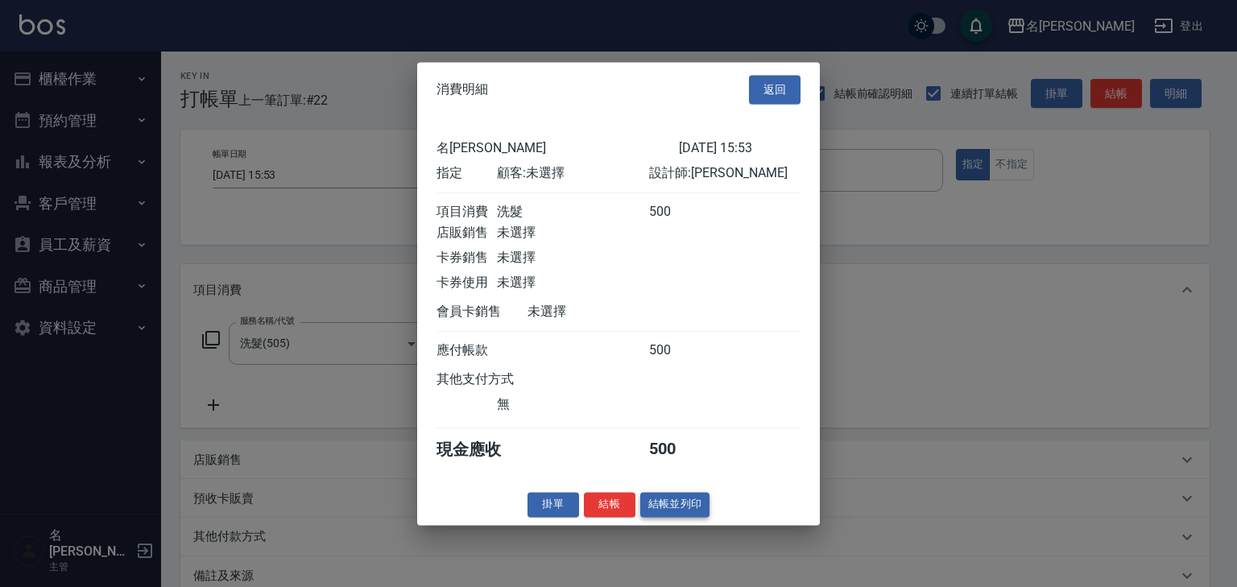
click at [698, 515] on button "結帳並列印" at bounding box center [675, 504] width 70 height 25
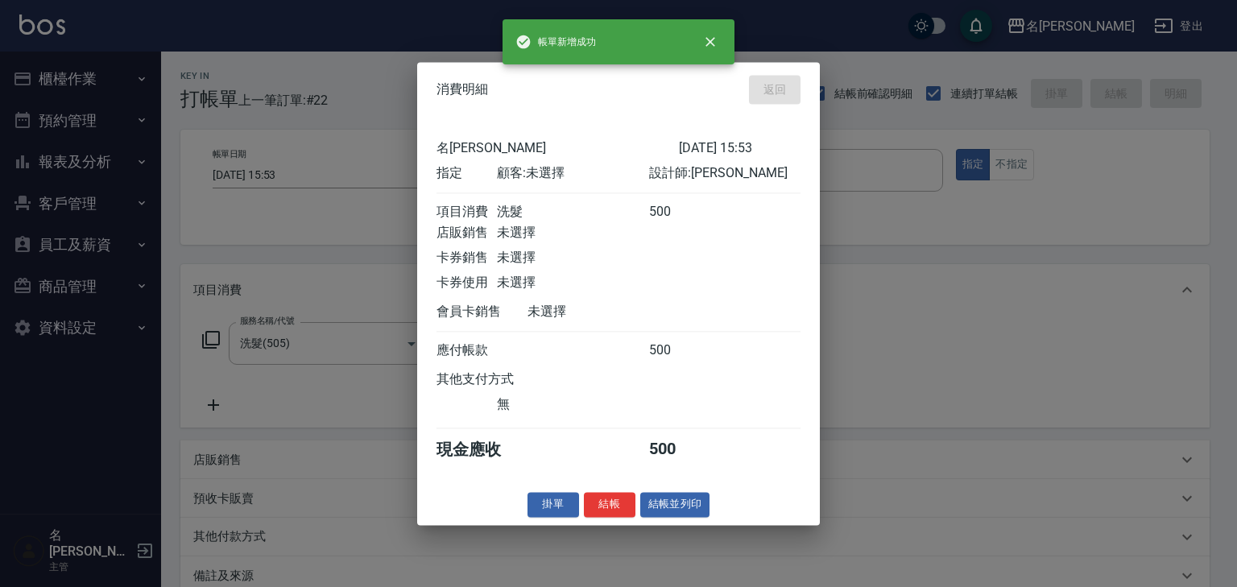
type input "[DATE] 16:16"
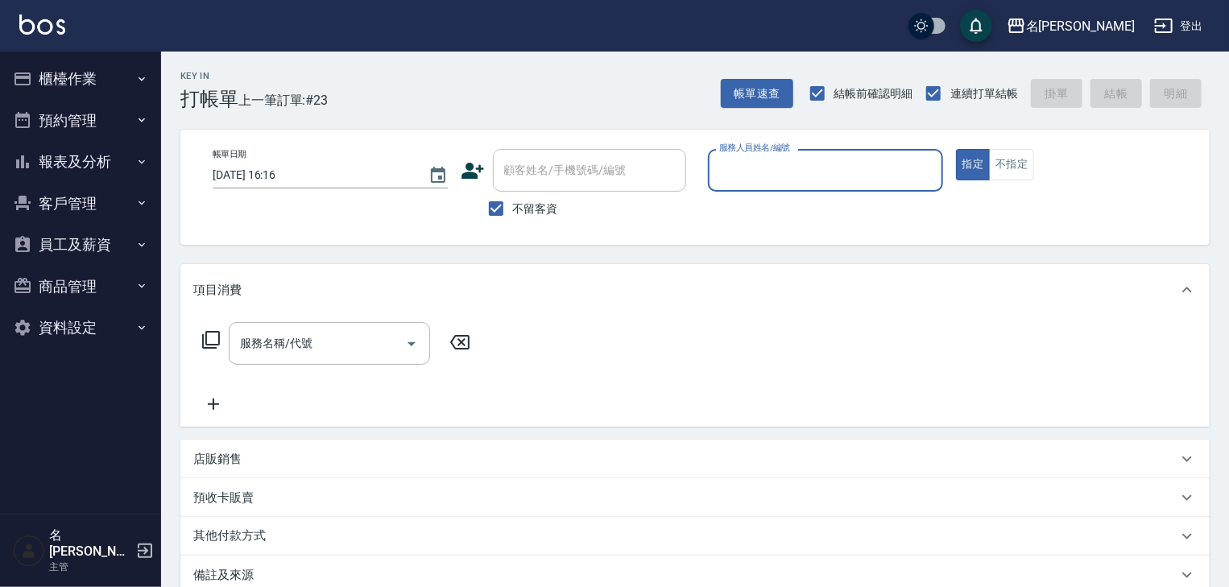
click at [75, 72] on button "櫃檯作業" at bounding box center [80, 79] width 148 height 42
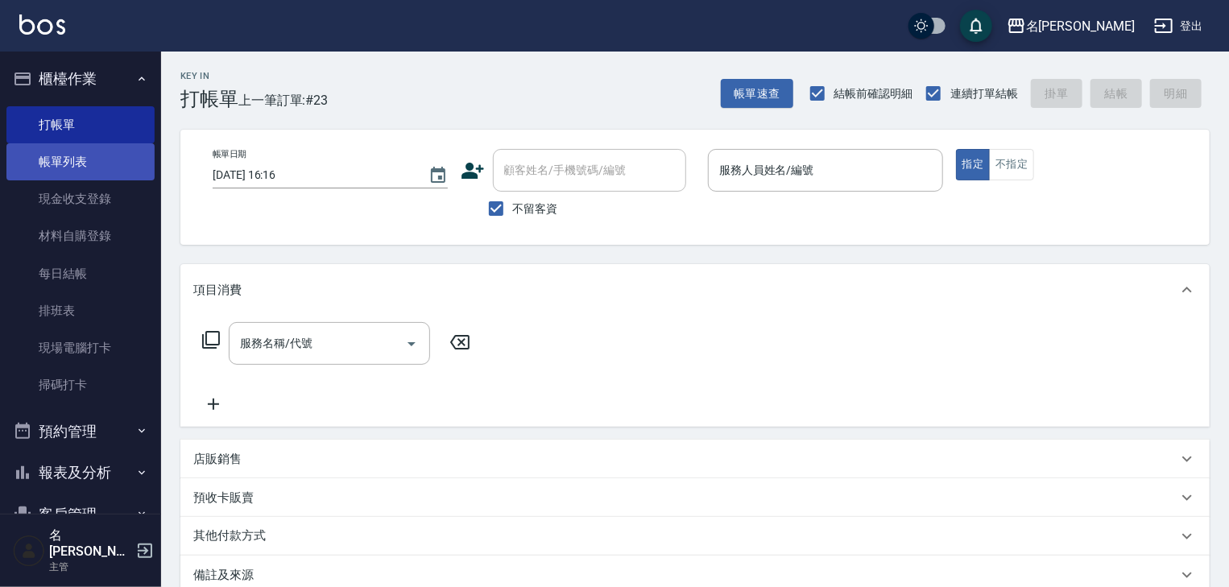
click at [68, 159] on link "帳單列表" at bounding box center [80, 161] width 148 height 37
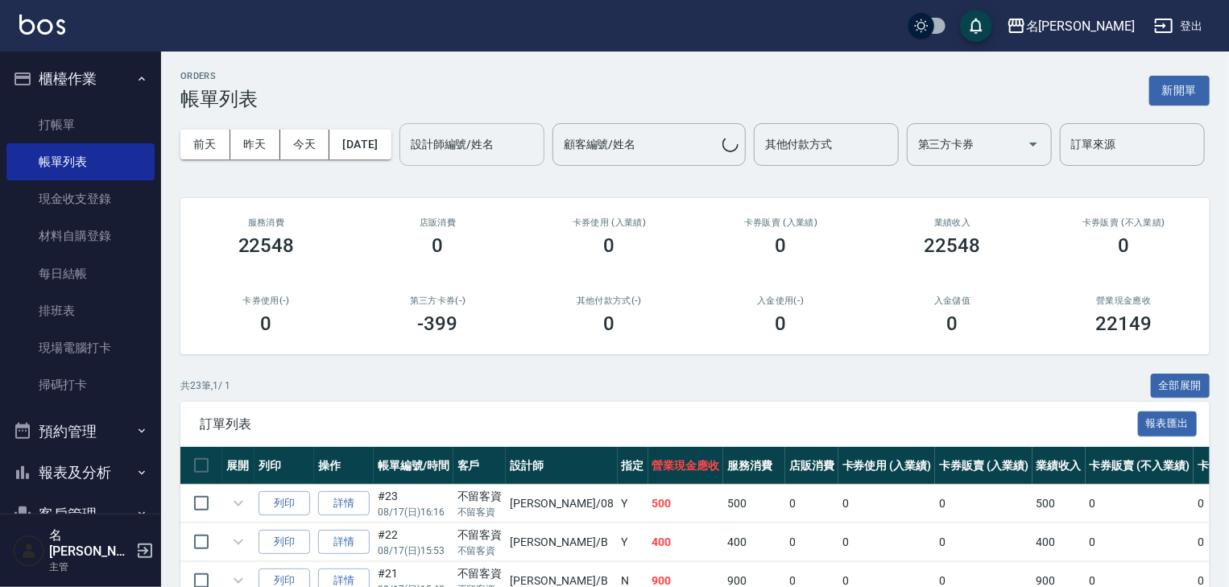
click at [407, 159] on input "設計師編號/姓名" at bounding box center [472, 144] width 130 height 28
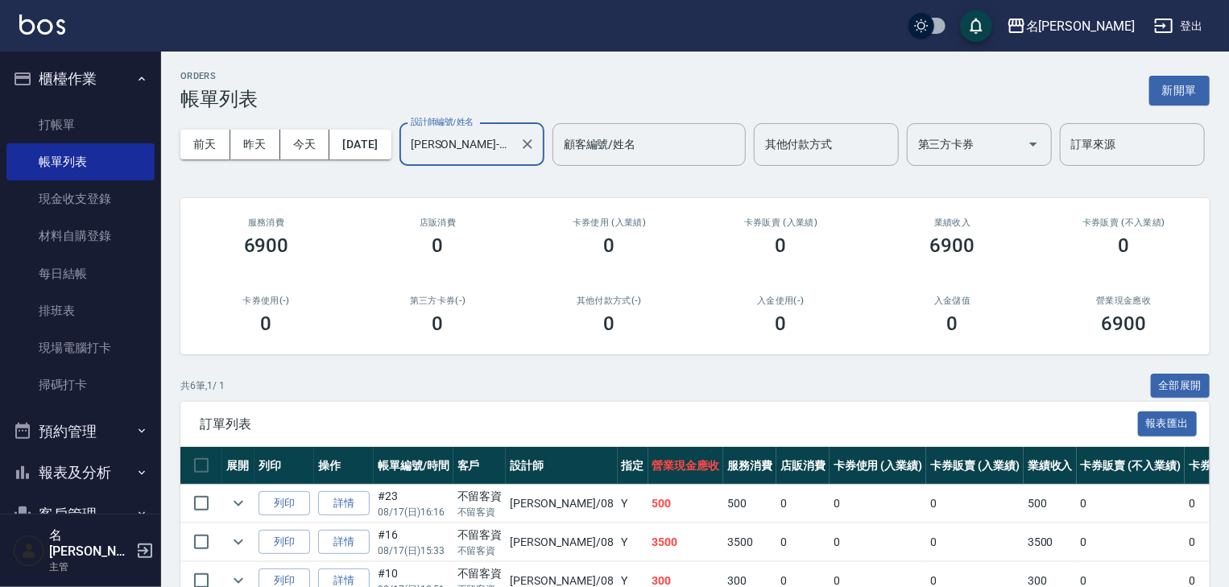
scroll to position [251, 0]
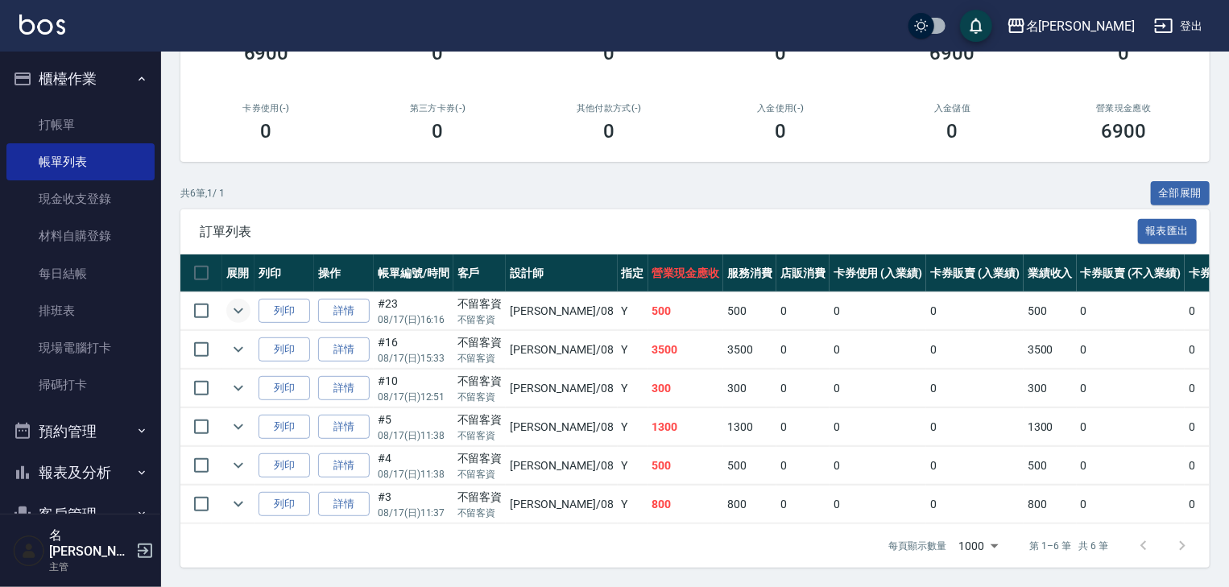
type input "[PERSON_NAME]-08"
click at [239, 309] on icon "expand row" at bounding box center [238, 310] width 19 height 19
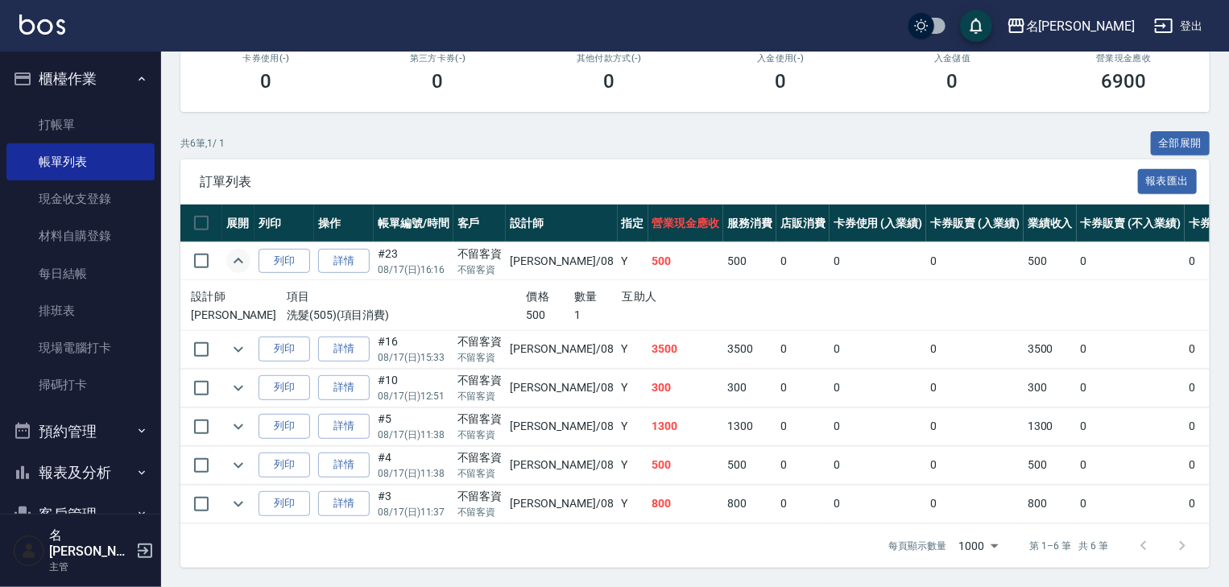
click at [32, 10] on div "名[PERSON_NAME]出" at bounding box center [614, 26] width 1229 height 52
click at [39, 23] on img at bounding box center [42, 24] width 46 height 20
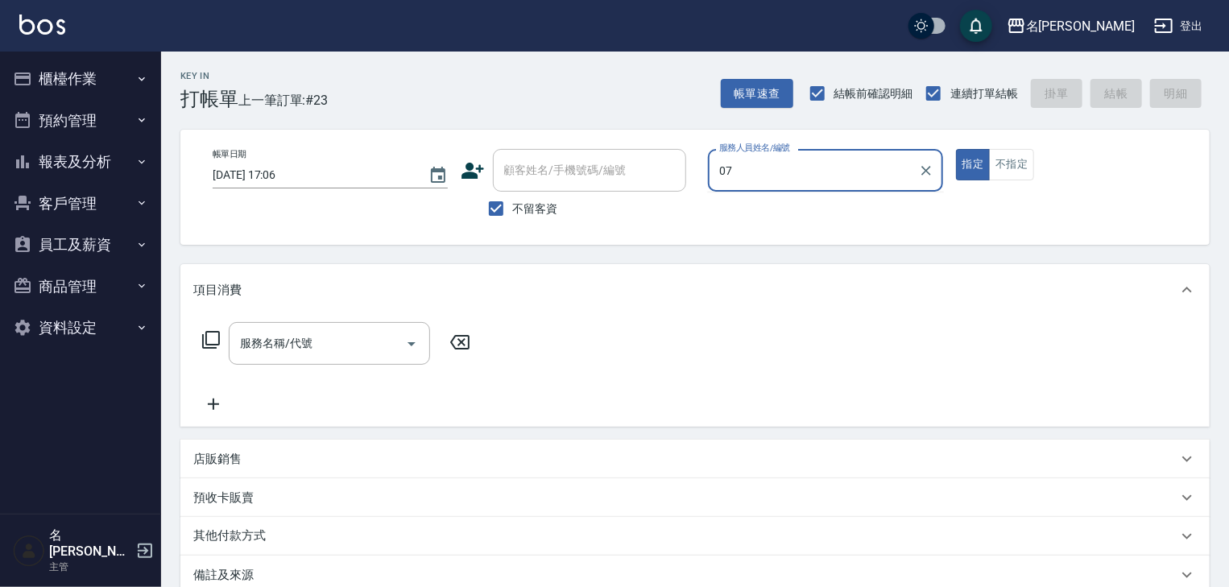
type input "07"
click at [956, 149] on button "指定" at bounding box center [973, 164] width 35 height 31
type button "true"
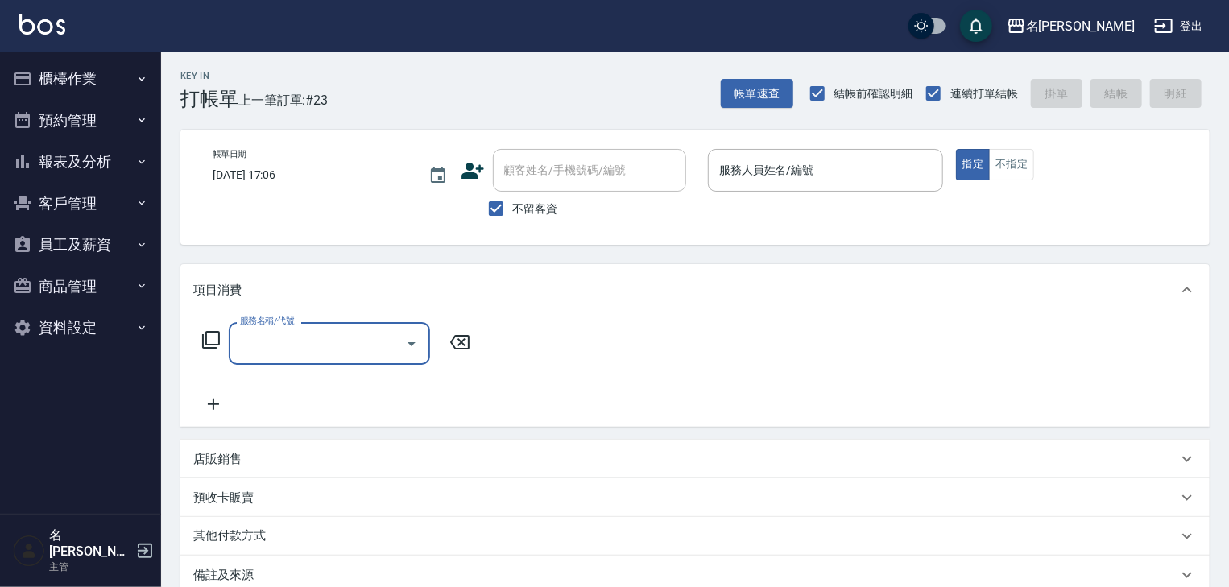
type input "2"
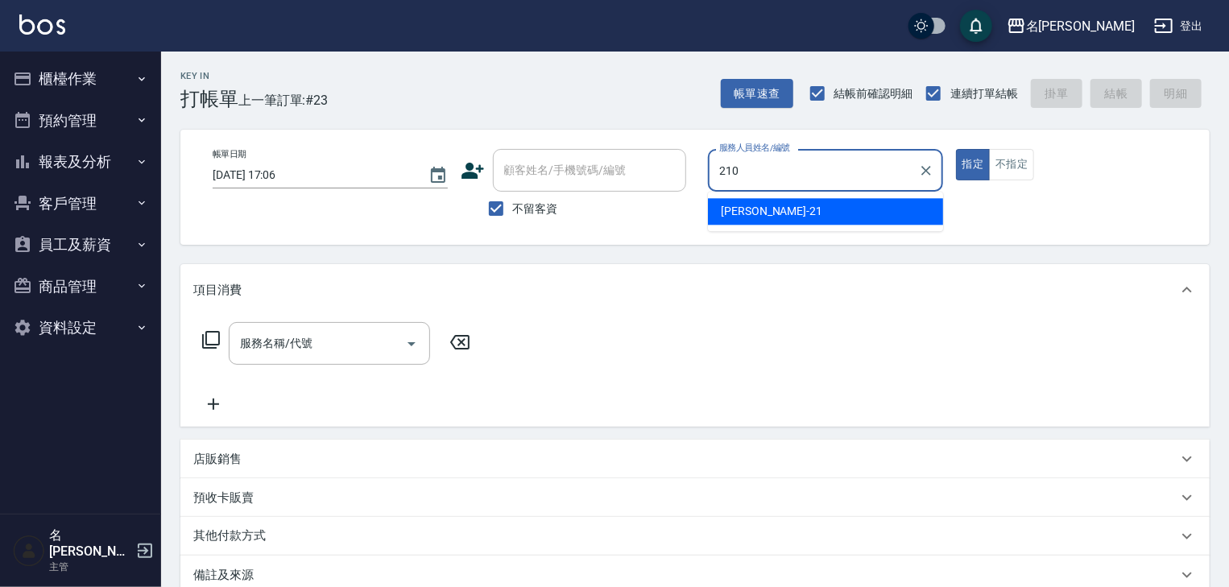
type input "210"
click at [956, 149] on button "指定" at bounding box center [973, 164] width 35 height 31
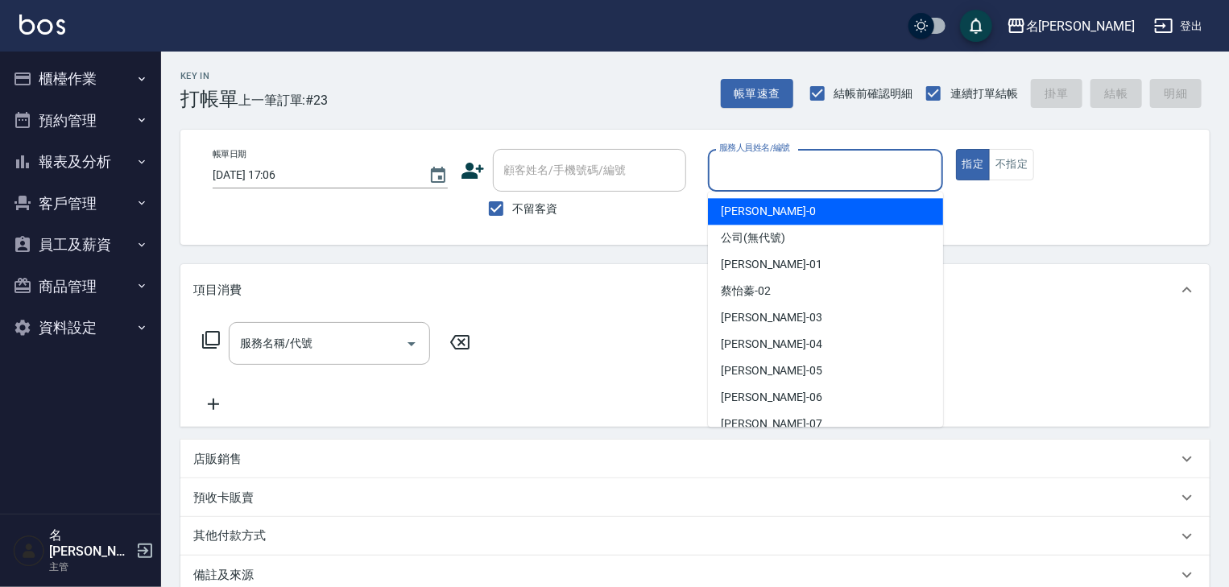
click at [809, 170] on input "服務人員姓名/編號" at bounding box center [825, 170] width 221 height 28
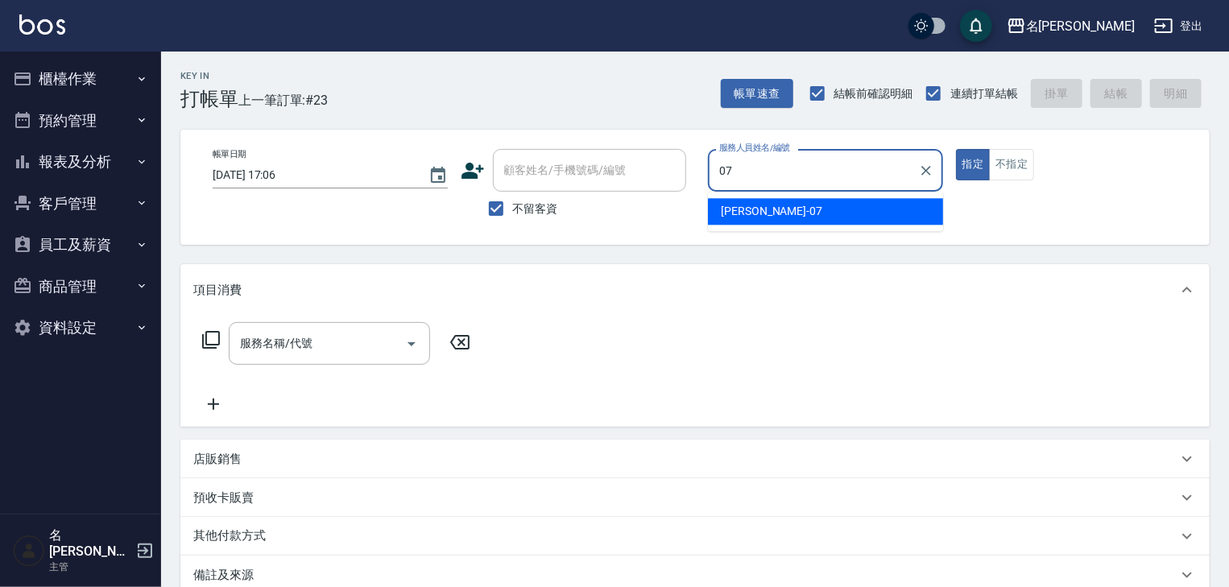
type input "[PERSON_NAME]-07"
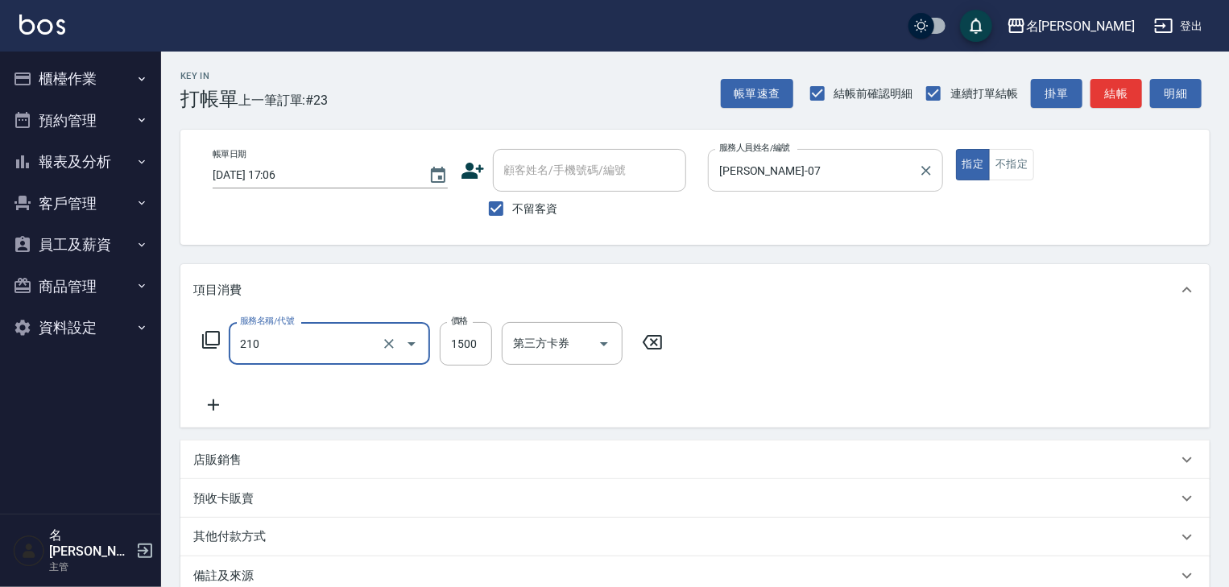
type input "離子燙(自備)(210)"
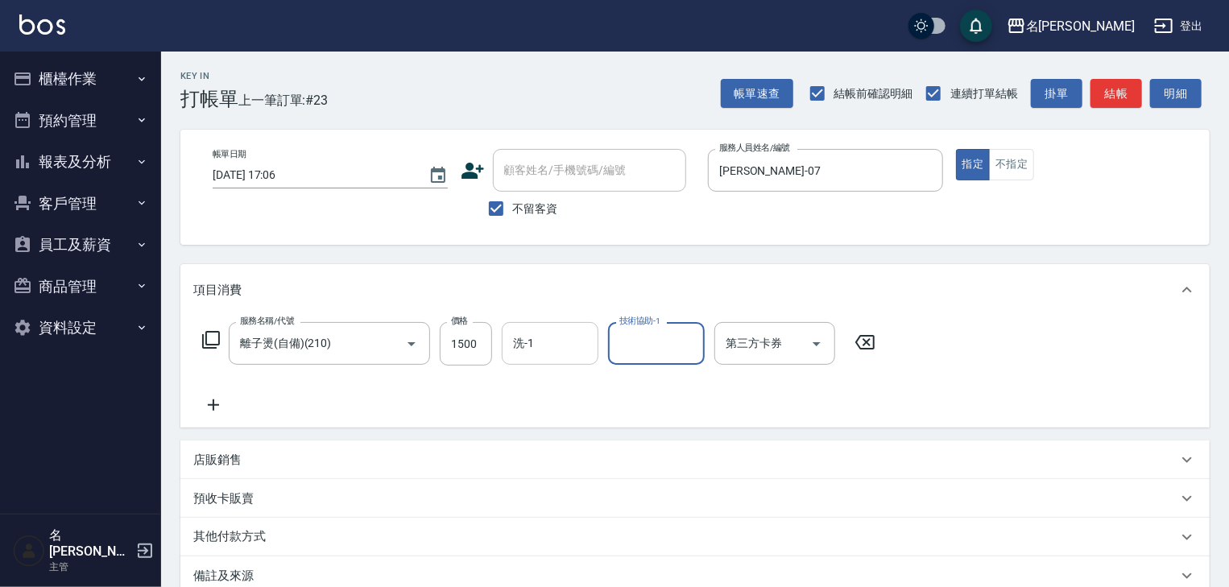
click at [584, 348] on input "洗-1" at bounding box center [550, 343] width 82 height 28
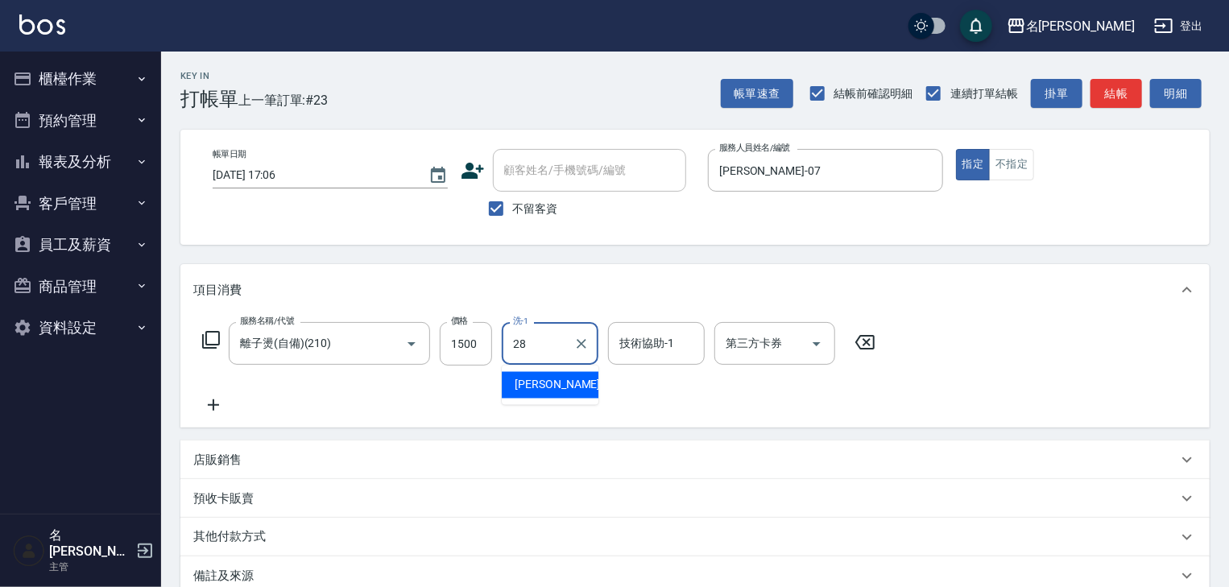
type input "[PERSON_NAME]-28"
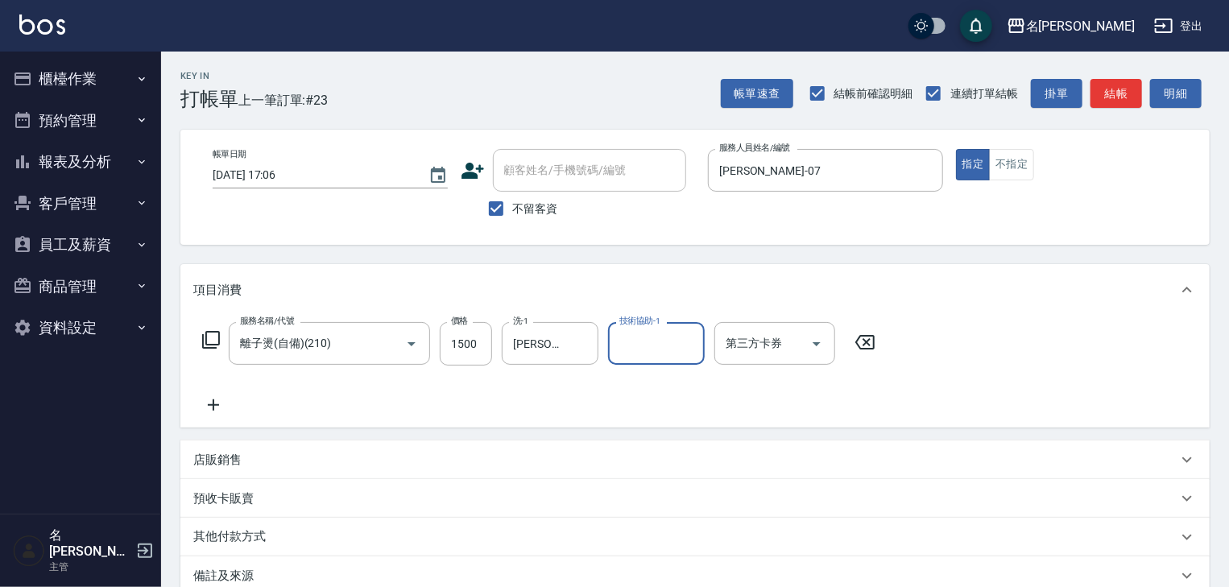
click at [213, 406] on icon at bounding box center [213, 405] width 11 height 11
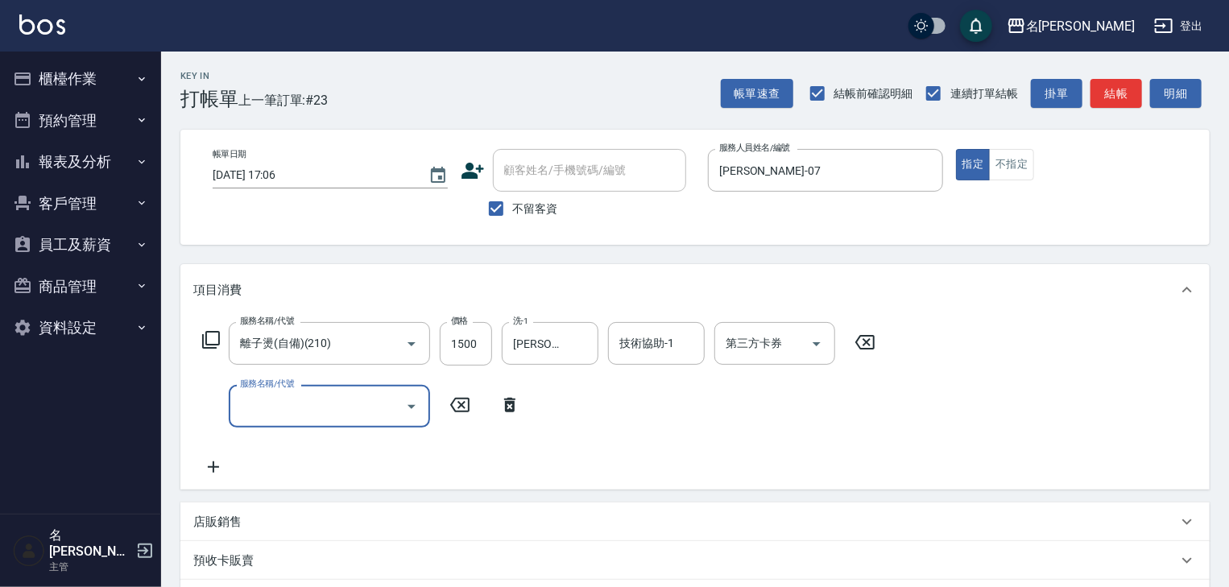
click at [270, 406] on input "服務名稱/代號" at bounding box center [317, 406] width 163 height 28
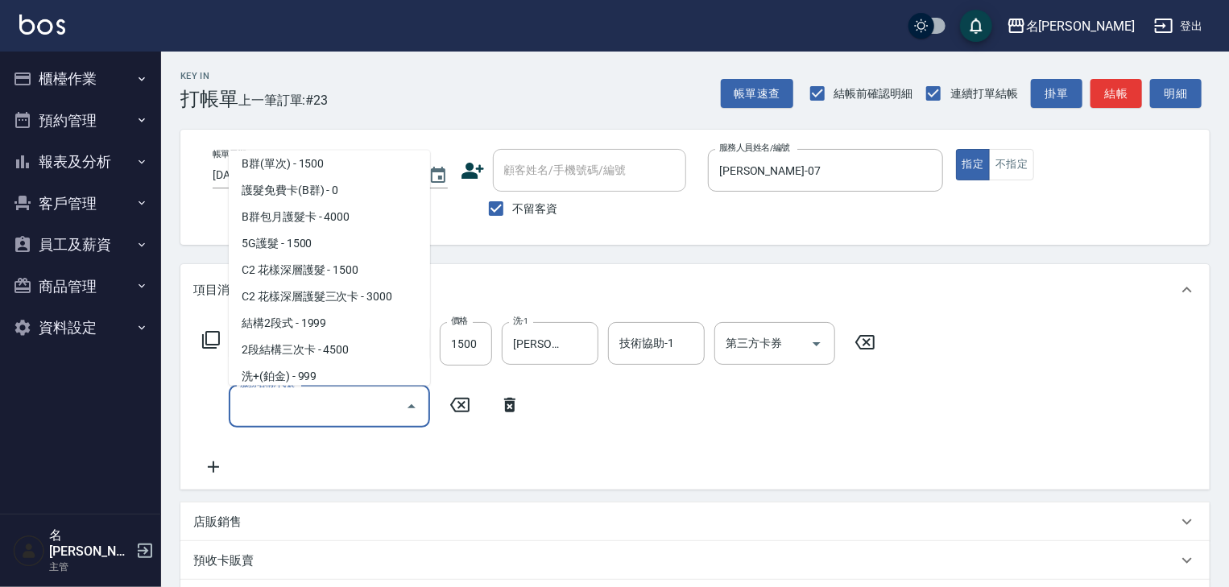
scroll to position [1289, 0]
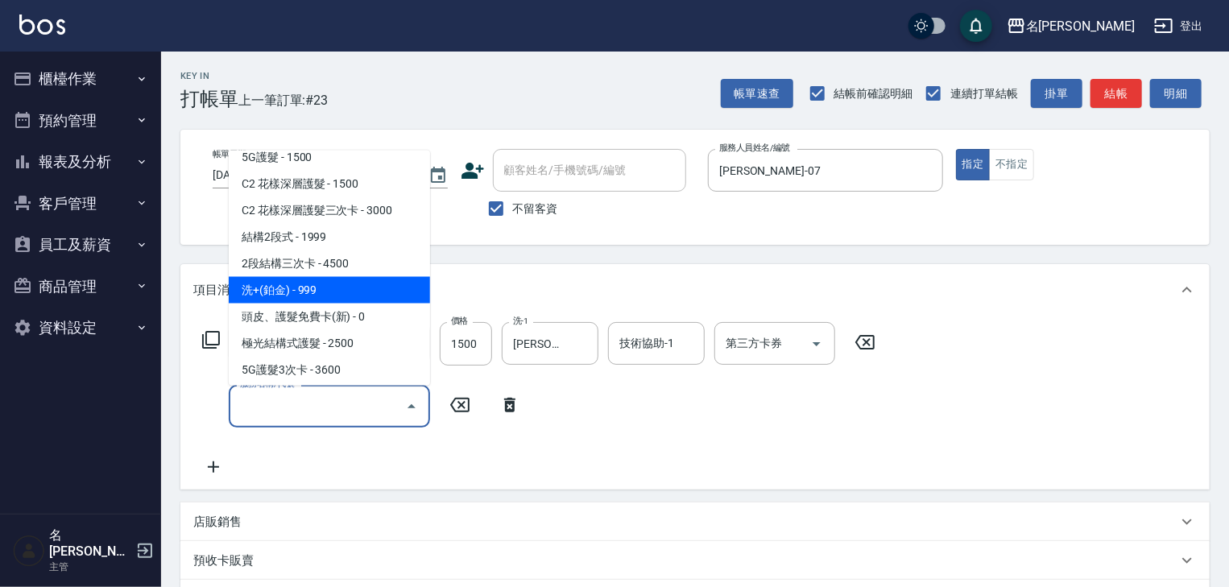
click at [320, 293] on span "洗+(鉑金) - 999" at bounding box center [329, 290] width 201 height 27
type input "洗+(鉑金)(640)"
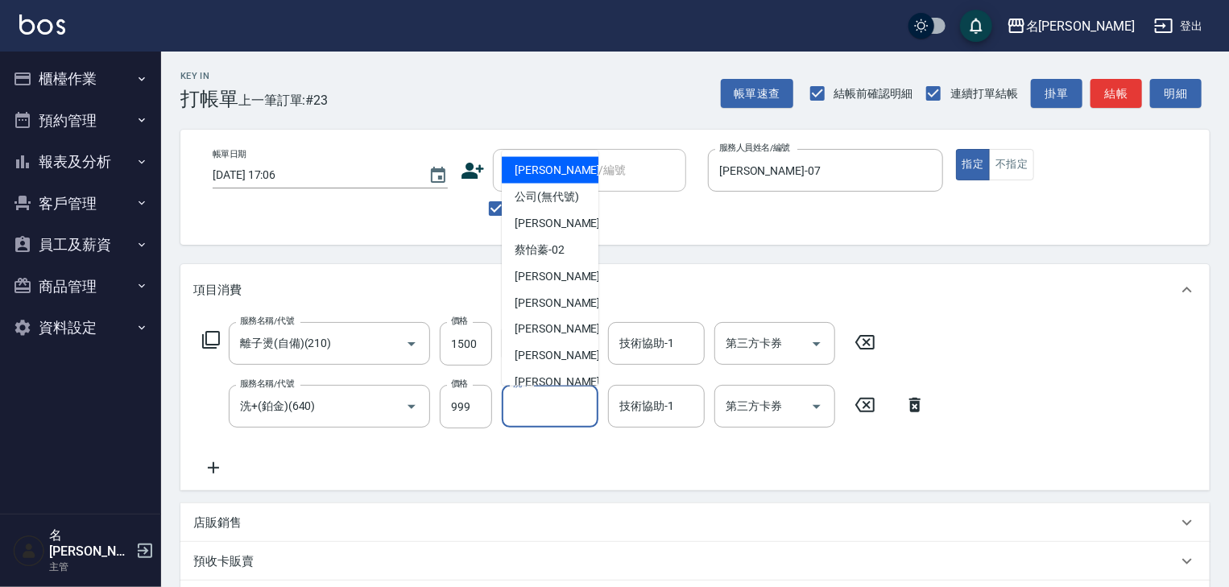
click at [545, 408] on input "洗-1" at bounding box center [550, 406] width 82 height 28
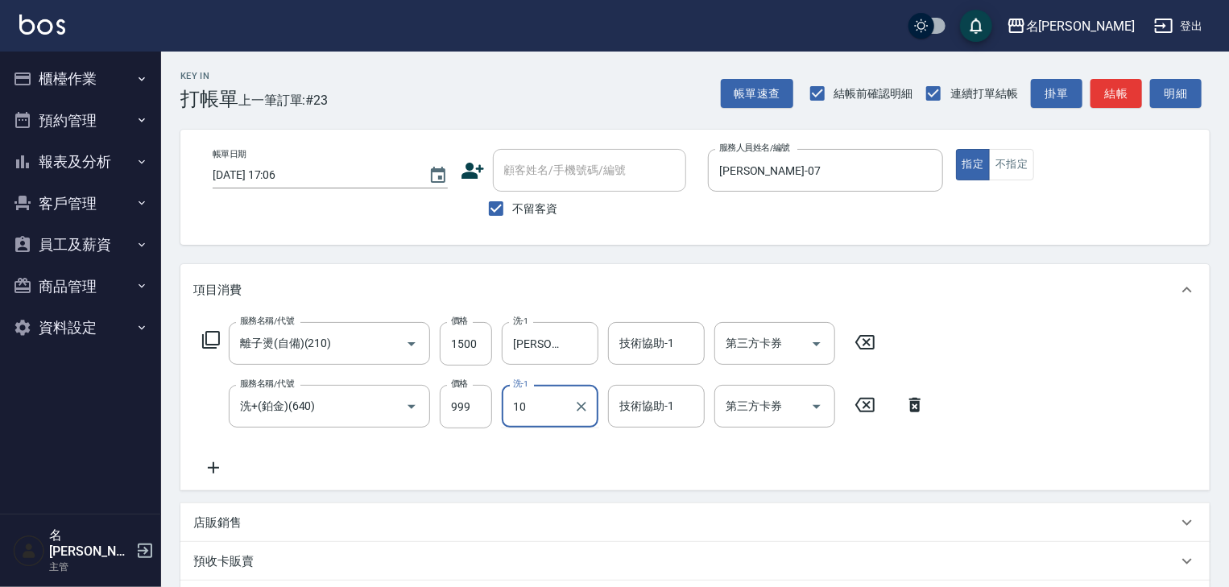
type input "1"
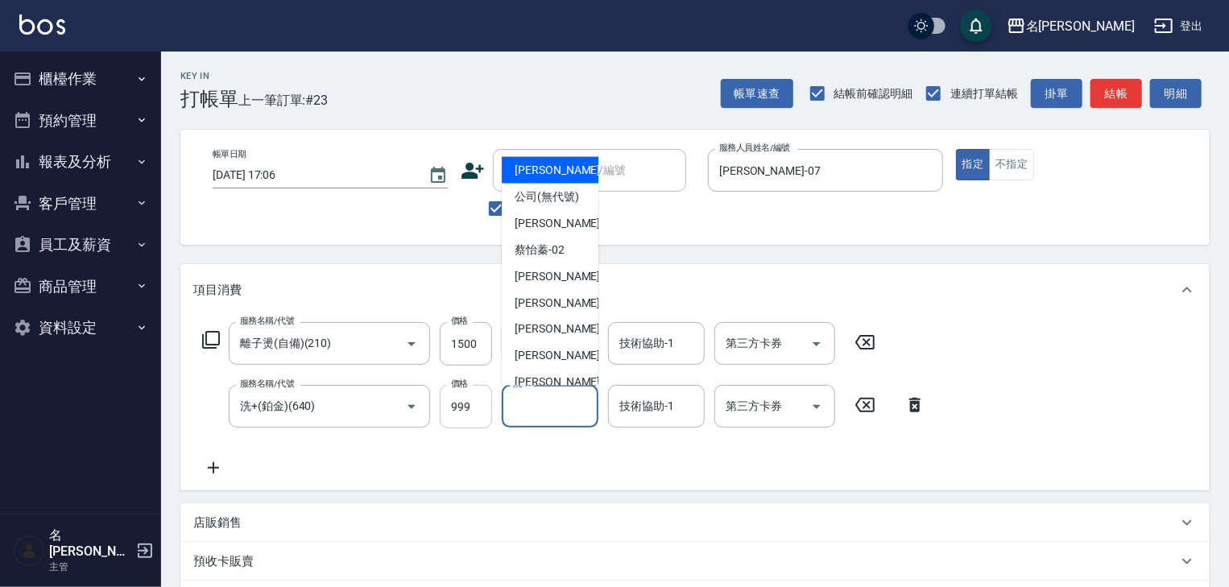
click at [485, 404] on input "999" at bounding box center [466, 406] width 52 height 43
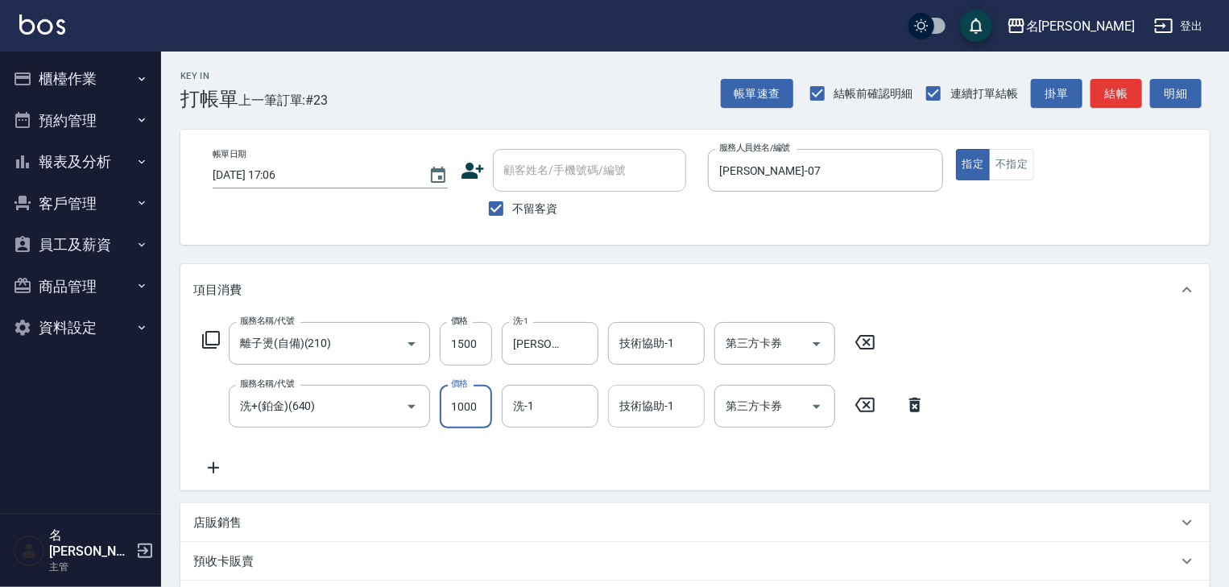
type input "1000"
click at [641, 403] on input "技術協助-1" at bounding box center [656, 406] width 82 height 28
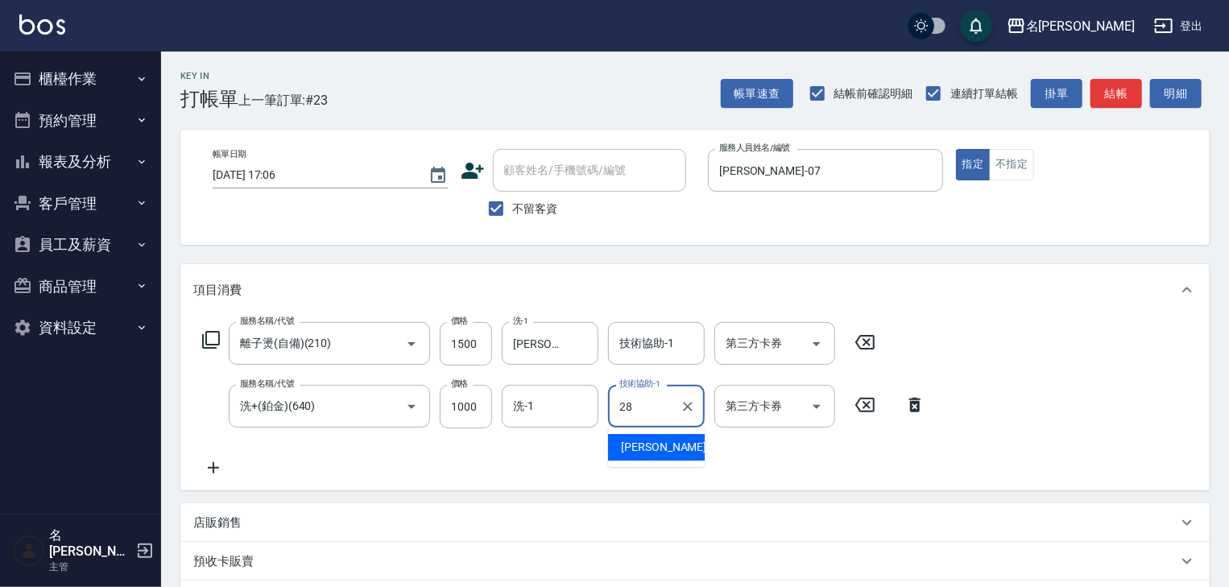
type input "[PERSON_NAME]-28"
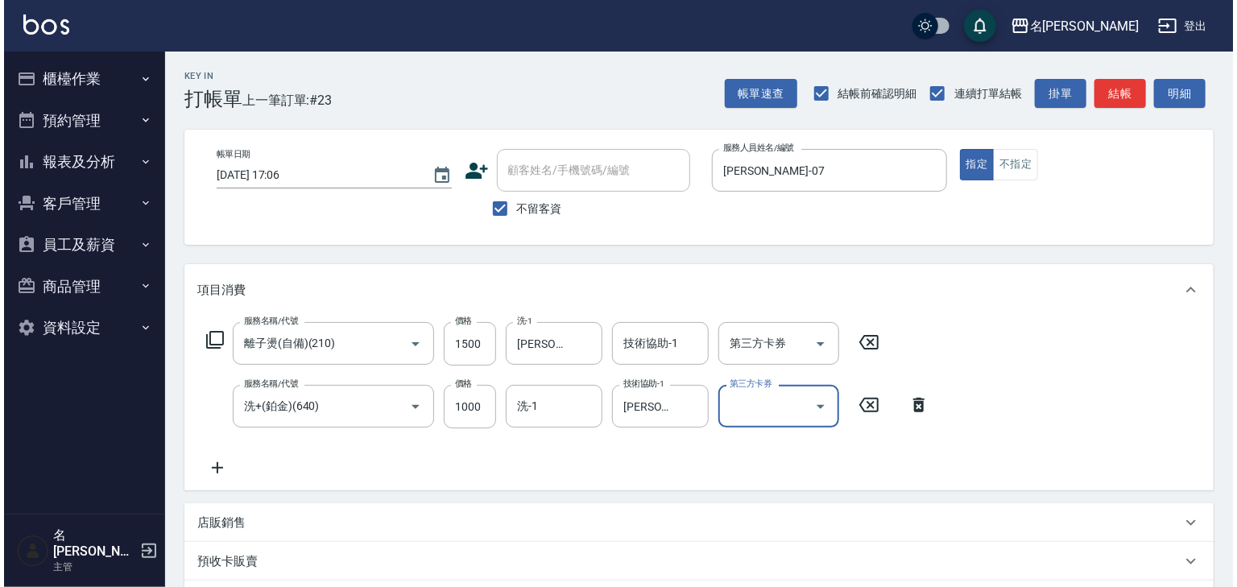
scroll to position [251, 0]
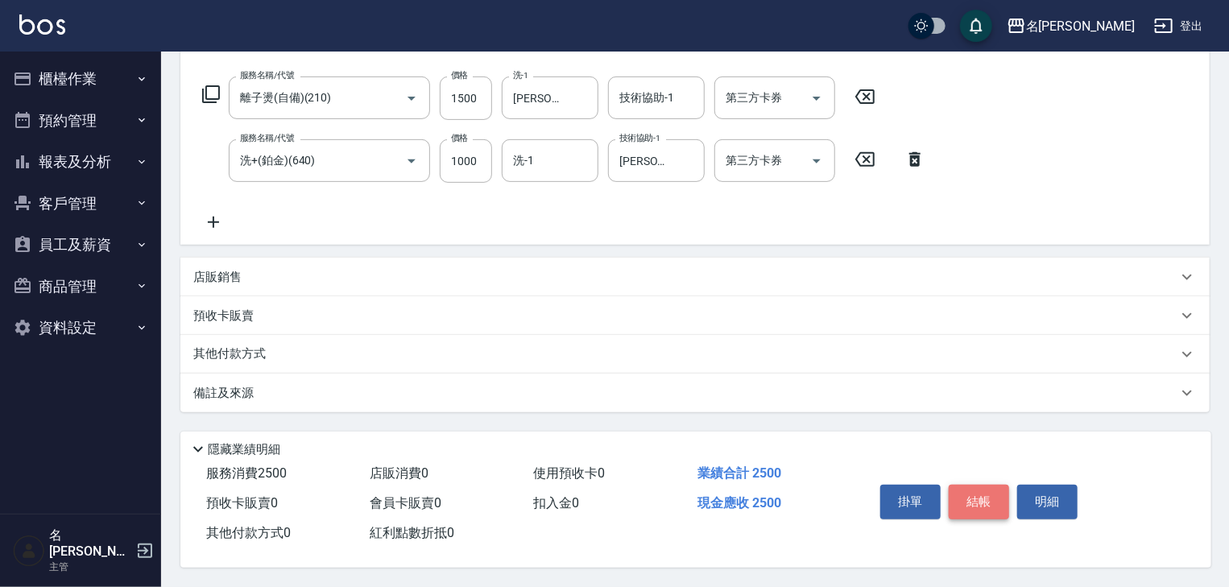
click at [965, 496] on button "結帳" at bounding box center [979, 502] width 60 height 34
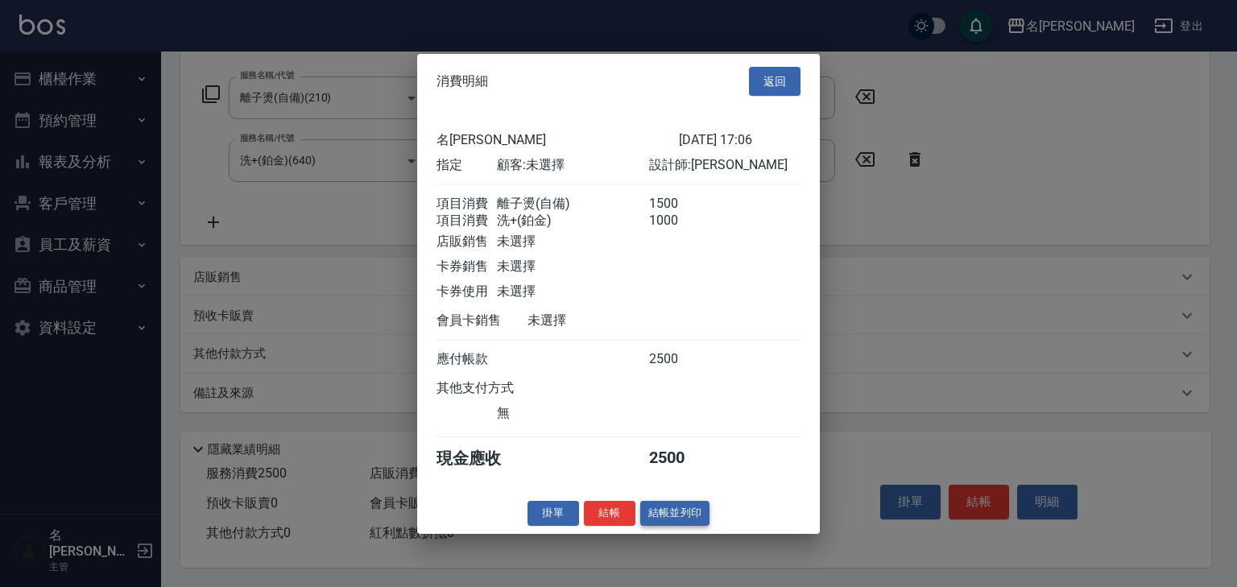
click at [677, 524] on button "結帳並列印" at bounding box center [675, 513] width 70 height 25
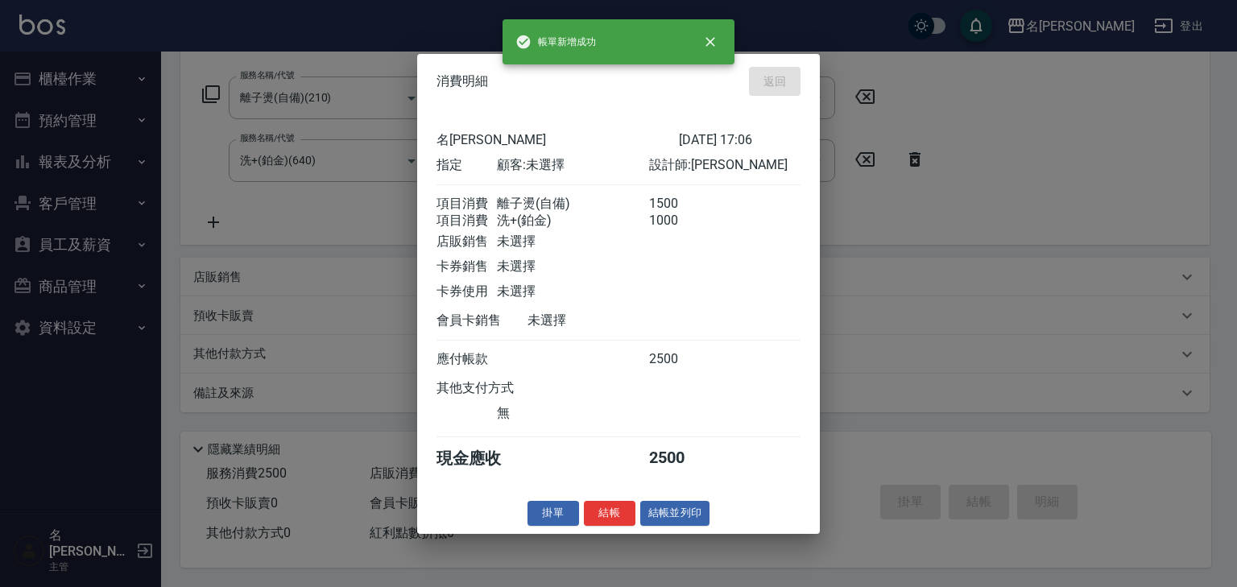
type input "[DATE] 17:21"
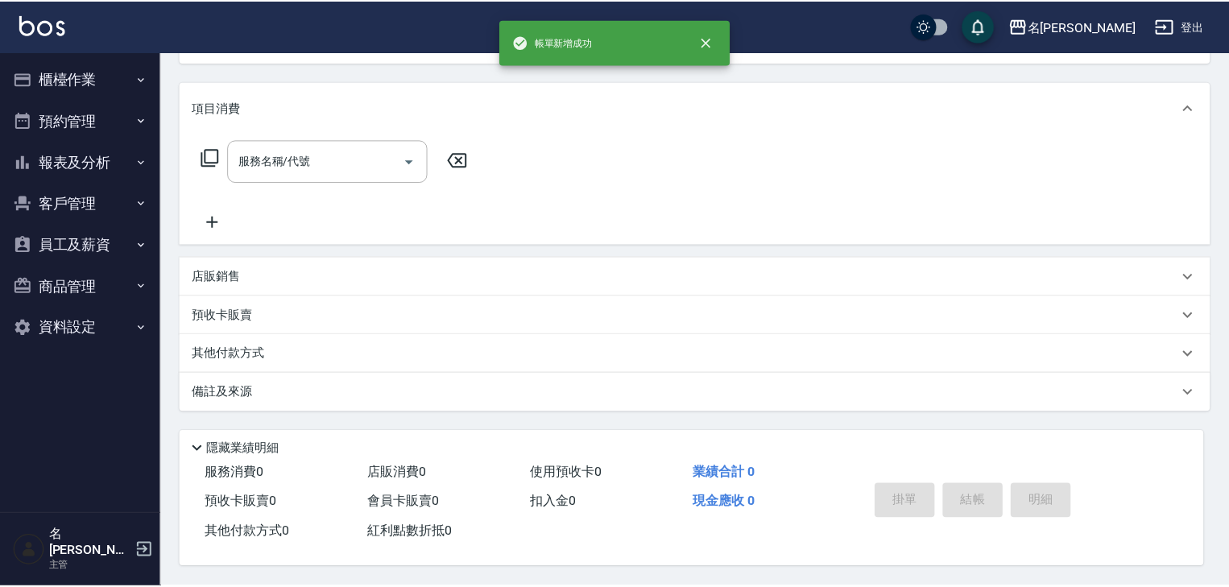
scroll to position [0, 0]
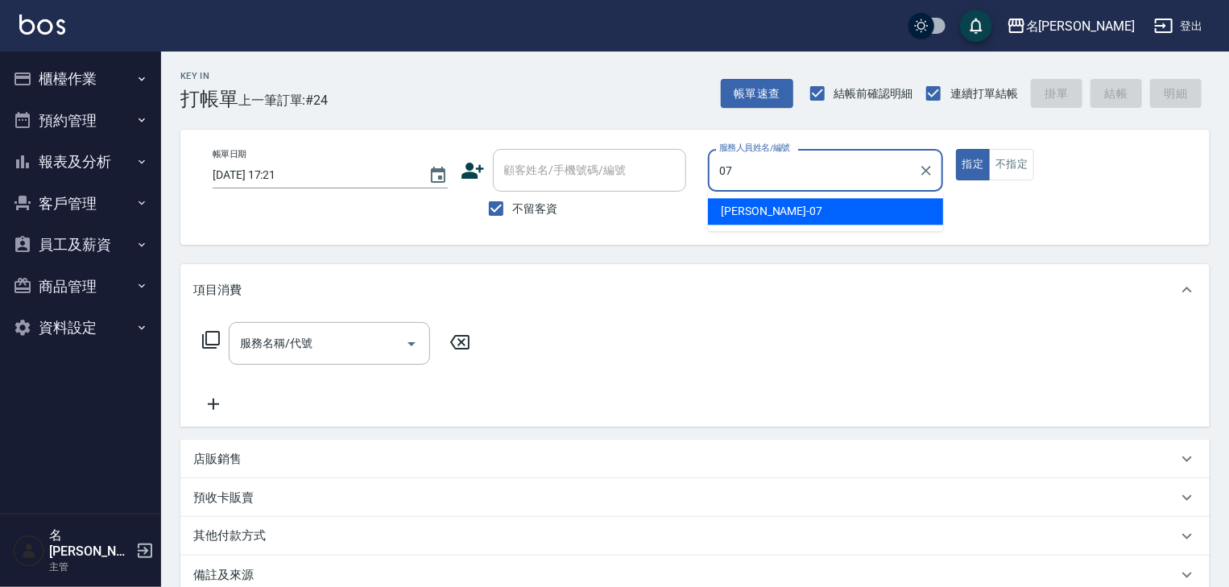
type input "[PERSON_NAME]-07"
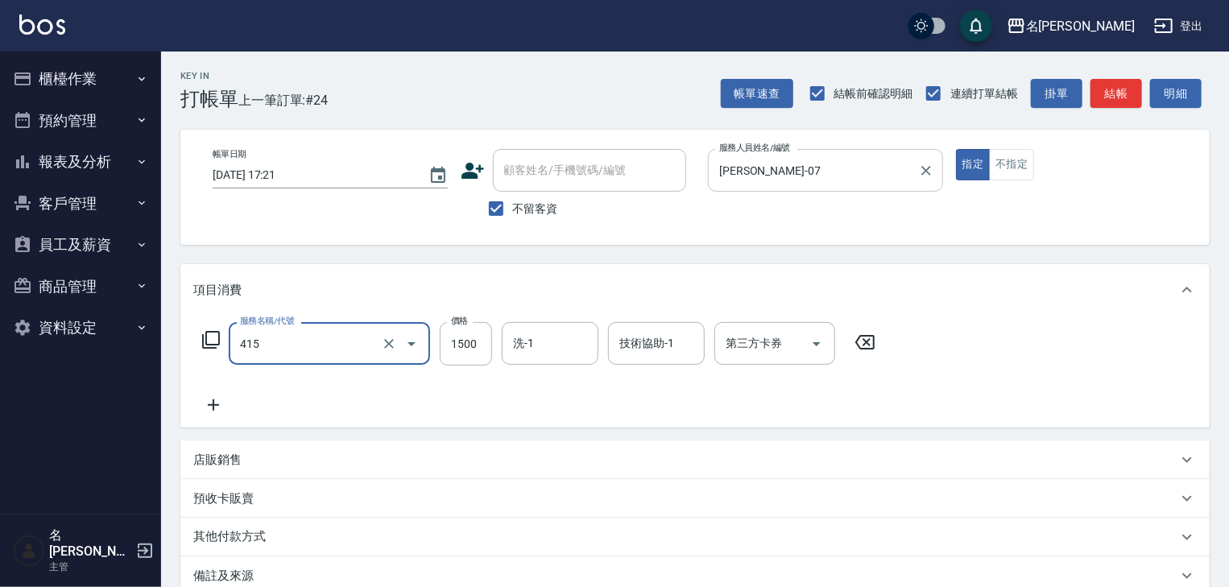
type input "染髮1500↑(415)"
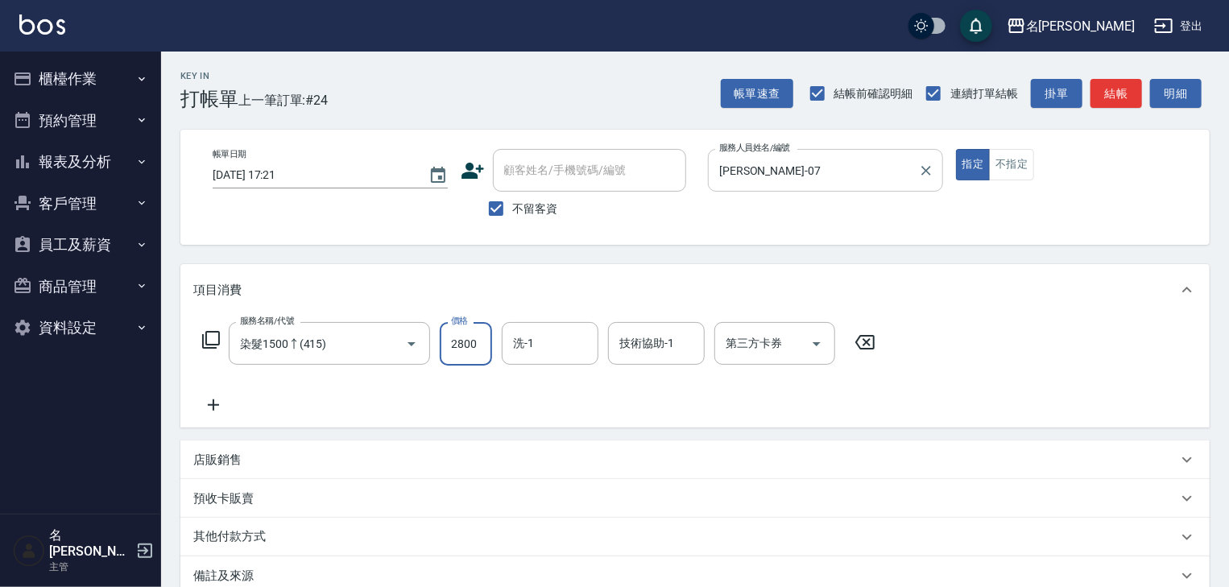
type input "2800"
type input "[PERSON_NAME]-28"
click at [1112, 95] on button "結帳" at bounding box center [1117, 94] width 52 height 30
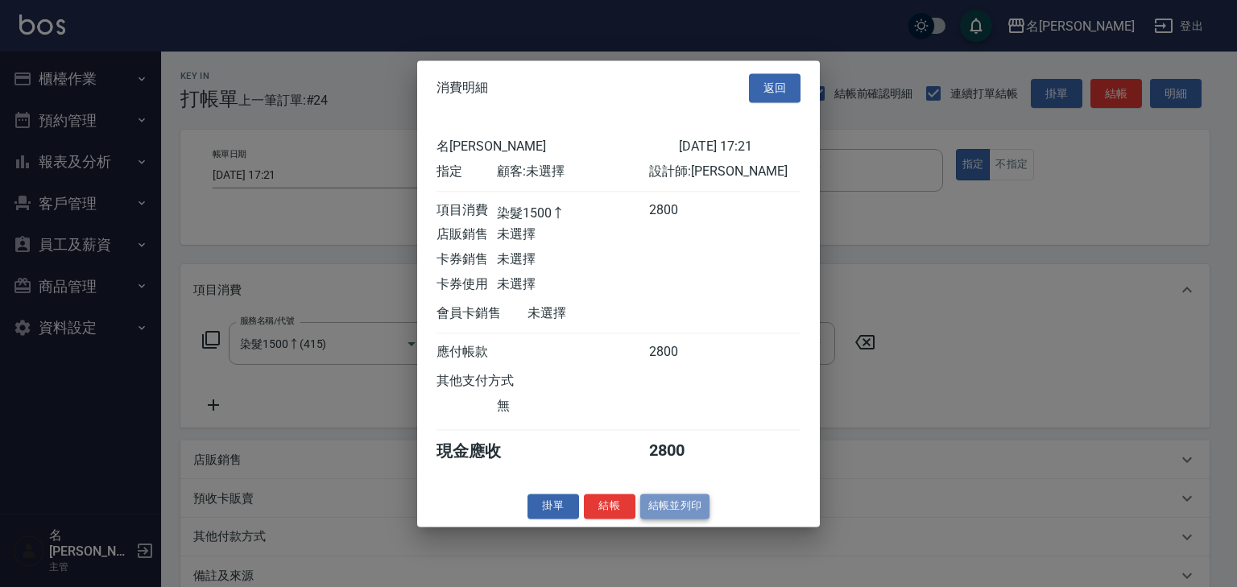
click at [680, 512] on button "結帳並列印" at bounding box center [675, 506] width 70 height 25
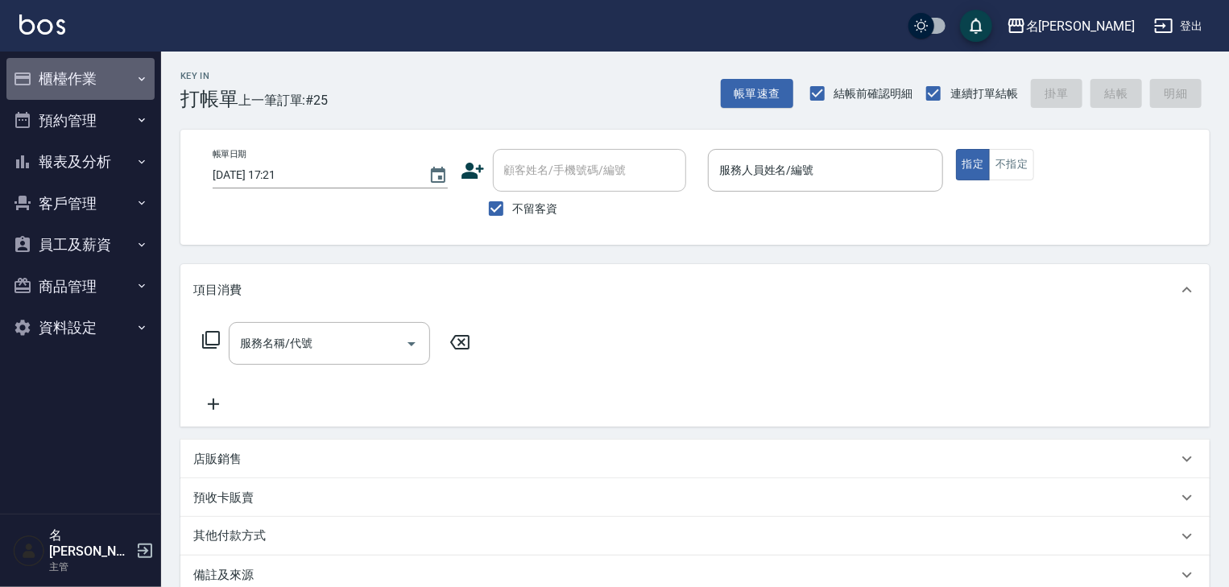
click at [65, 80] on button "櫃檯作業" at bounding box center [80, 79] width 148 height 42
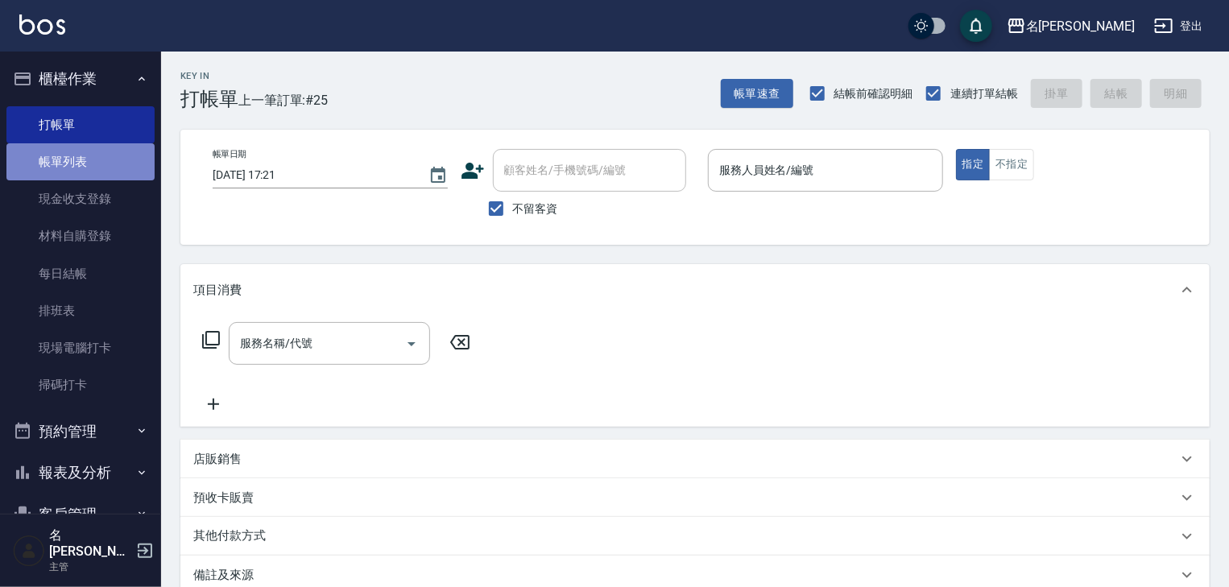
click at [100, 164] on link "帳單列表" at bounding box center [80, 161] width 148 height 37
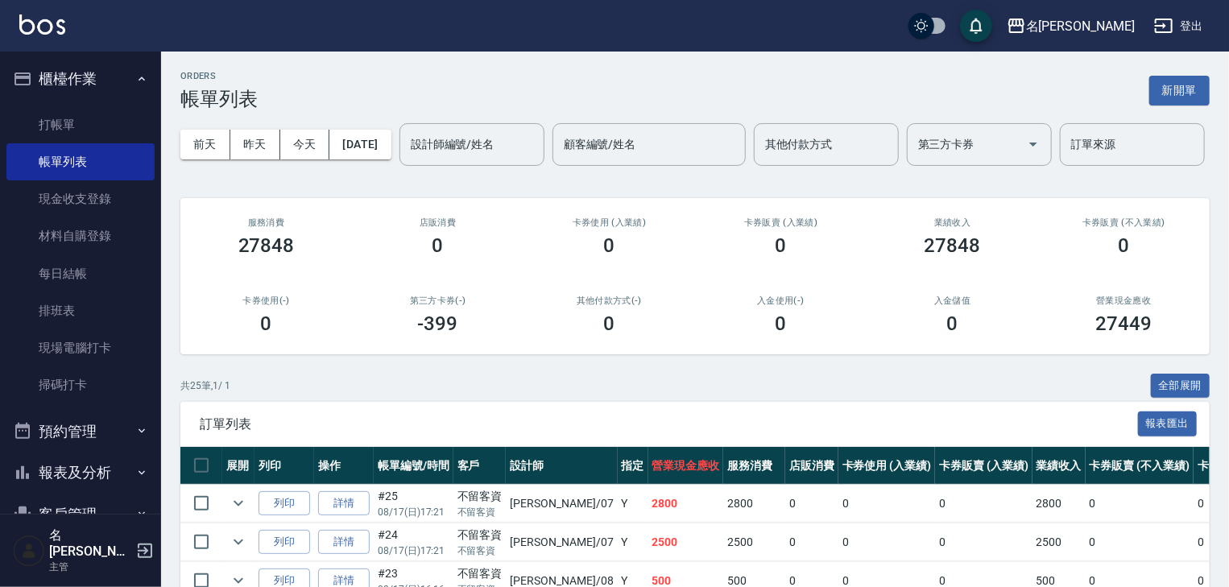
scroll to position [258, 0]
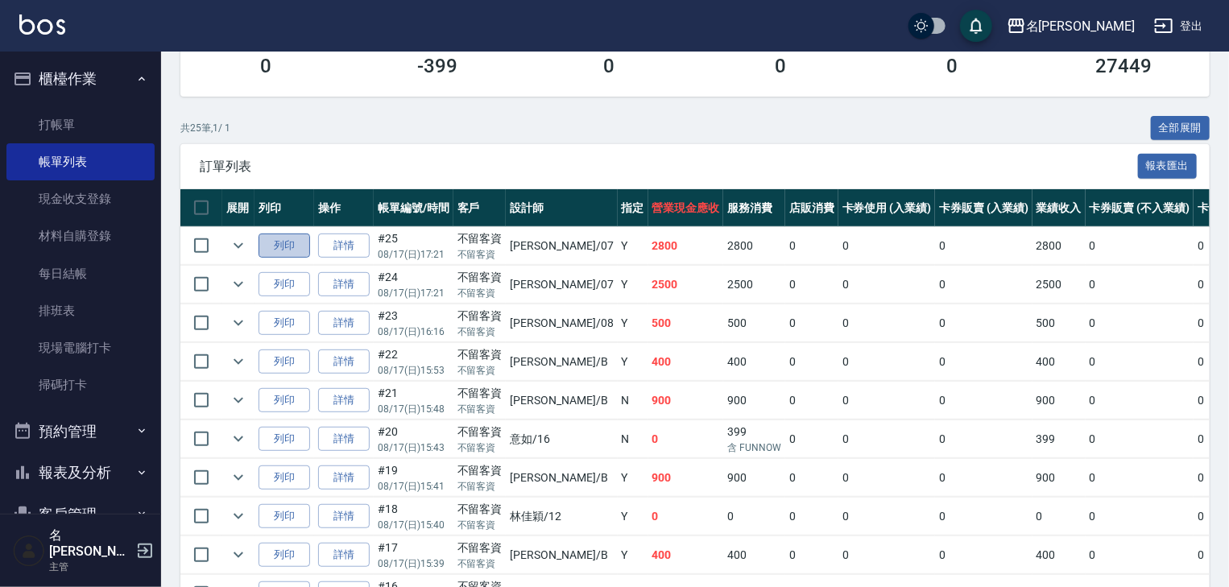
click at [292, 259] on button "列印" at bounding box center [285, 246] width 52 height 25
click at [275, 297] on button "列印" at bounding box center [285, 284] width 52 height 25
click at [344, 297] on link "詳情" at bounding box center [344, 284] width 52 height 25
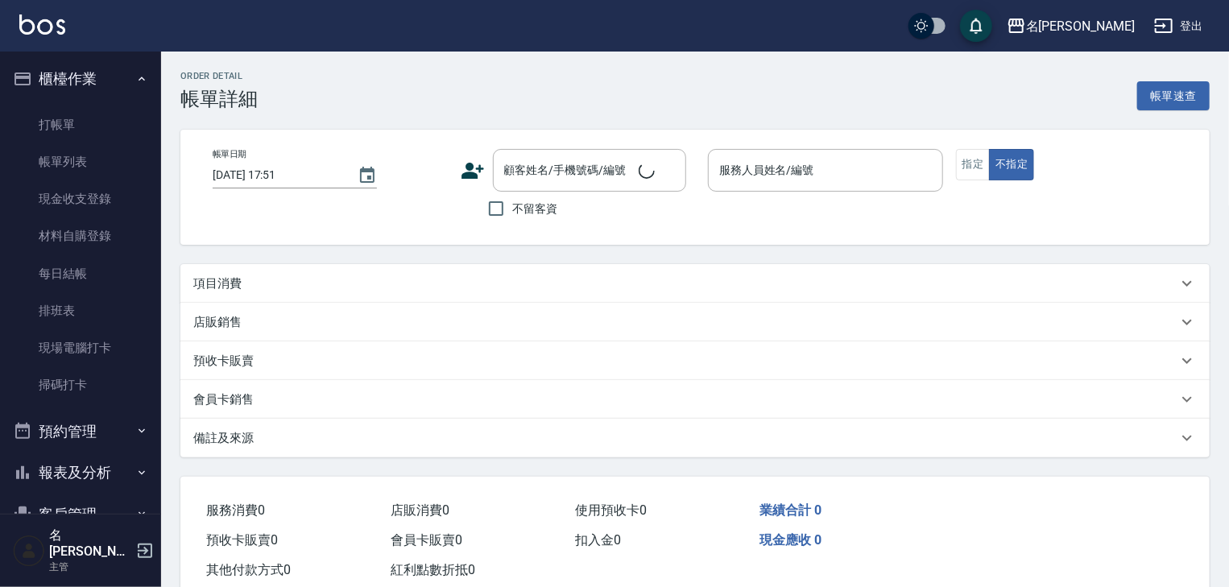
type input "[DATE] 17:21"
checkbox input "true"
type input "[PERSON_NAME]-07"
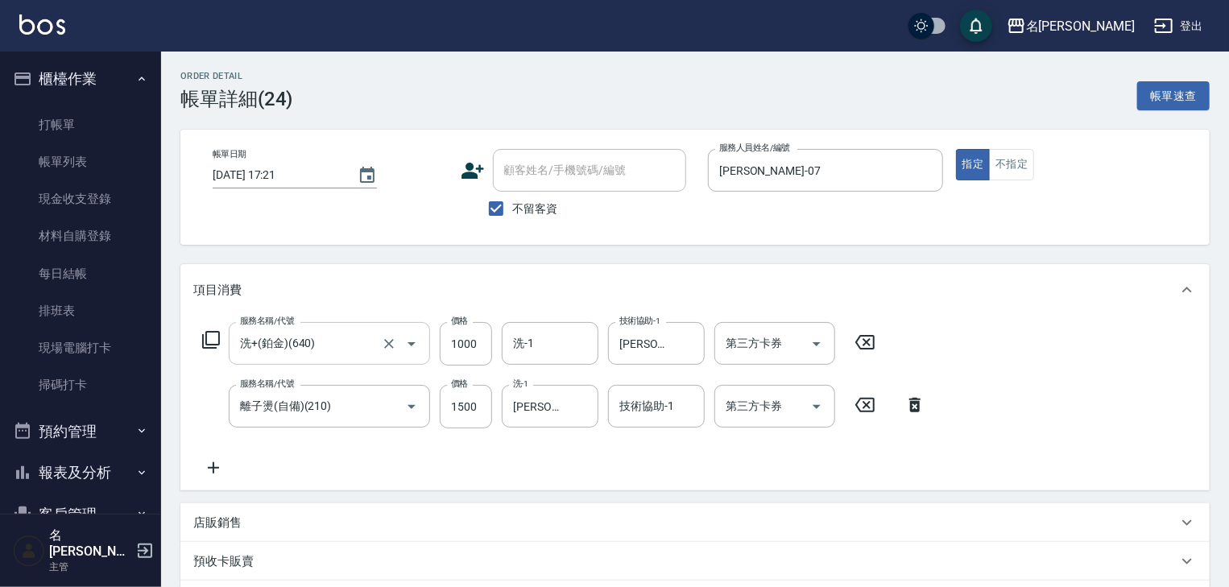
type input "洗+(鉑金)(640)"
type input "離子燙(自備)(210)"
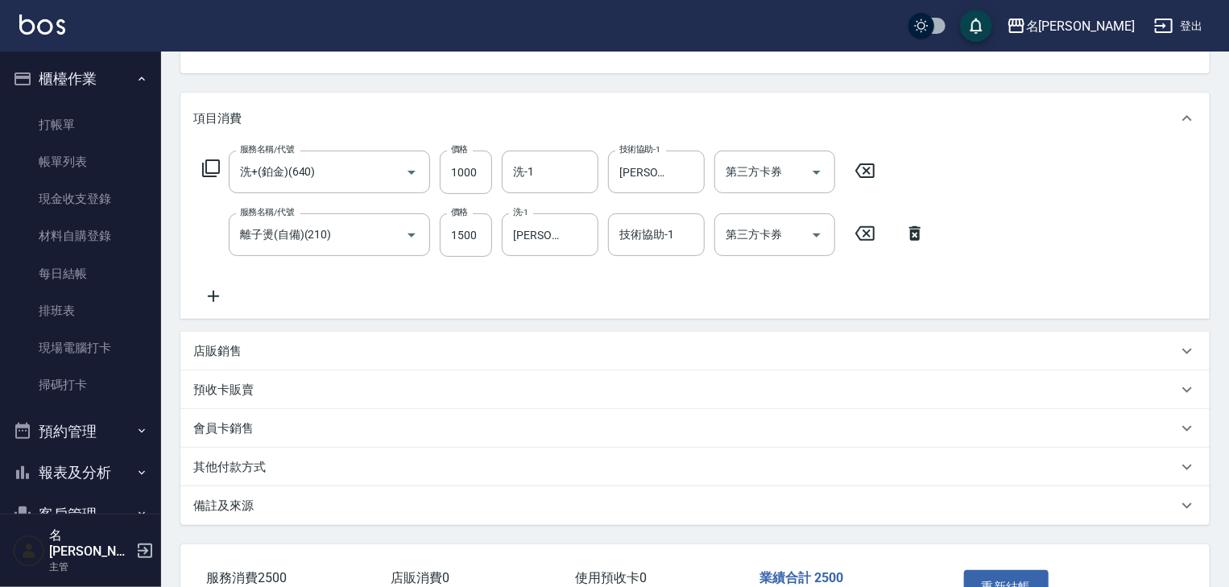
click at [234, 459] on p "其他付款方式" at bounding box center [229, 467] width 72 height 17
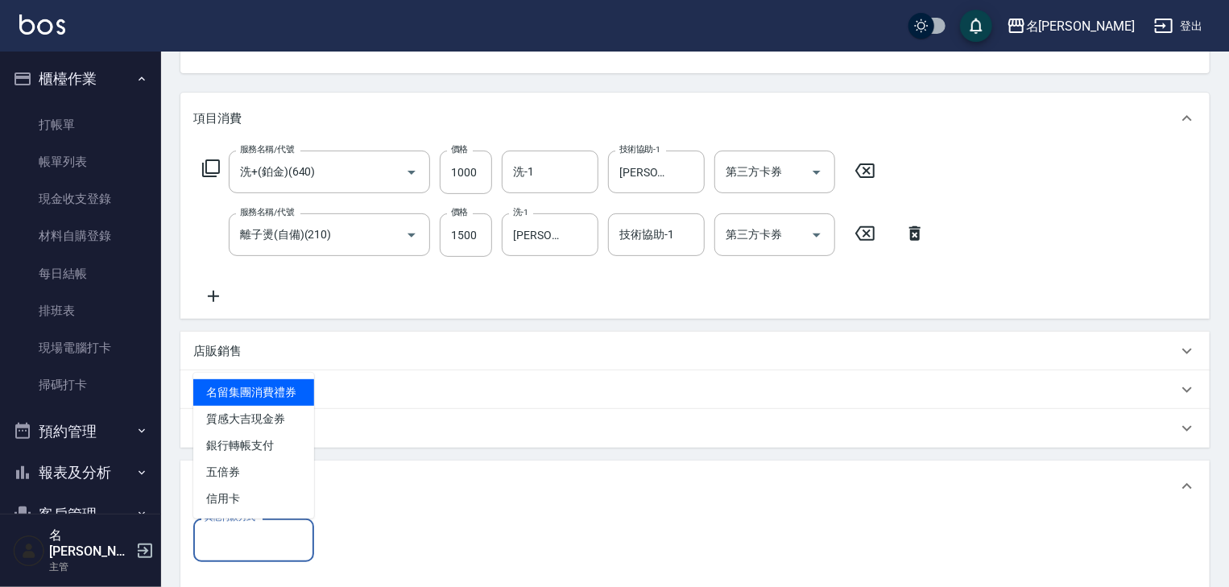
click at [283, 541] on input "其他付款方式" at bounding box center [254, 540] width 106 height 28
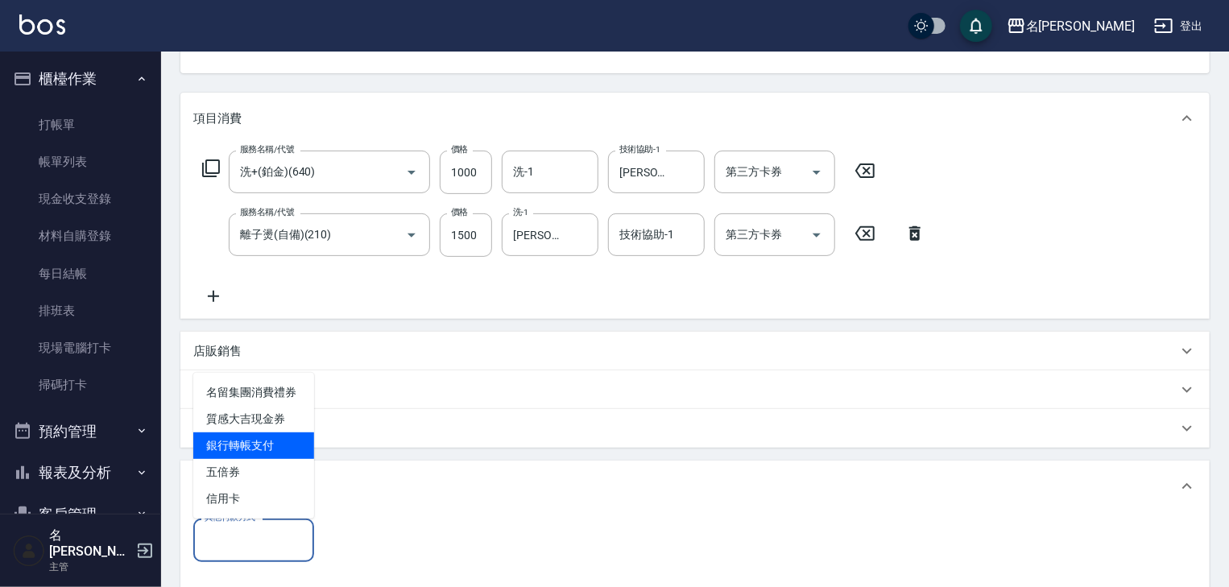
click at [254, 447] on span "銀行轉帳支付" at bounding box center [253, 446] width 121 height 27
type input "銀行轉帳支付"
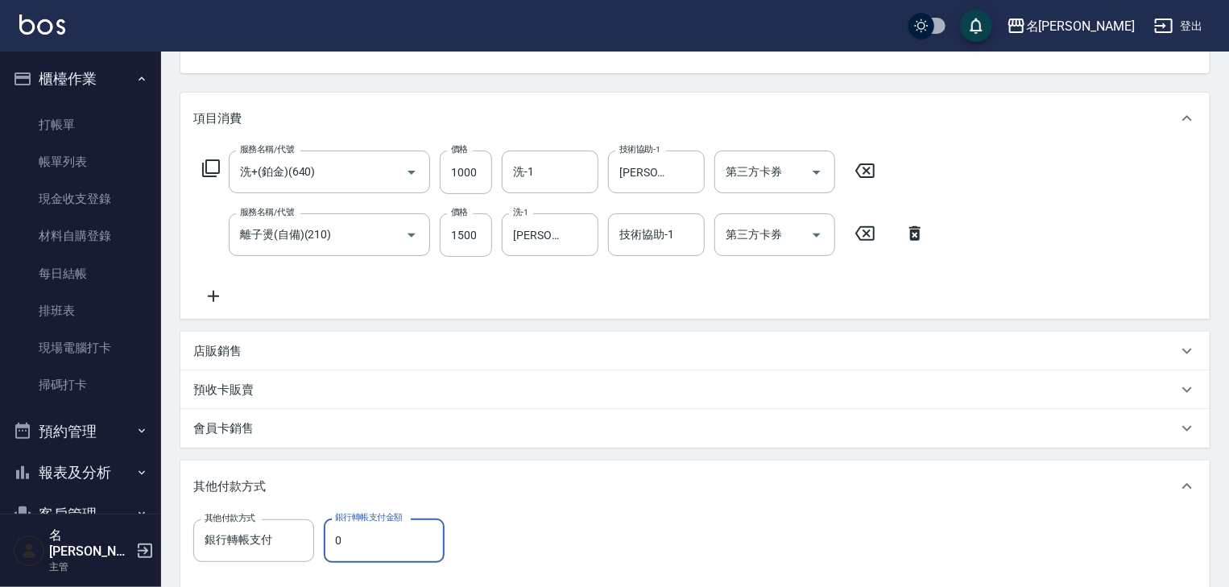
click at [387, 536] on input "0" at bounding box center [384, 540] width 121 height 43
type input "2500"
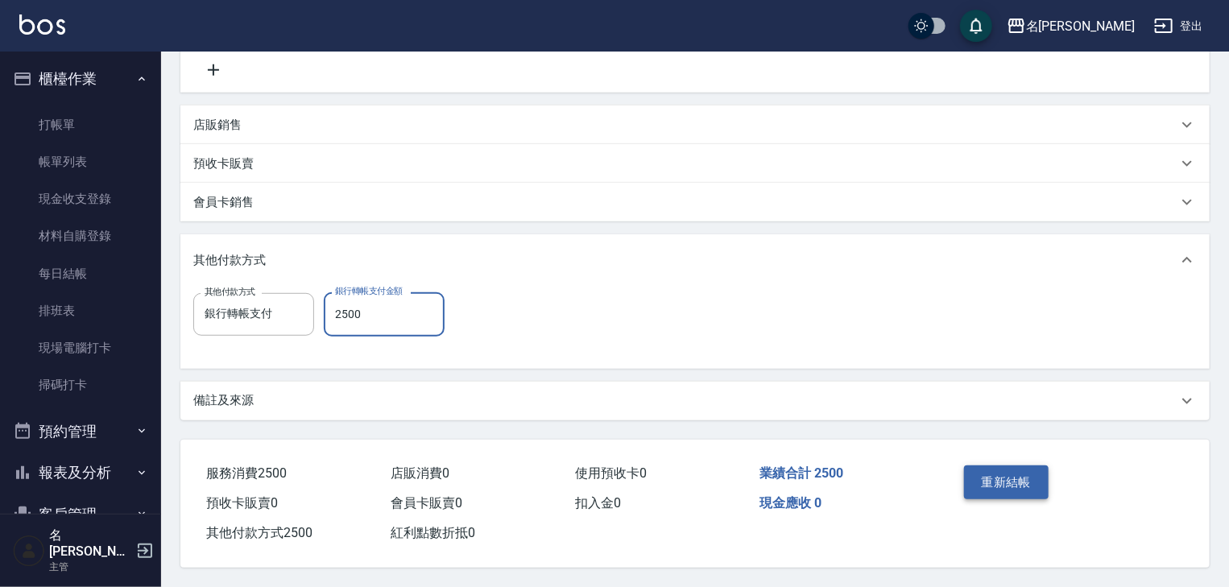
click at [1016, 483] on button "重新結帳" at bounding box center [1006, 483] width 85 height 34
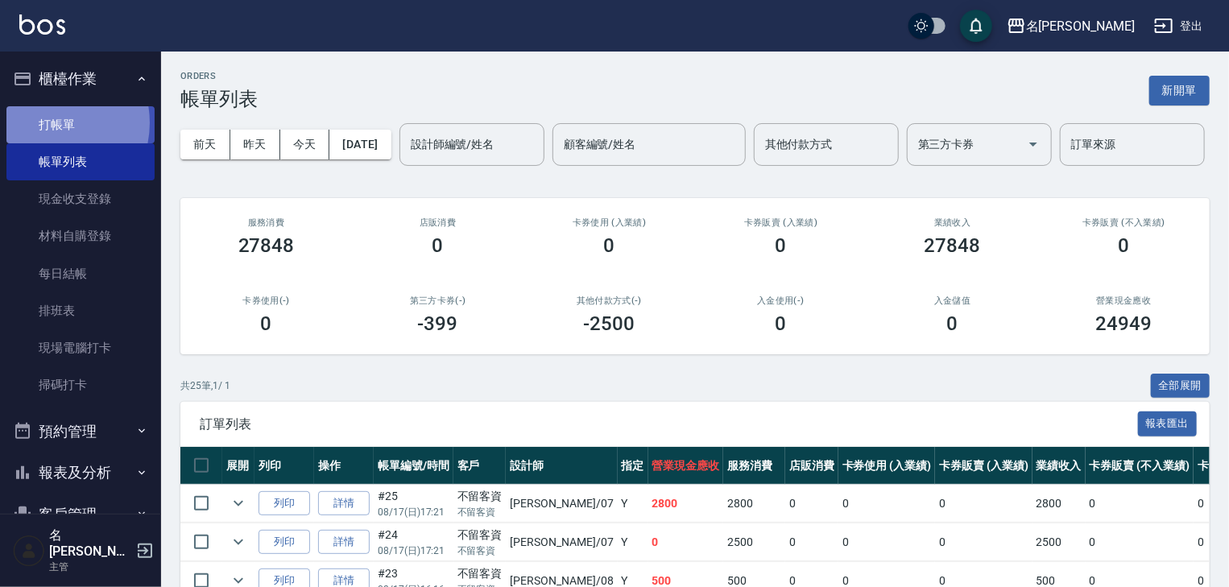
click at [45, 122] on link "打帳單" at bounding box center [80, 124] width 148 height 37
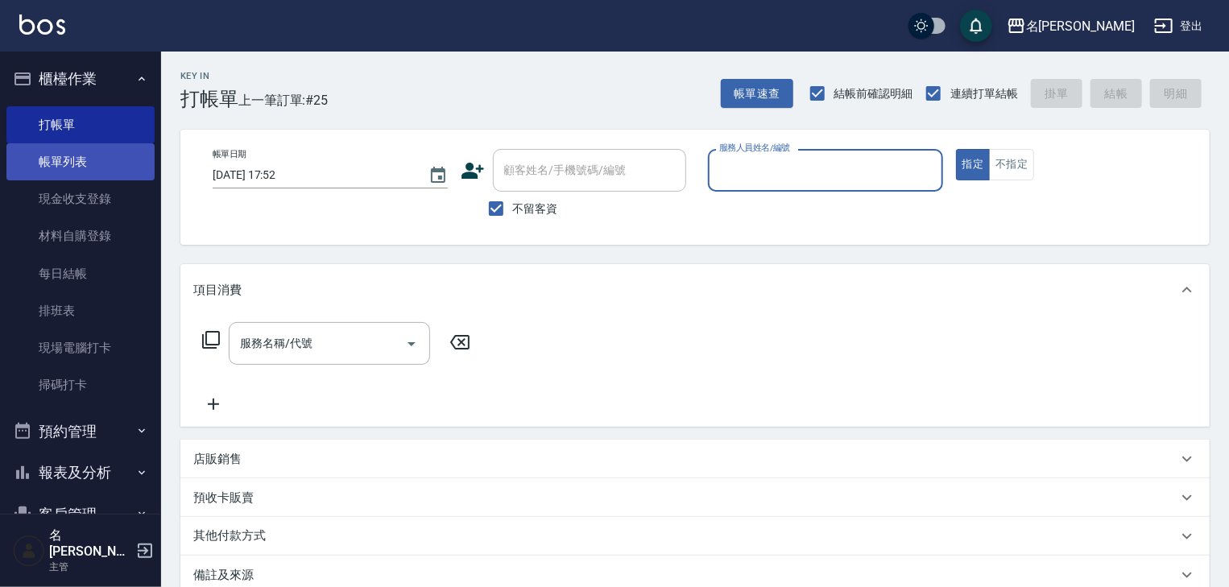
click at [65, 168] on link "帳單列表" at bounding box center [80, 161] width 148 height 37
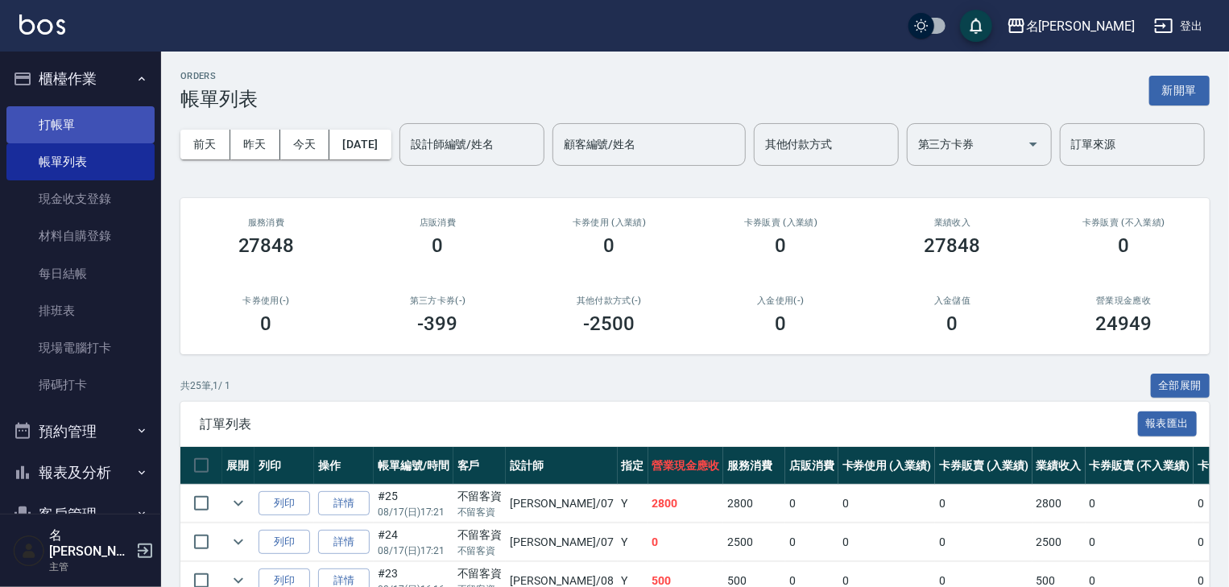
click at [73, 122] on link "打帳單" at bounding box center [80, 124] width 148 height 37
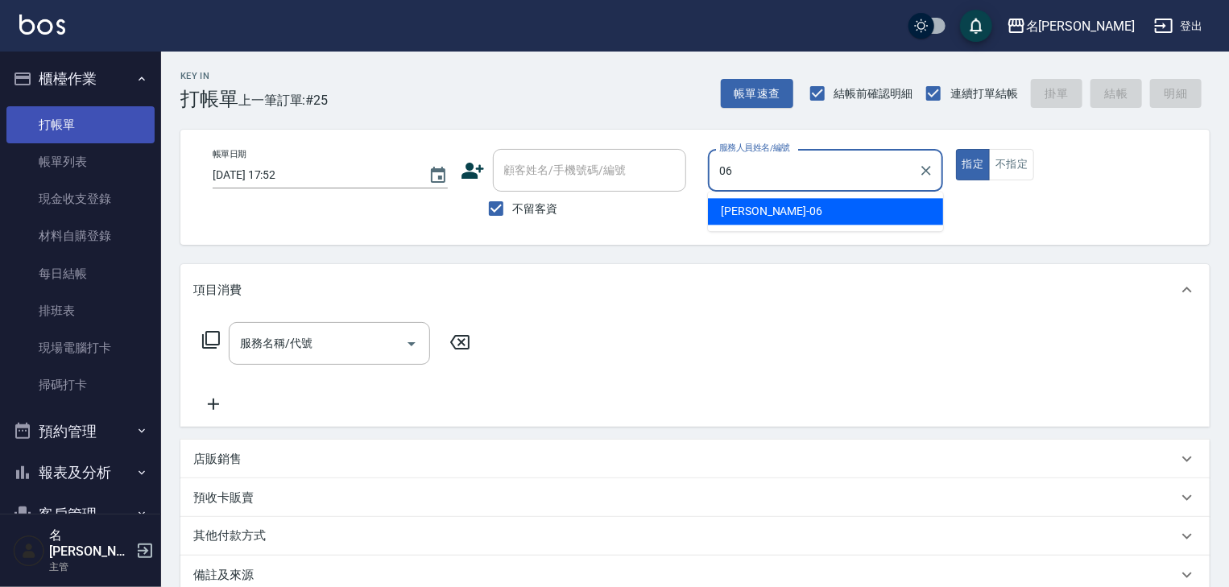
type input "[PERSON_NAME]-06"
type button "true"
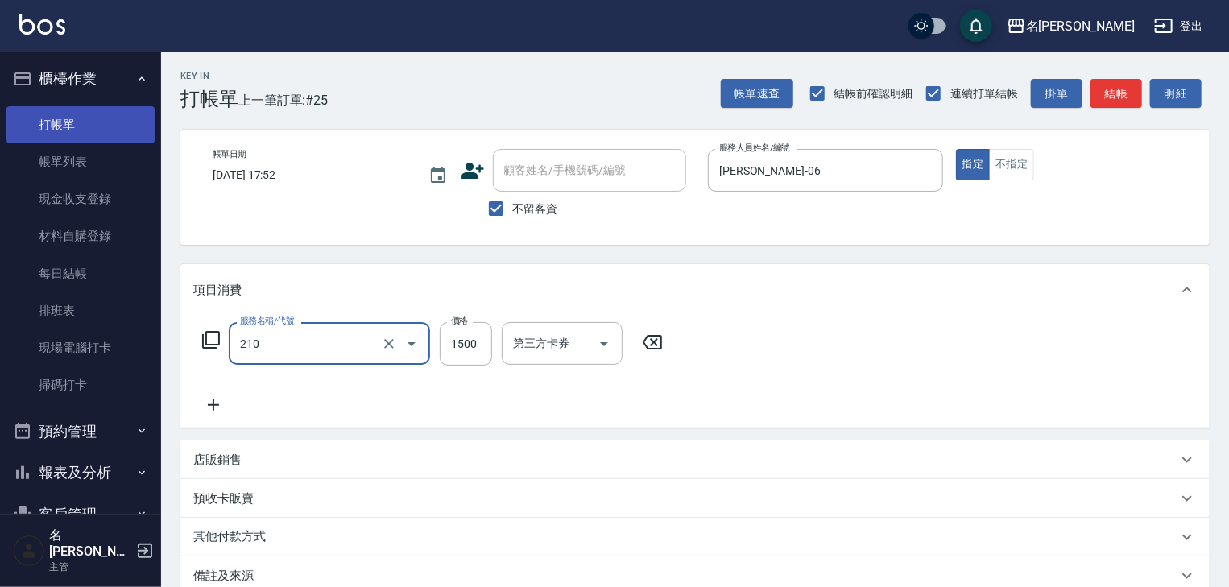
type input "離子燙(自備)(210)"
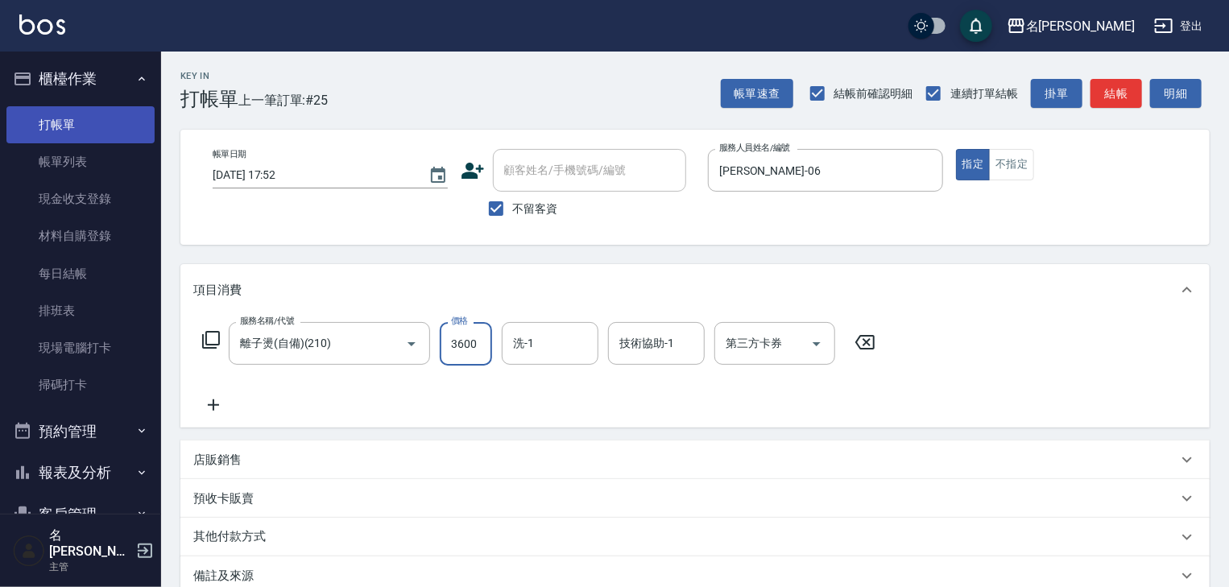
type input "3600"
type input "[PERSON_NAME]筑-26"
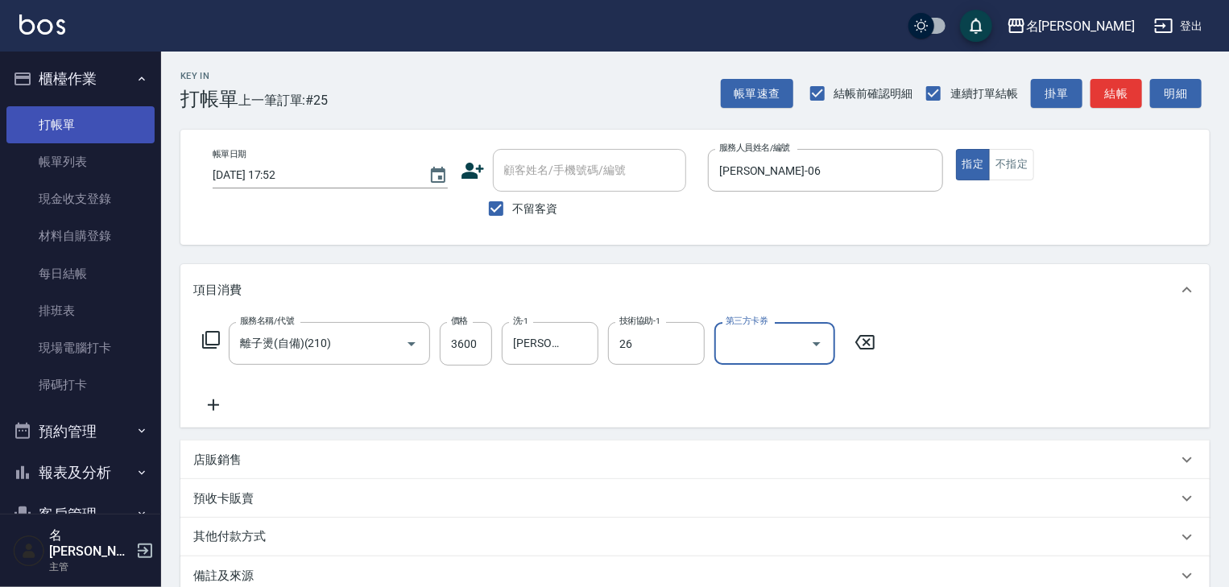
type input "[PERSON_NAME]筑-26"
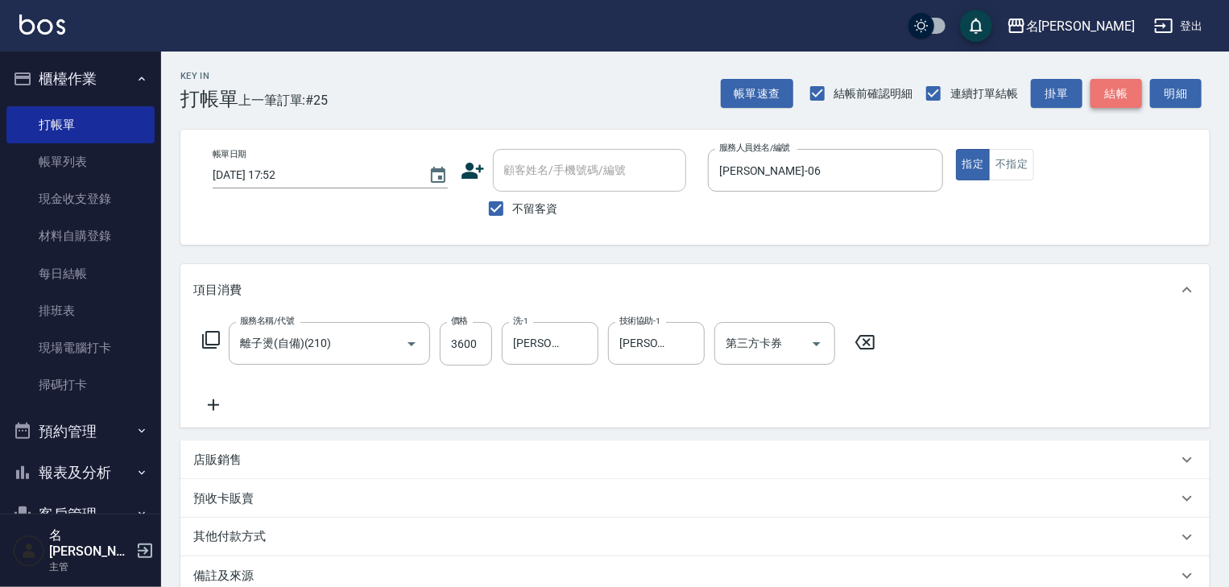
click at [1096, 97] on button "結帳" at bounding box center [1117, 94] width 52 height 30
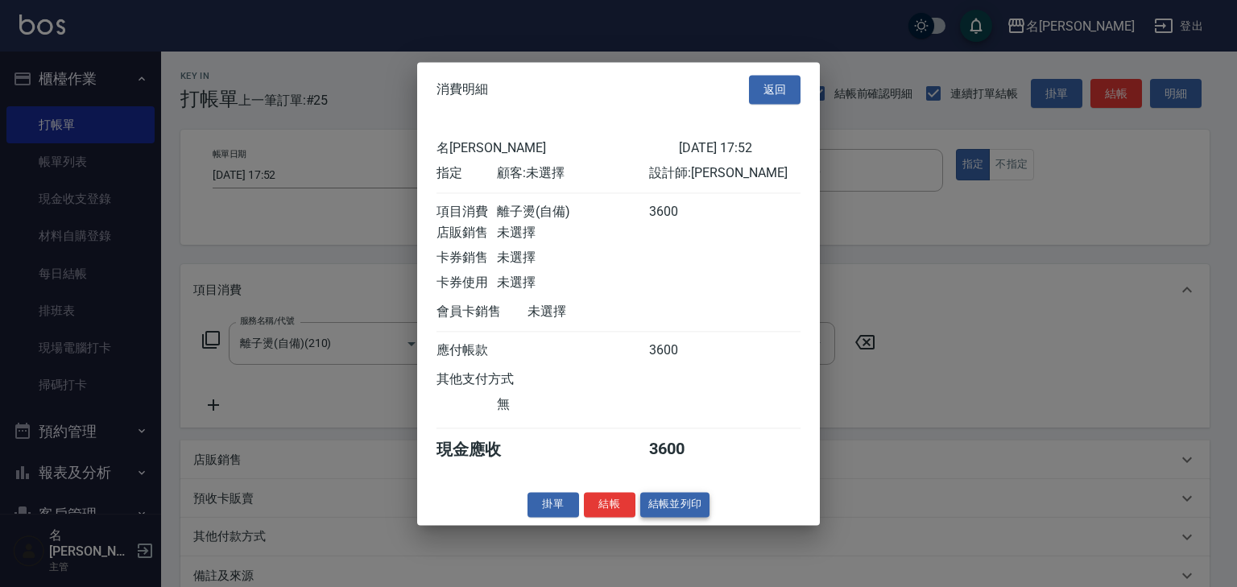
click at [680, 511] on button "結帳並列印" at bounding box center [675, 504] width 70 height 25
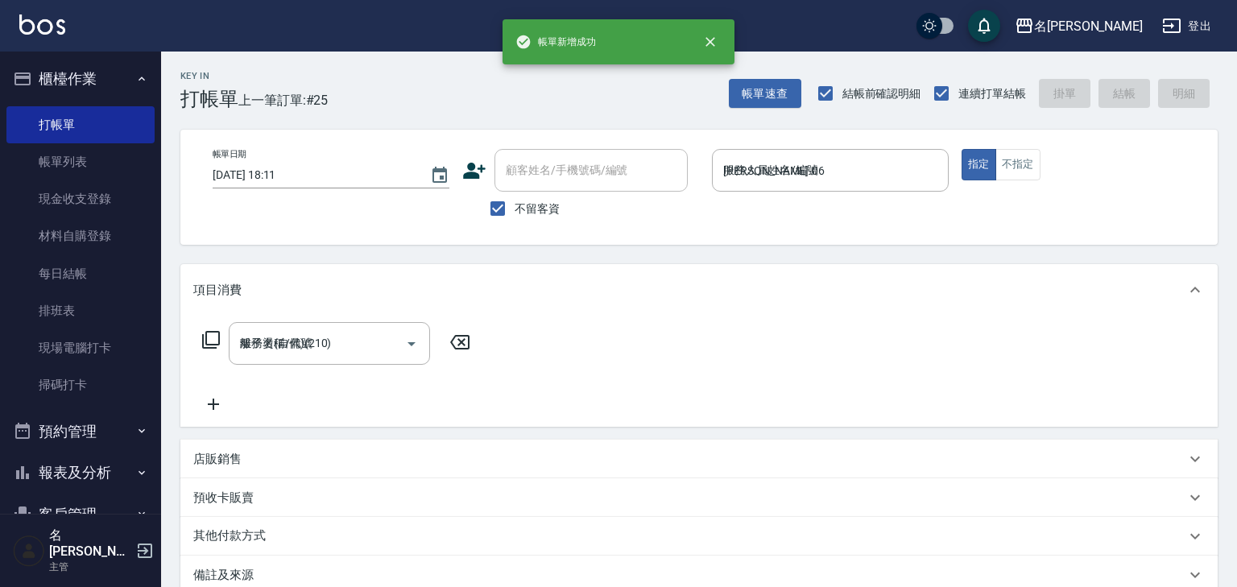
type input "[DATE] 18:11"
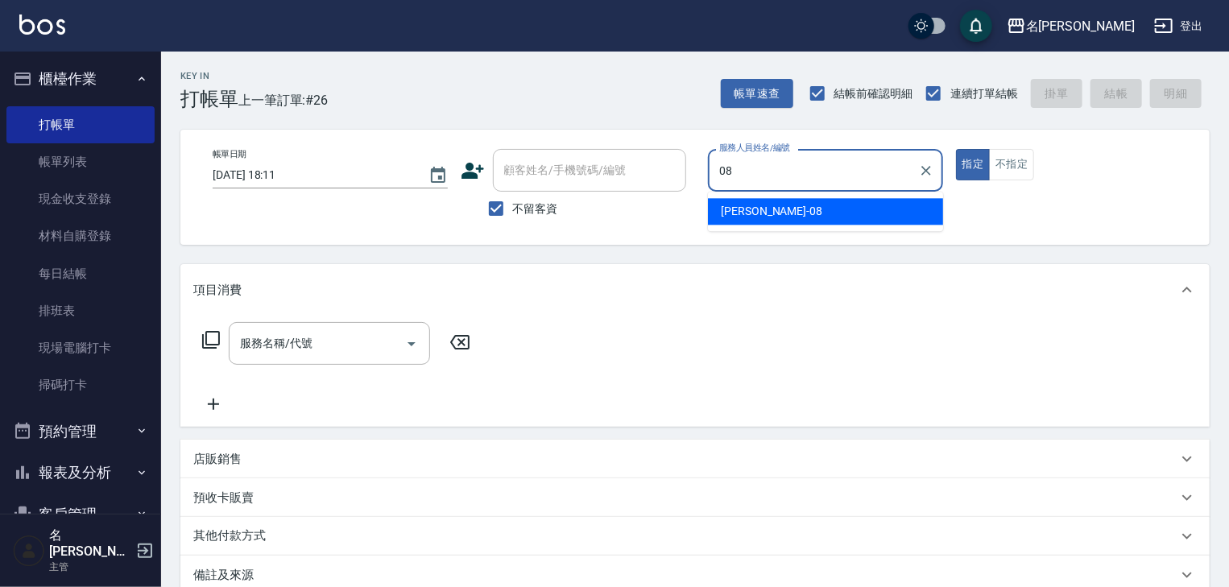
type input "[PERSON_NAME]-08"
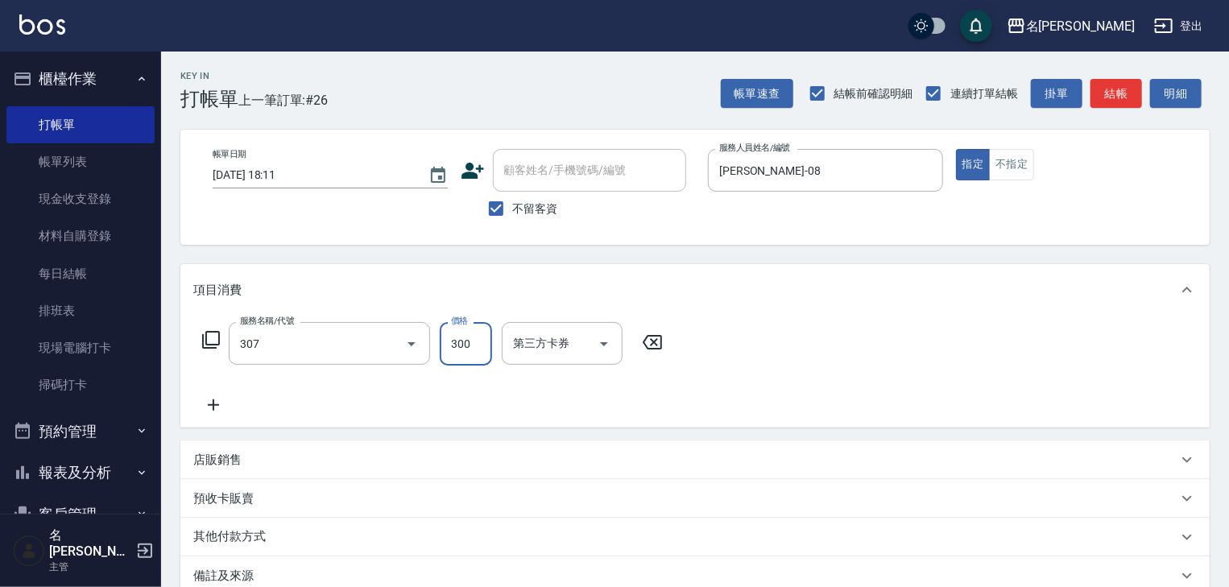
type input "剪髮(307)"
type input "100"
click at [1112, 81] on button "結帳" at bounding box center [1117, 94] width 52 height 30
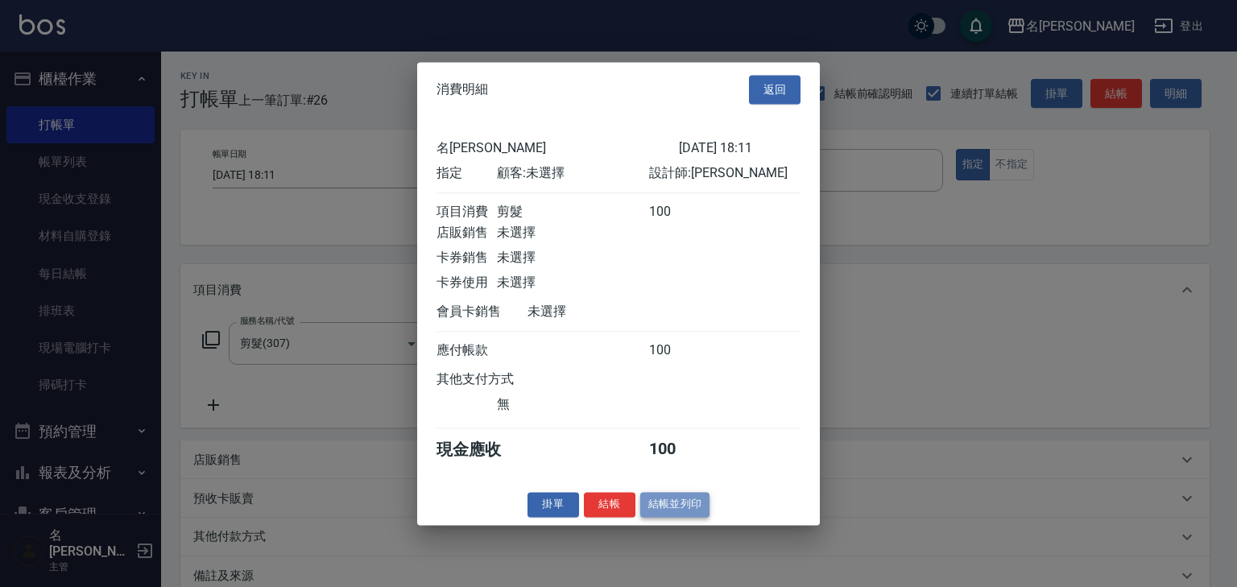
click at [685, 506] on button "結帳並列印" at bounding box center [675, 504] width 70 height 25
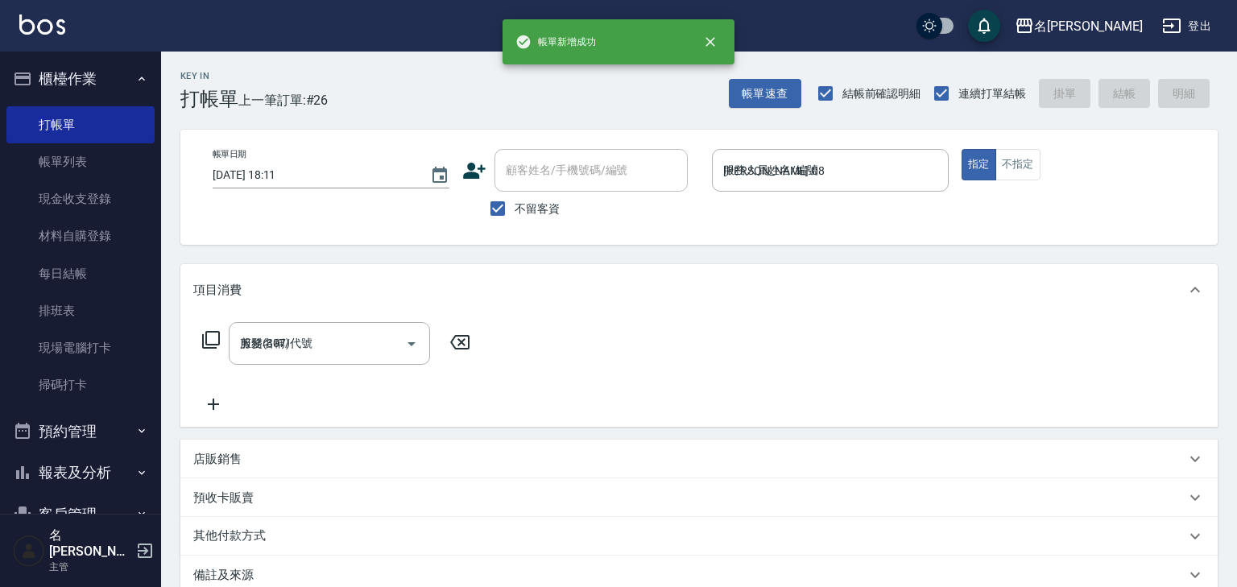
type input "[DATE] 18:17"
